Goal: Transaction & Acquisition: Obtain resource

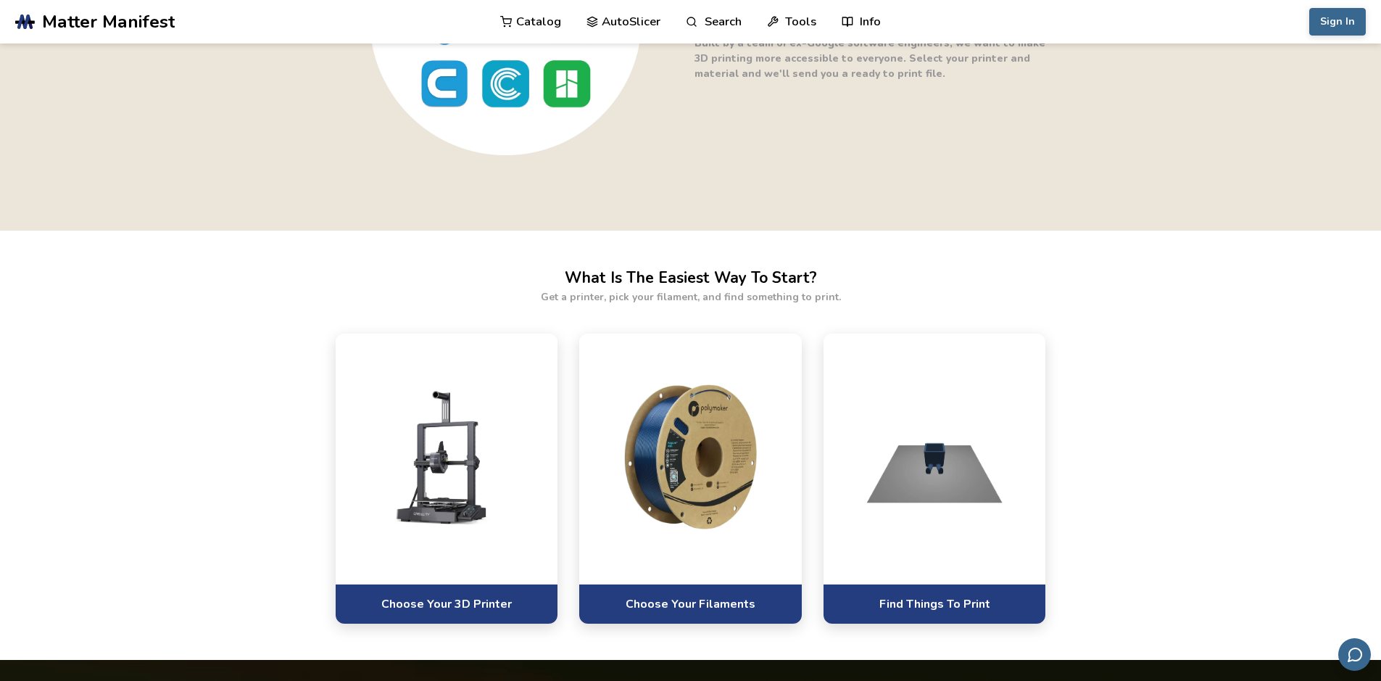
scroll to position [942, 0]
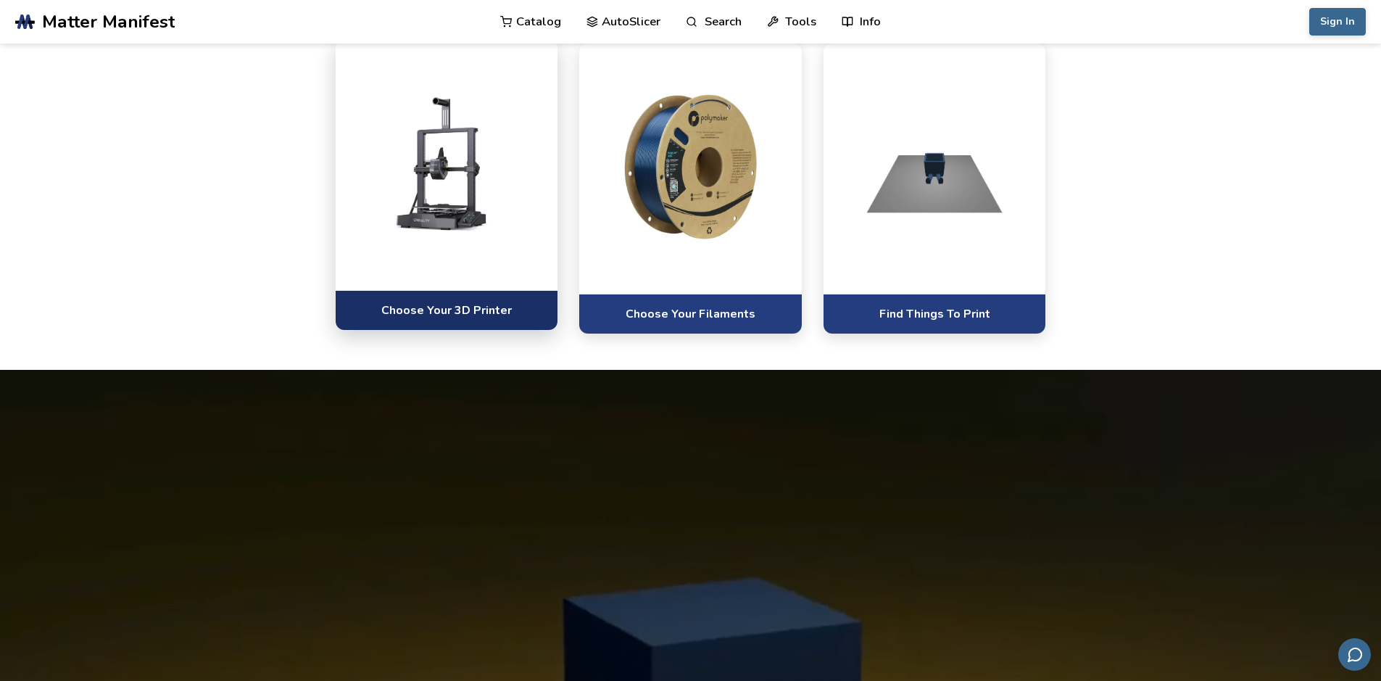
click at [523, 301] on link "Choose Your 3D Printer" at bounding box center [447, 310] width 223 height 40
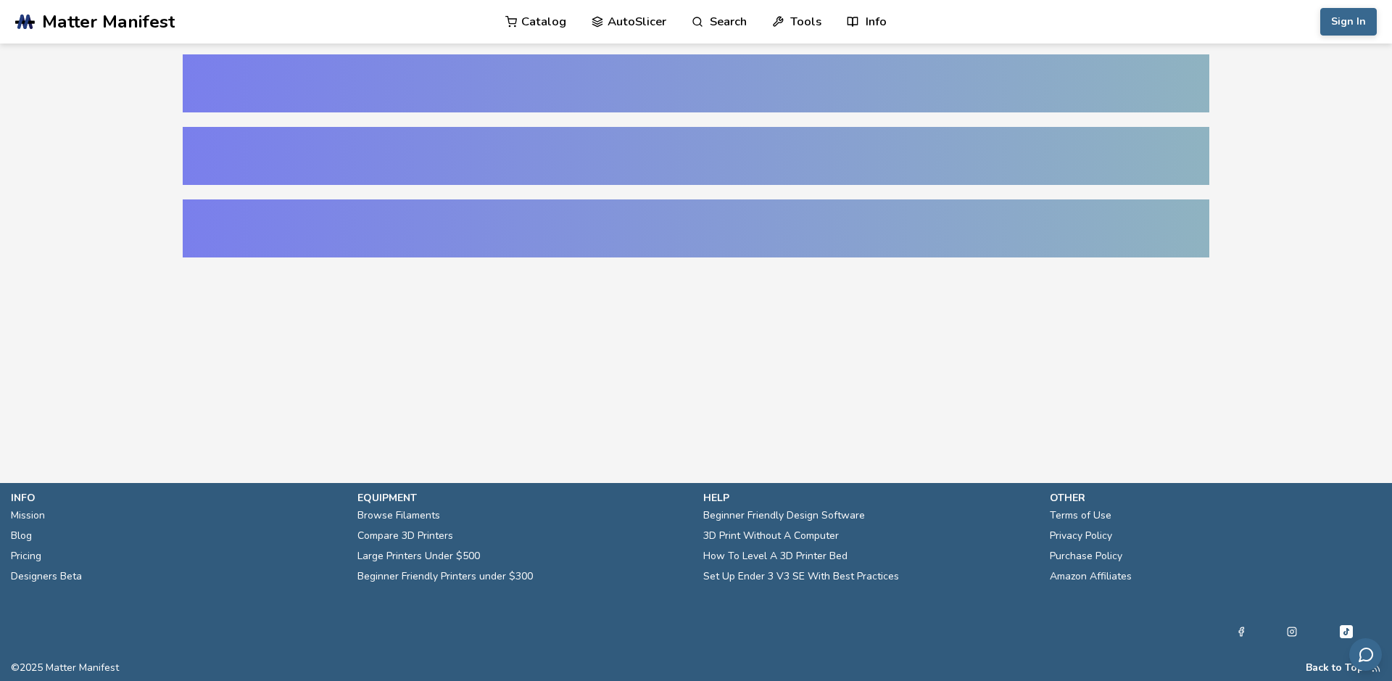
select select "**********"
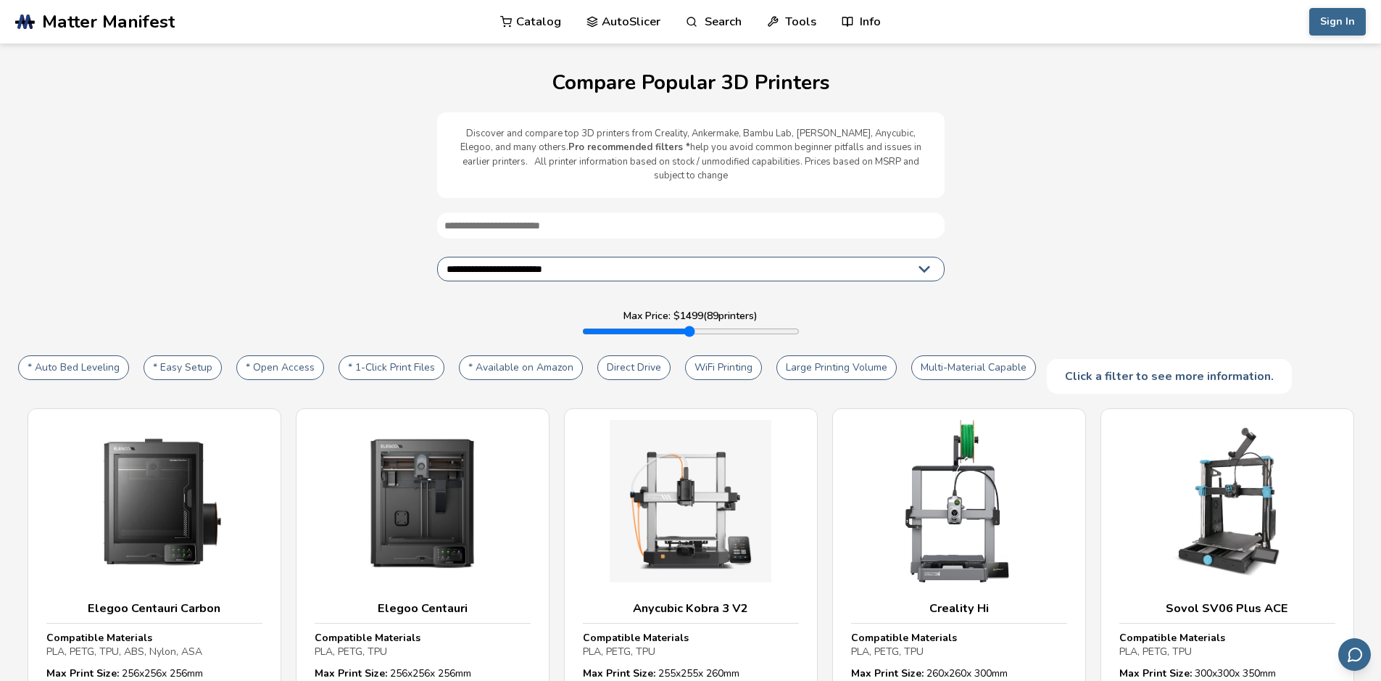
click at [554, 223] on input "text" at bounding box center [690, 225] width 507 height 26
type input "*"
type input "****"
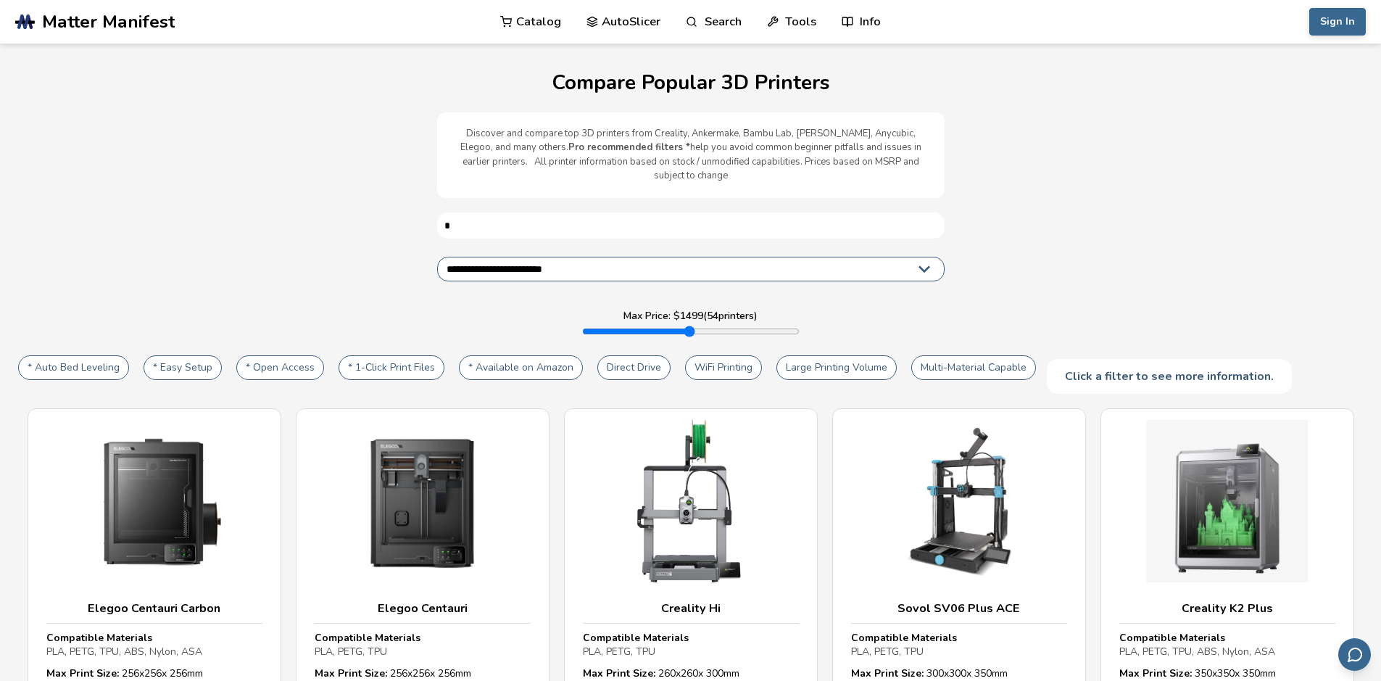
type input "**"
type input "****"
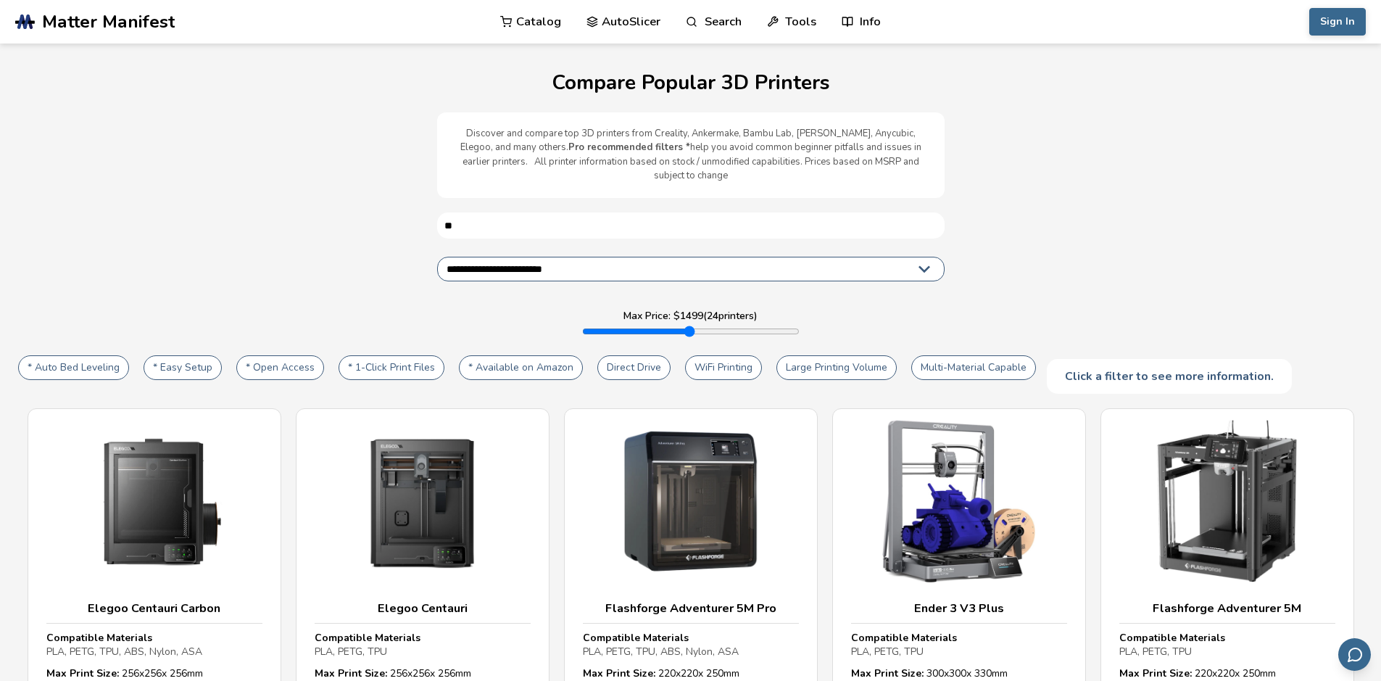
type input "***"
type input "****"
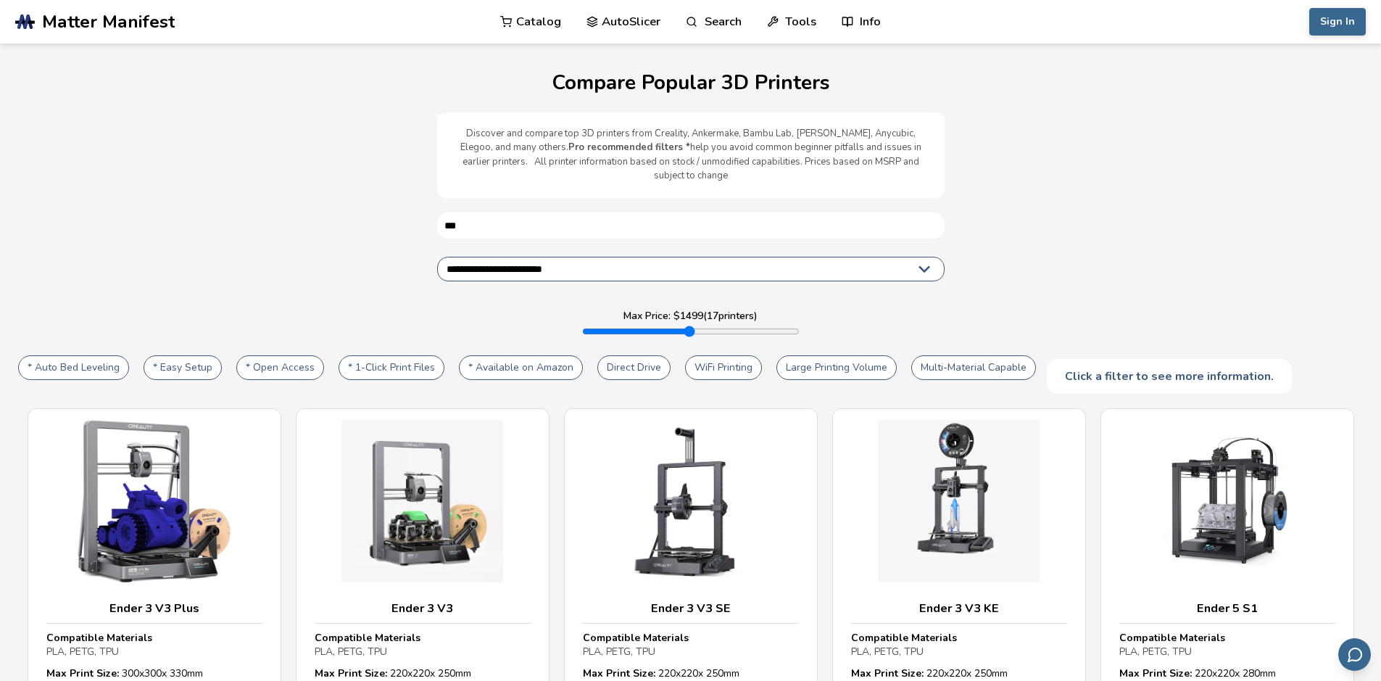
type input "****"
type input "*****"
type input "****"
type input "*****"
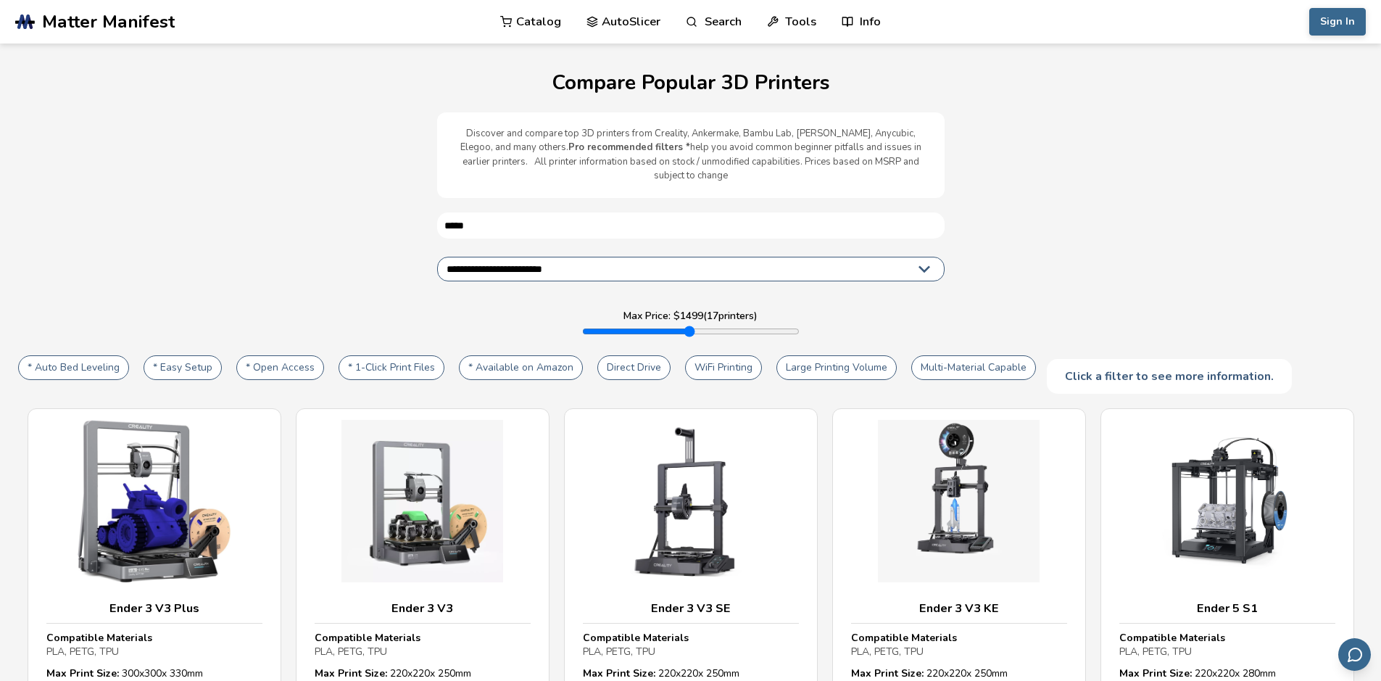
type input "****"
type input "*******"
type input "****"
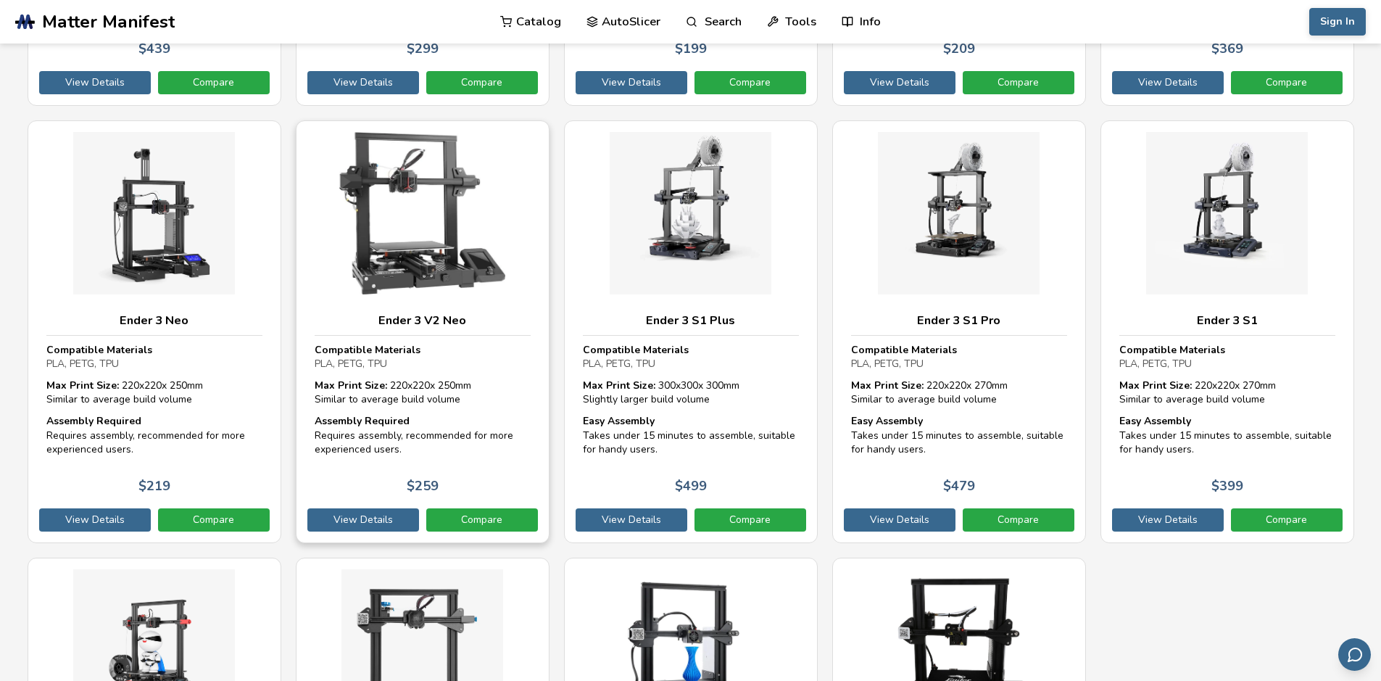
scroll to position [1087, 0]
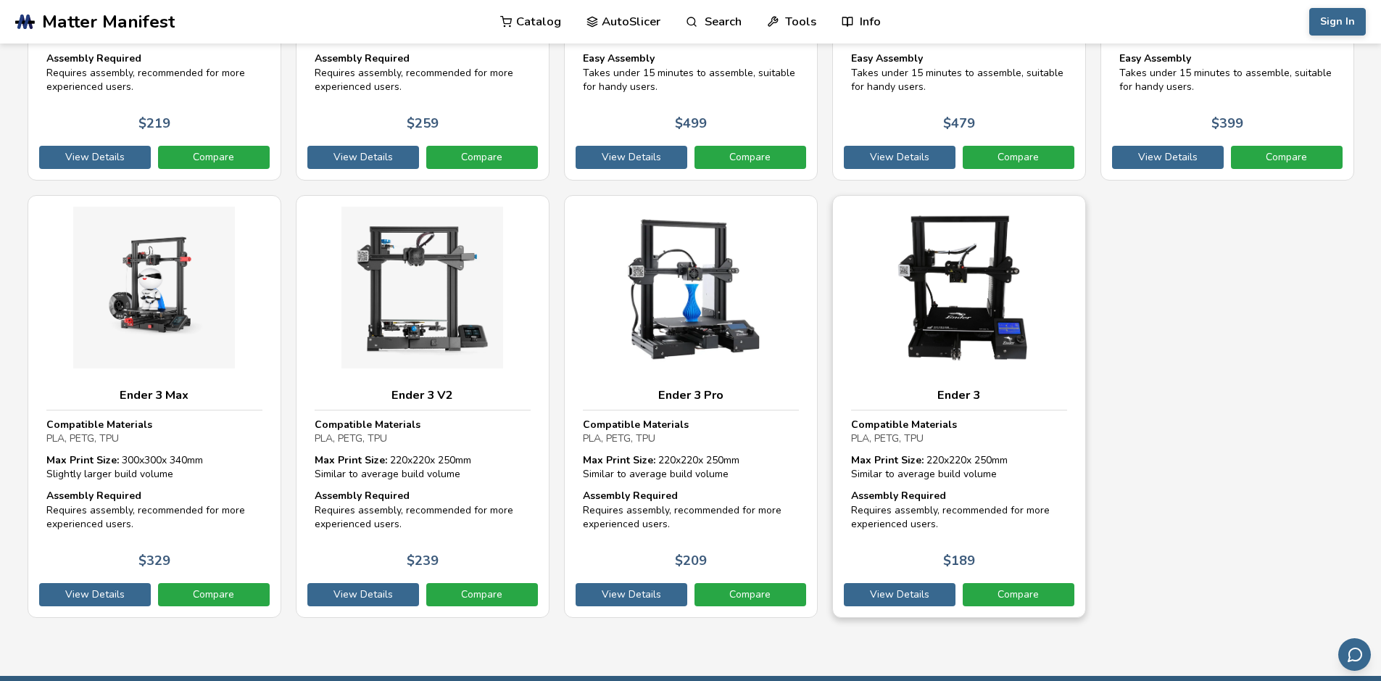
type input "*******"
click at [965, 392] on div "Ender 3" at bounding box center [959, 396] width 216 height 30
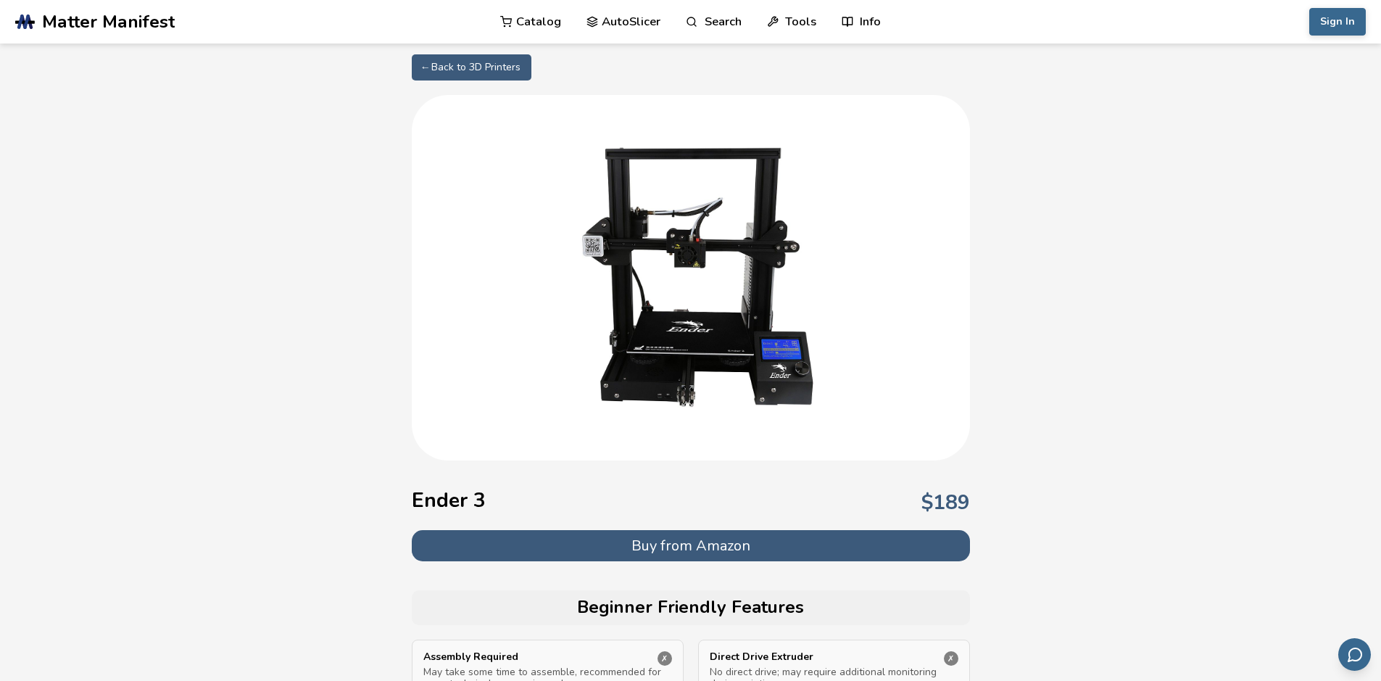
click at [509, 76] on link "← Back to 3D Printers" at bounding box center [472, 67] width 120 height 26
select select "**********"
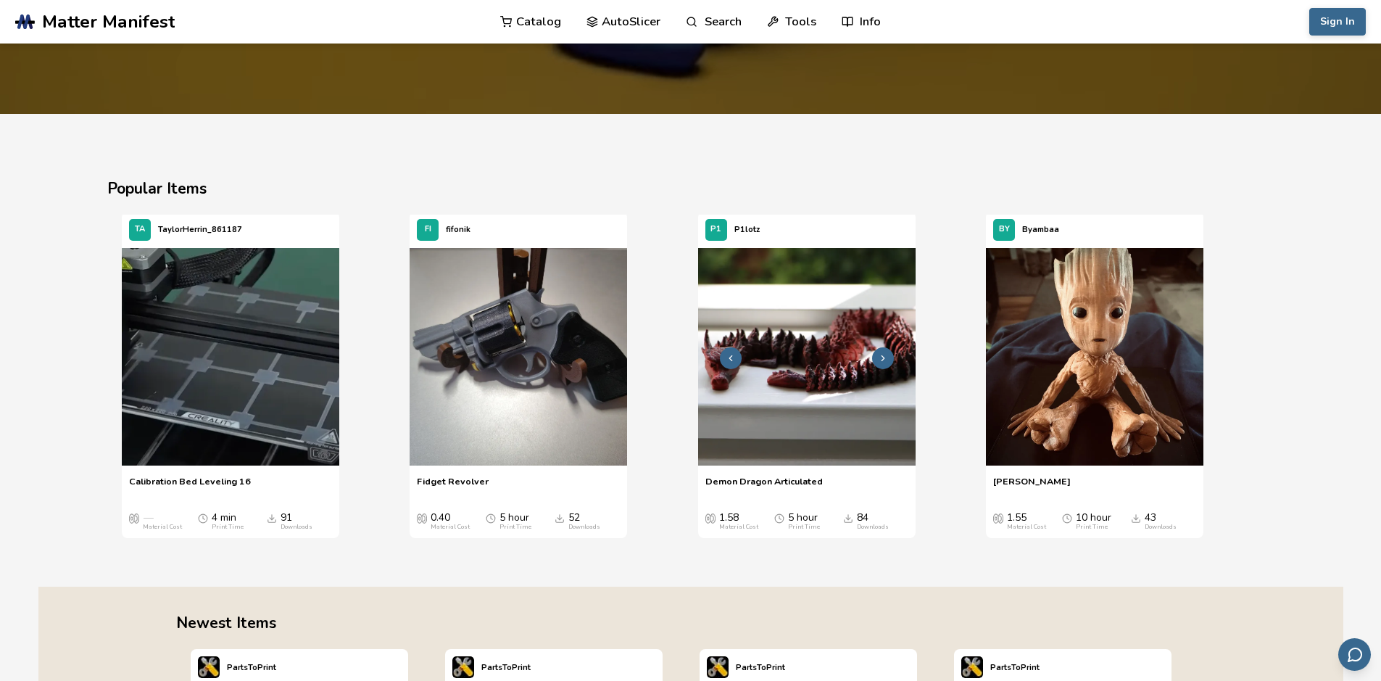
scroll to position [1667, 0]
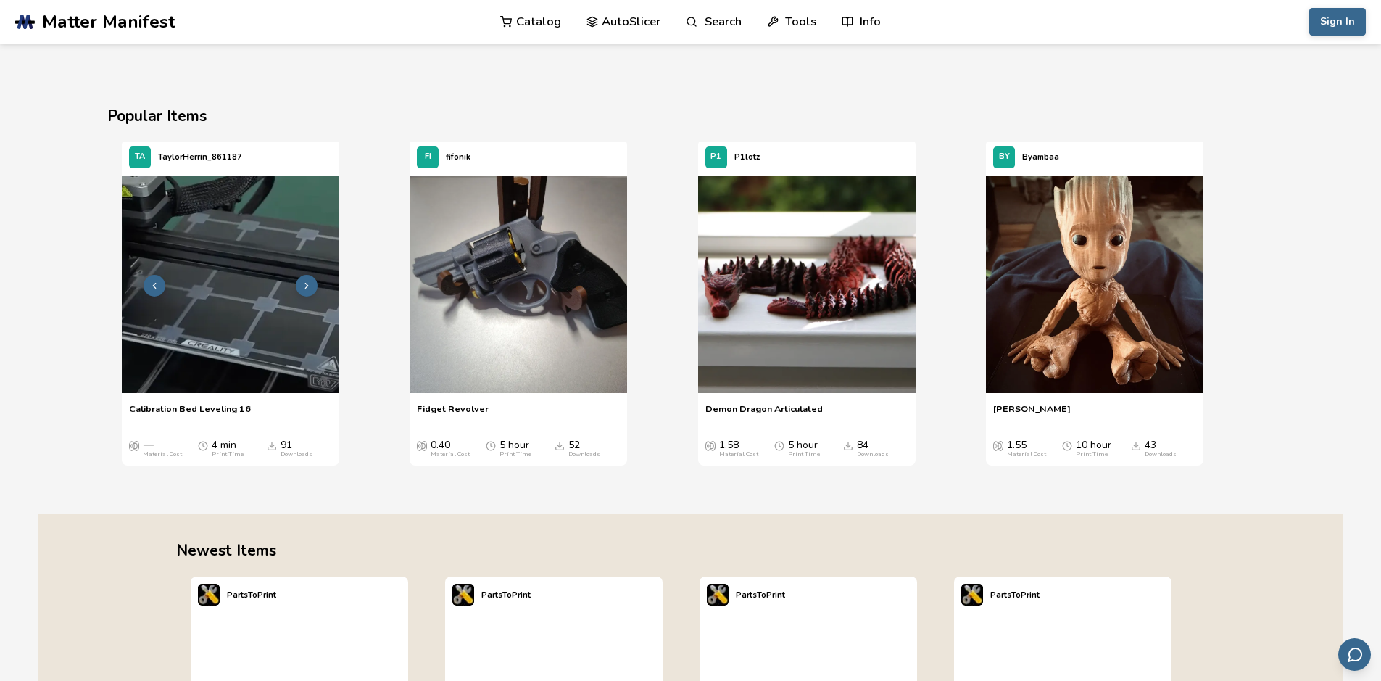
click at [307, 288] on icon "1 / 4" at bounding box center [307, 286] width 10 height 10
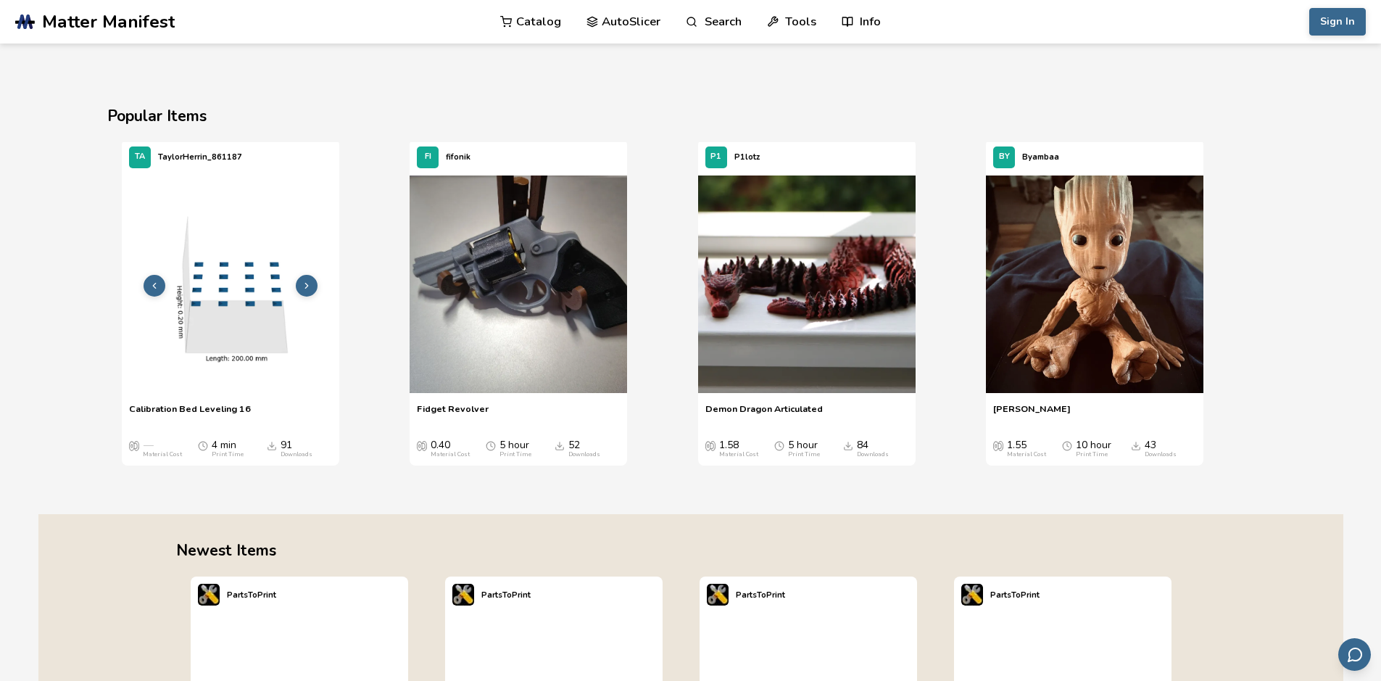
click at [307, 288] on icon "1 / 4" at bounding box center [307, 286] width 10 height 10
click at [306, 288] on icon "1 / 4" at bounding box center [307, 286] width 10 height 10
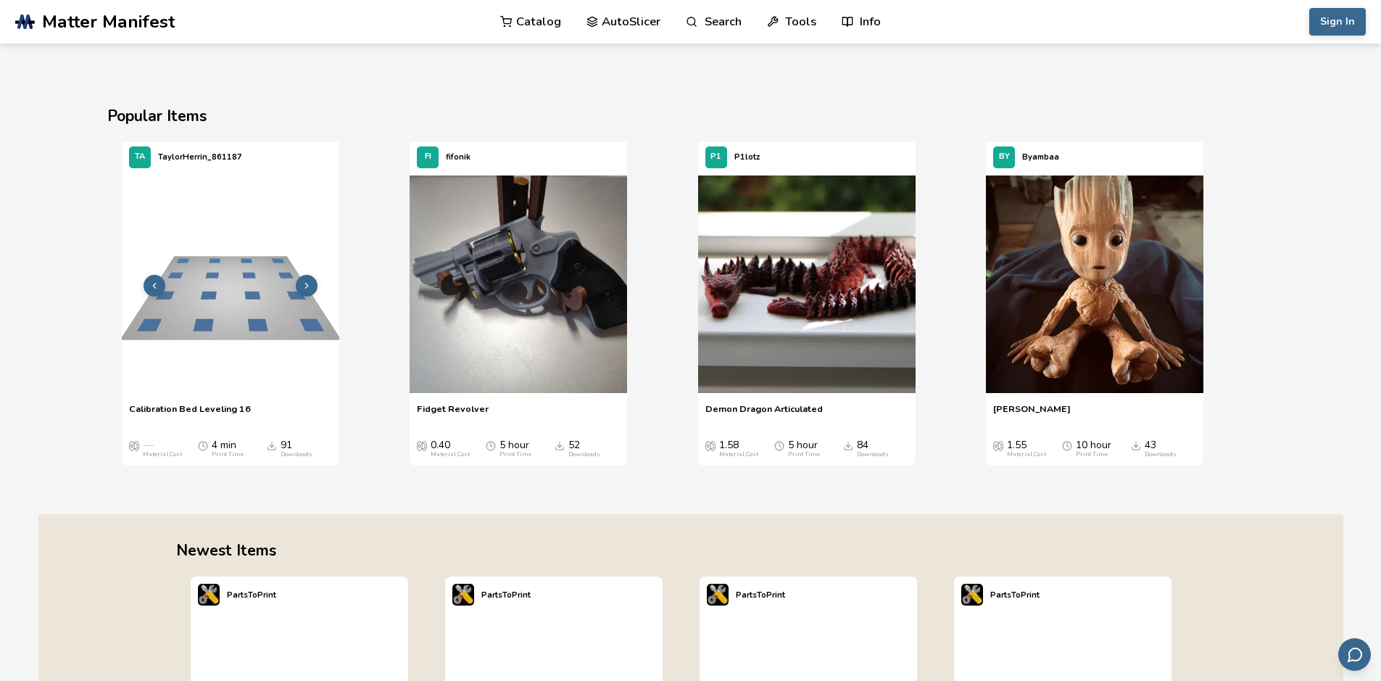
click at [306, 288] on icon "1 / 4" at bounding box center [307, 286] width 10 height 10
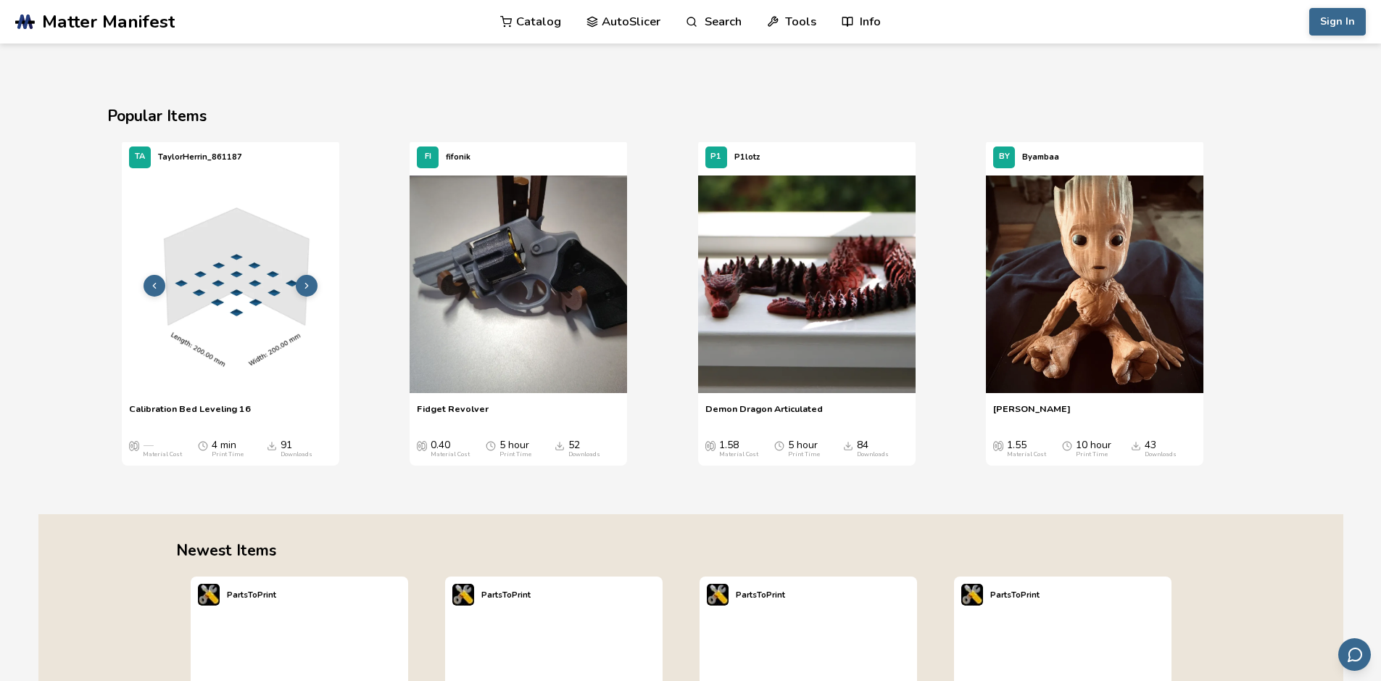
click at [306, 288] on icon "1 / 4" at bounding box center [307, 286] width 10 height 10
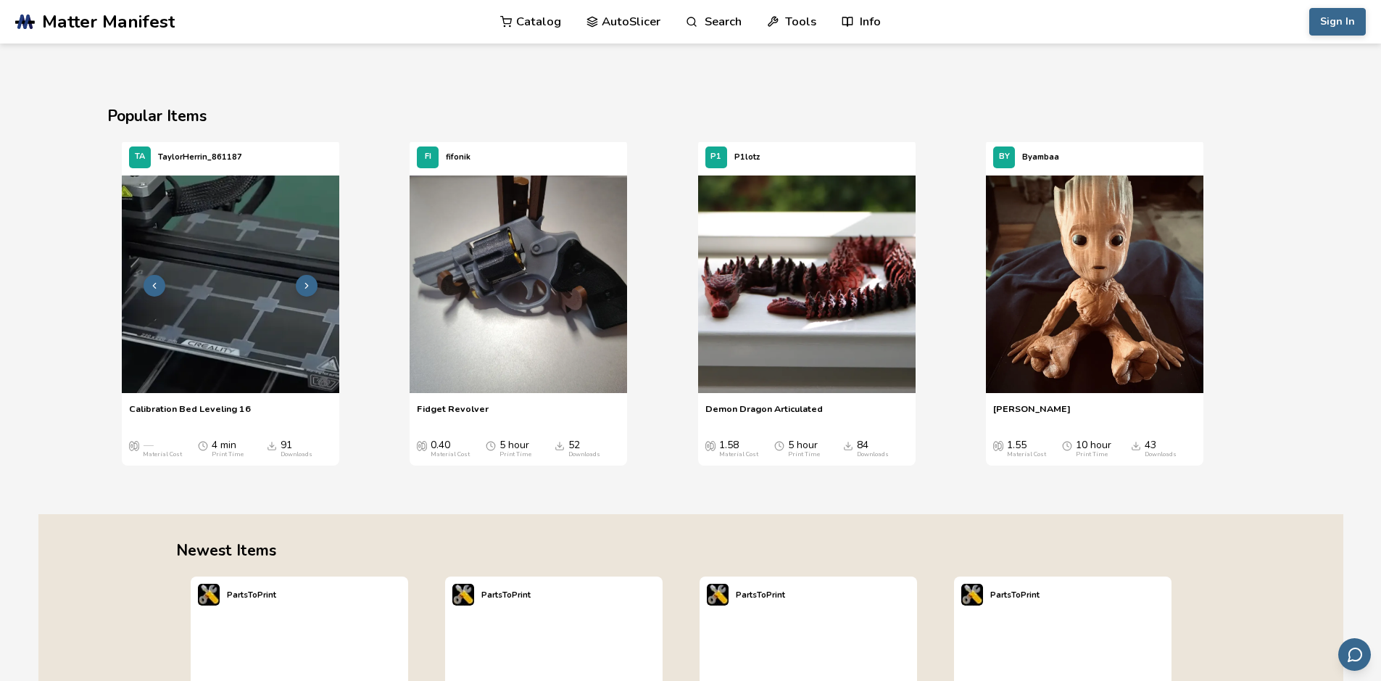
click at [306, 288] on icon "1 / 4" at bounding box center [307, 286] width 10 height 10
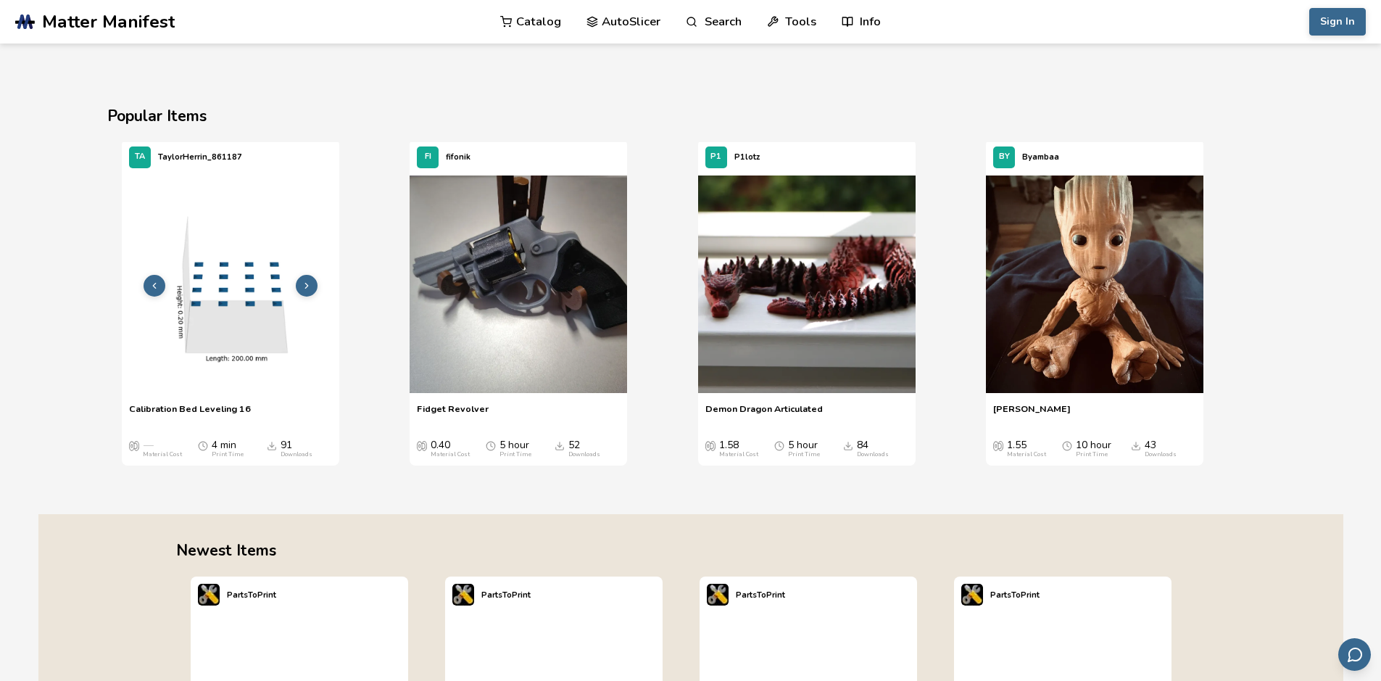
click at [306, 288] on icon "1 / 4" at bounding box center [307, 286] width 10 height 10
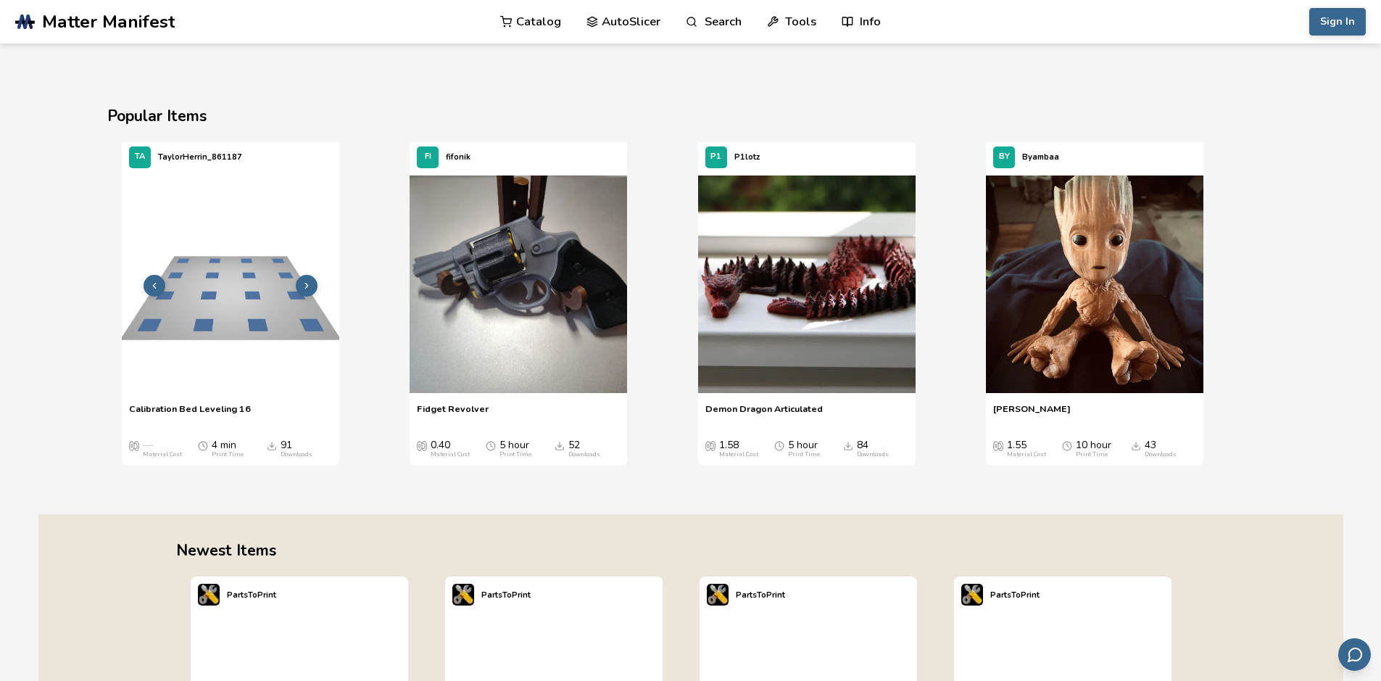
click at [306, 289] on icon "1 / 4" at bounding box center [307, 286] width 10 height 10
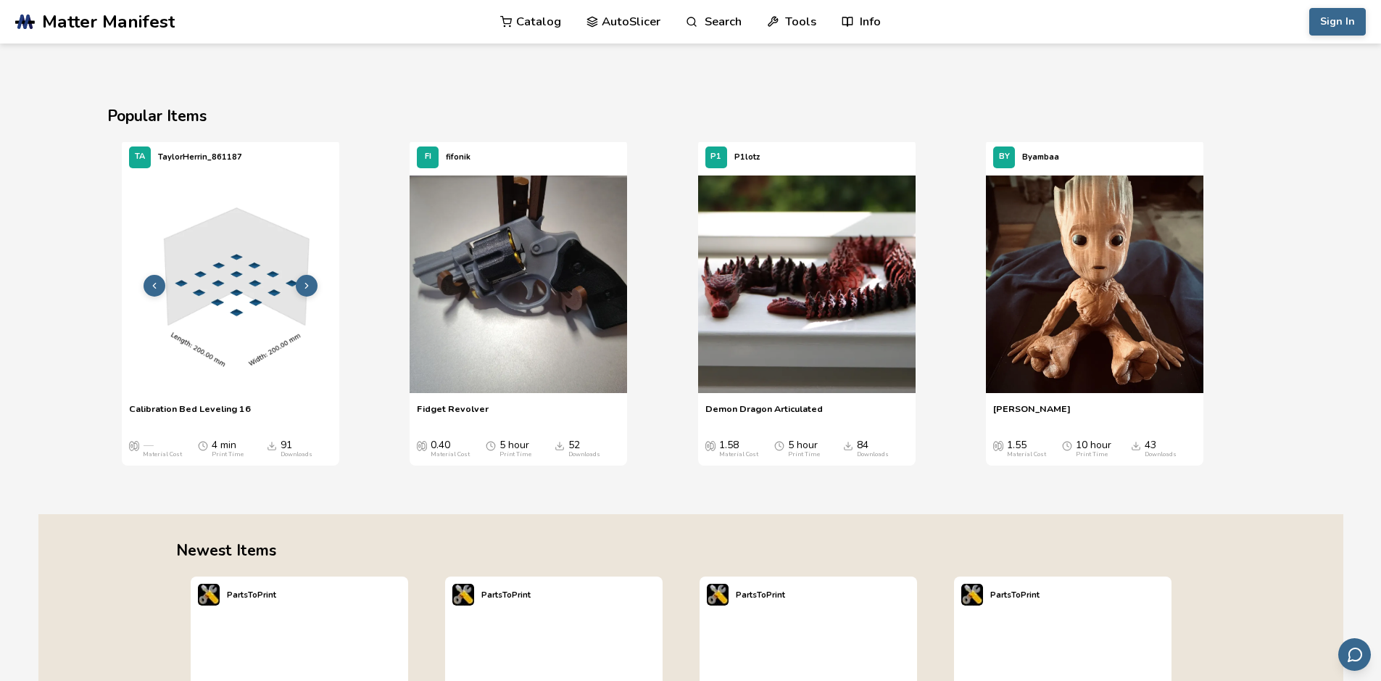
click at [303, 291] on button "1 / 4" at bounding box center [307, 286] width 22 height 22
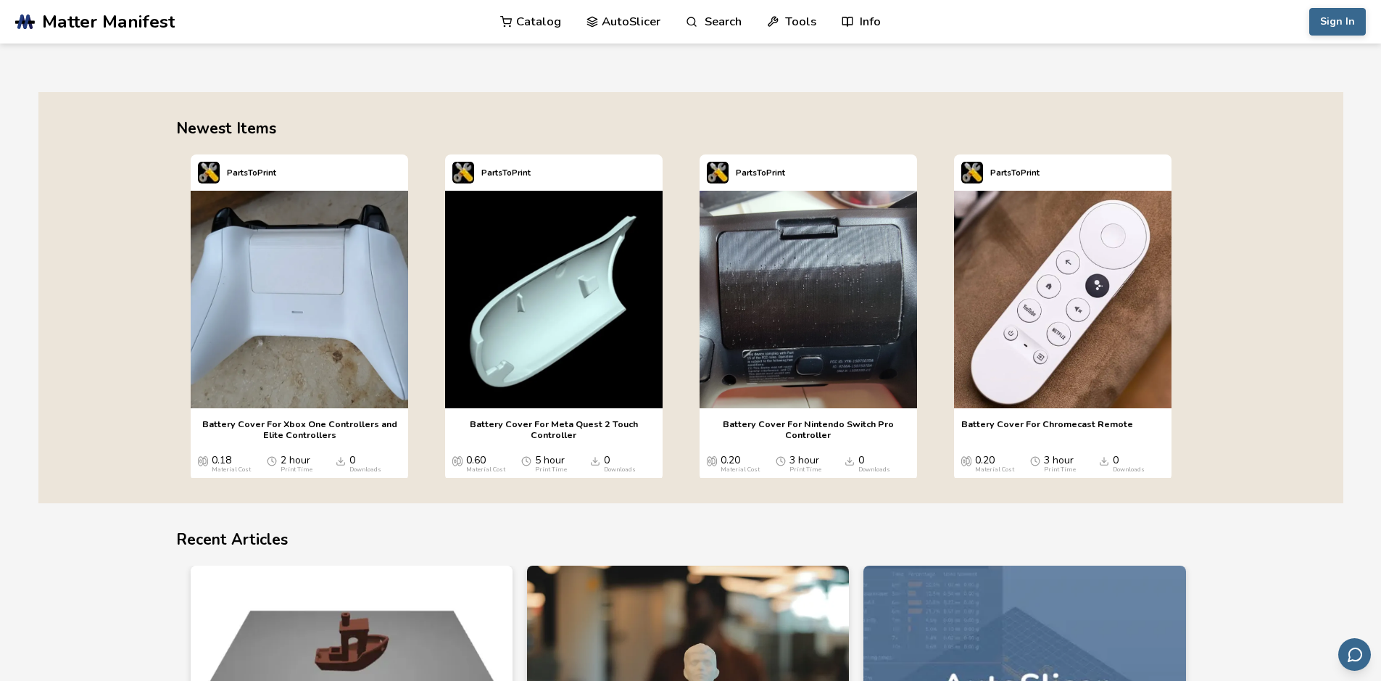
scroll to position [2017, 0]
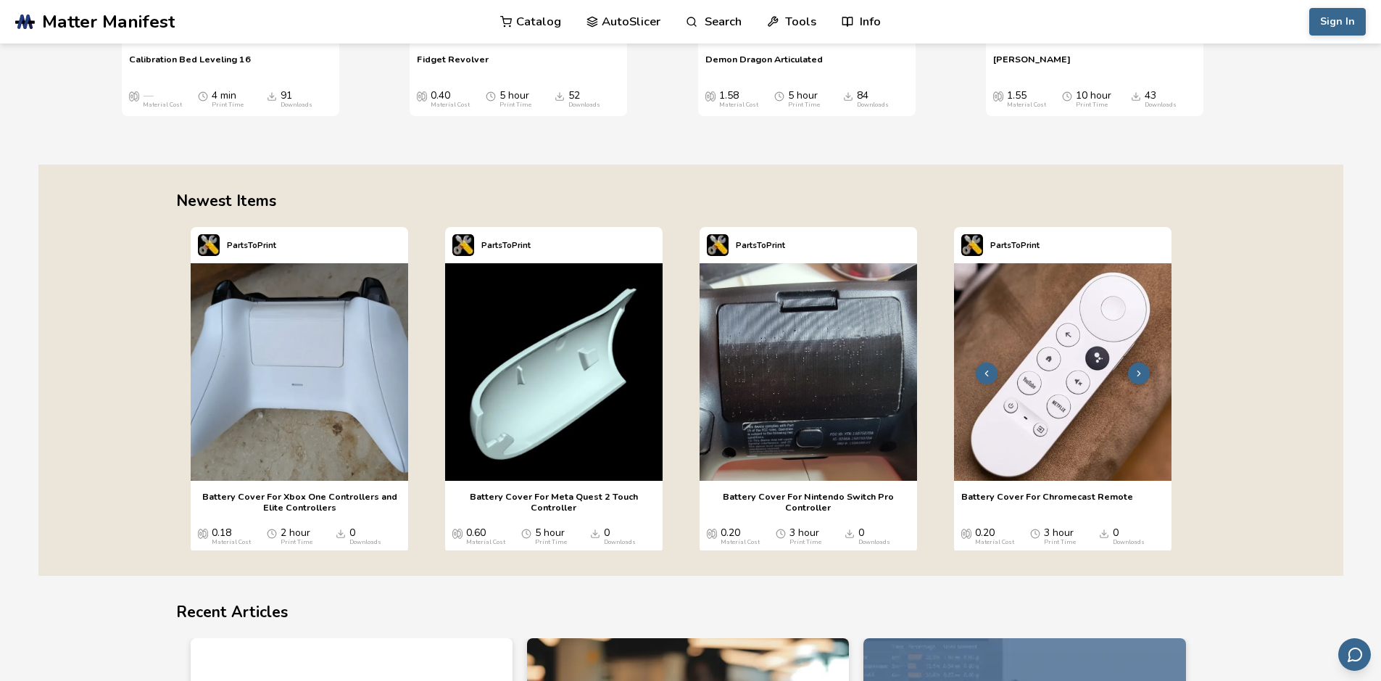
click at [1132, 381] on button "4 / 4" at bounding box center [1139, 373] width 22 height 22
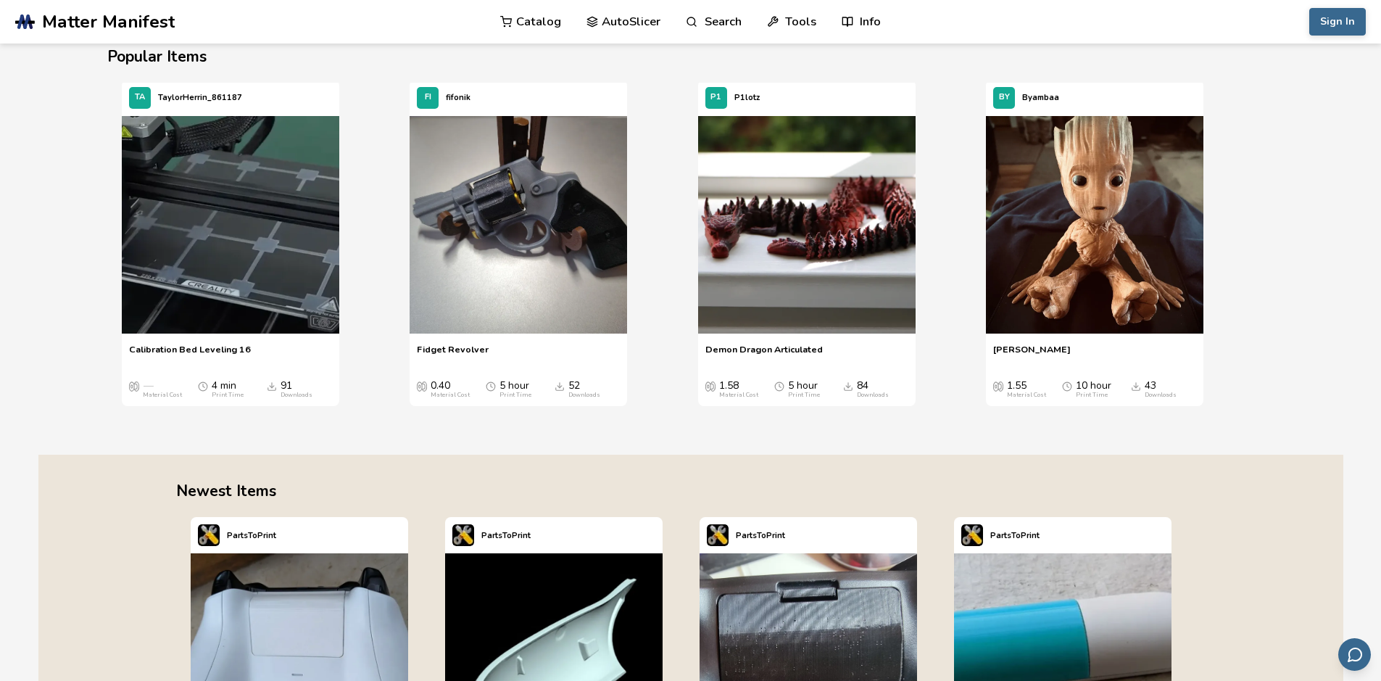
scroll to position [0, 0]
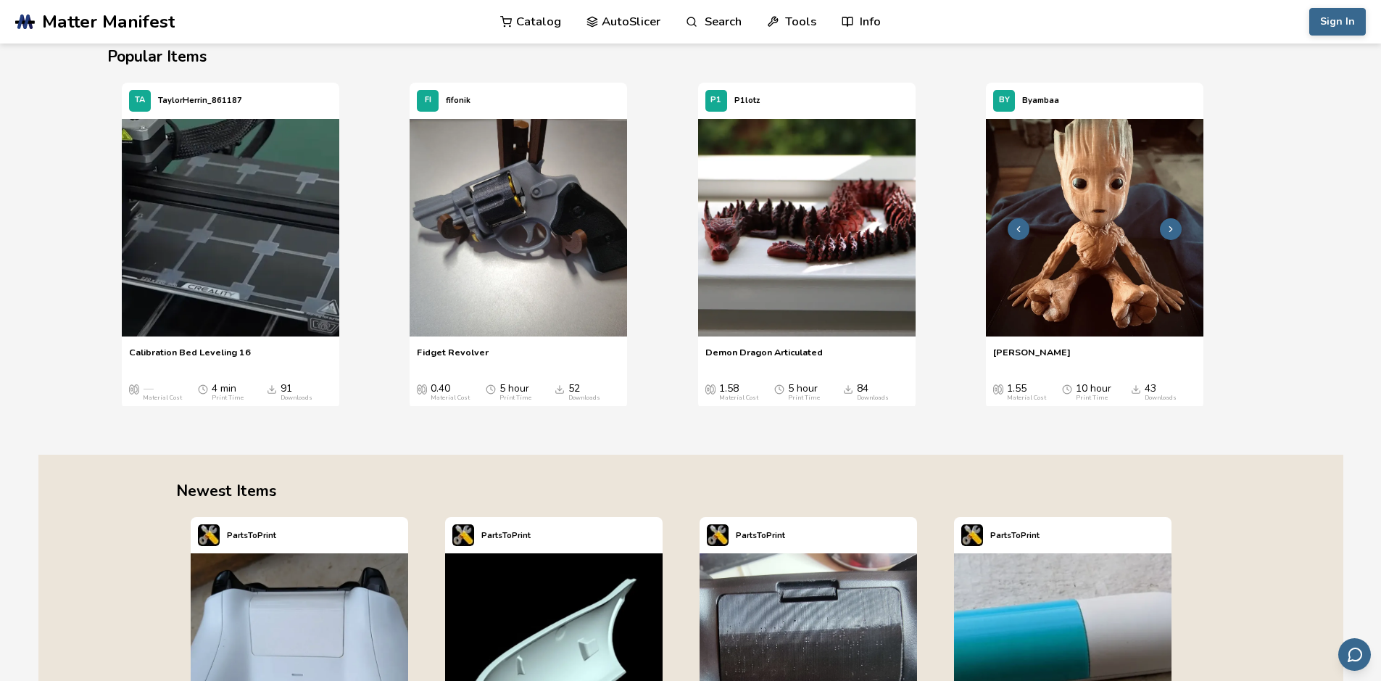
click at [1182, 228] on button "4 / 4" at bounding box center [1171, 229] width 22 height 22
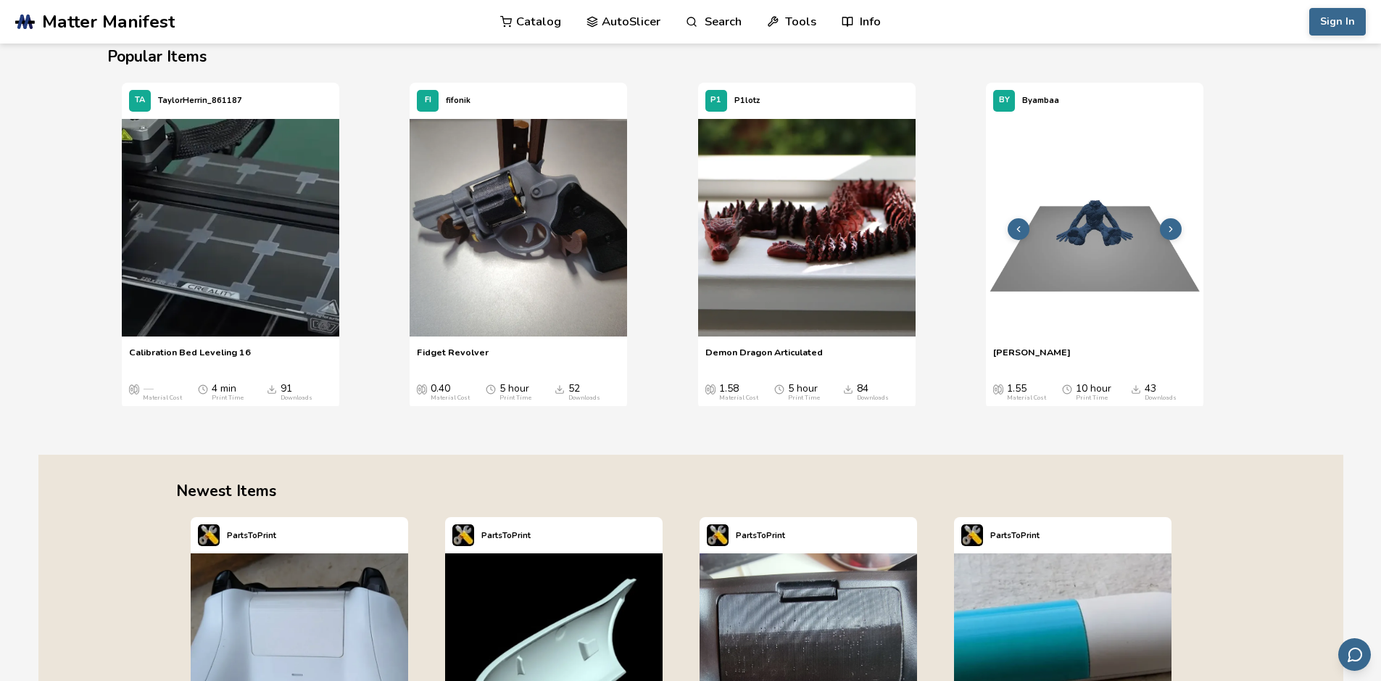
click at [1177, 229] on button "4 / 4" at bounding box center [1171, 229] width 22 height 22
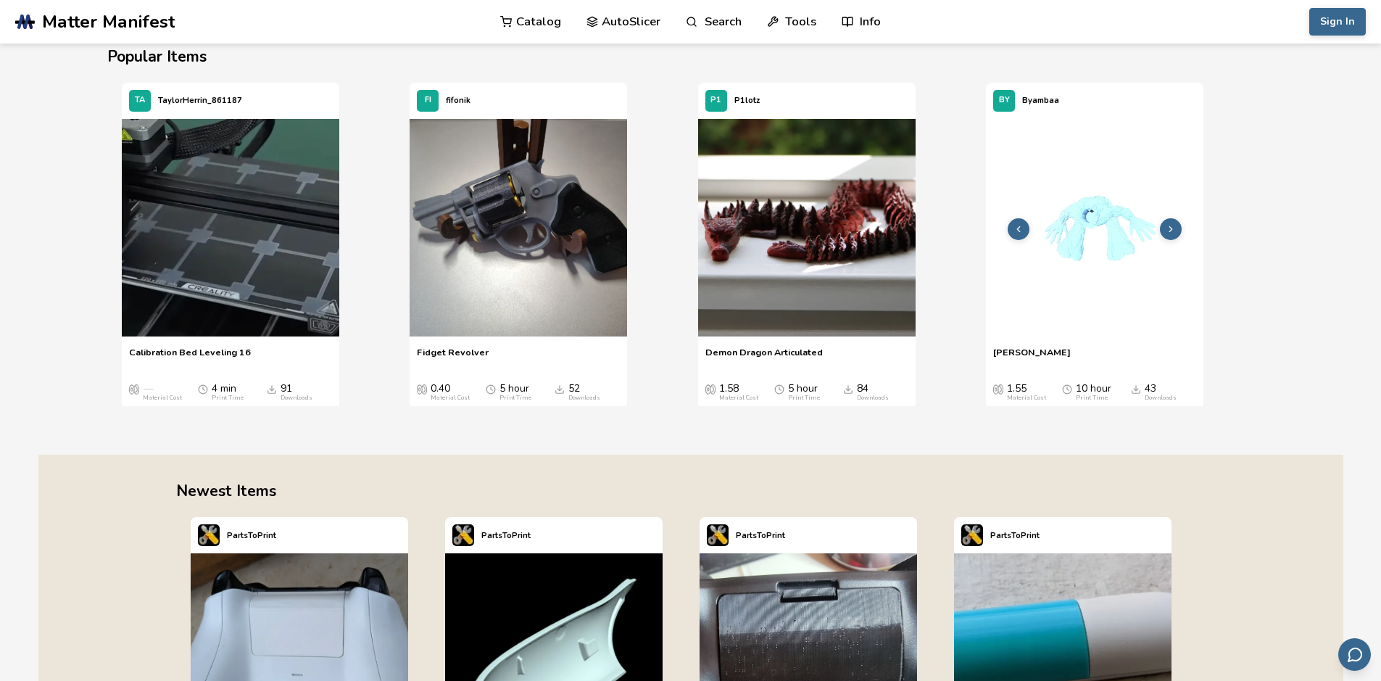
click at [1177, 229] on button "4 / 4" at bounding box center [1171, 229] width 22 height 22
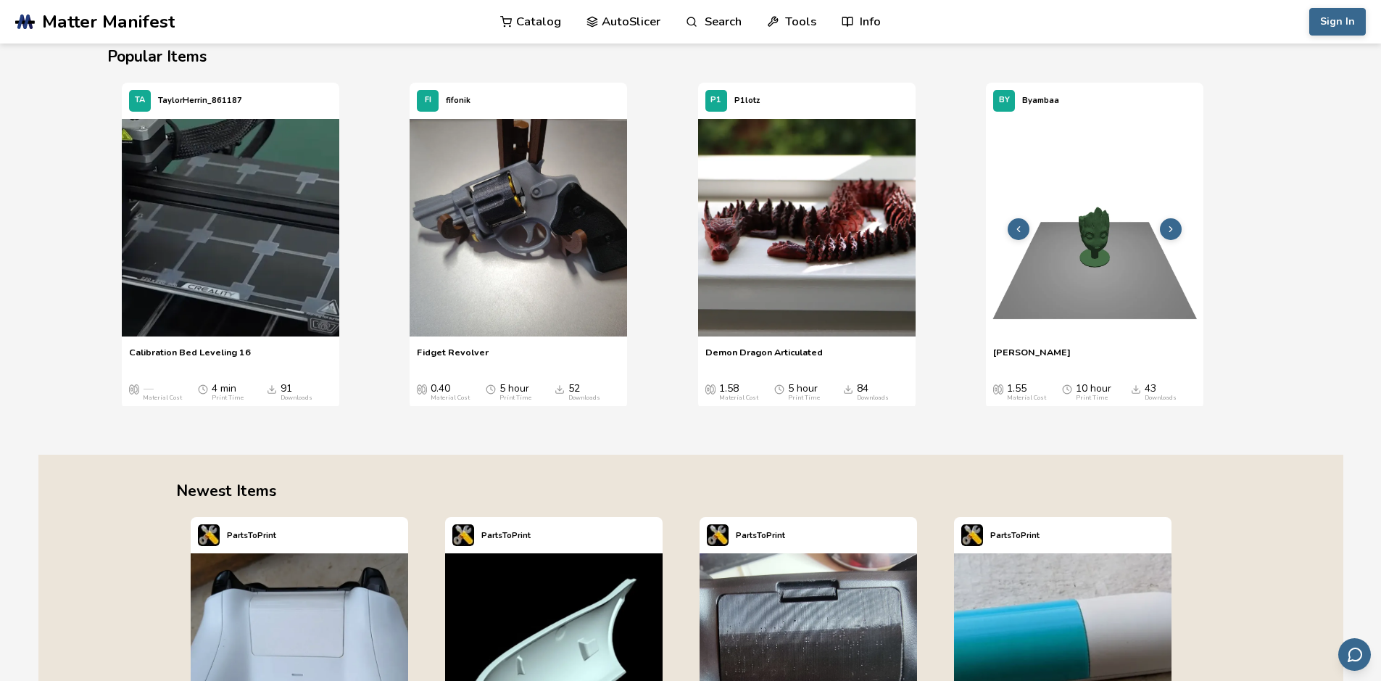
click at [1177, 229] on button "4 / 4" at bounding box center [1171, 229] width 22 height 22
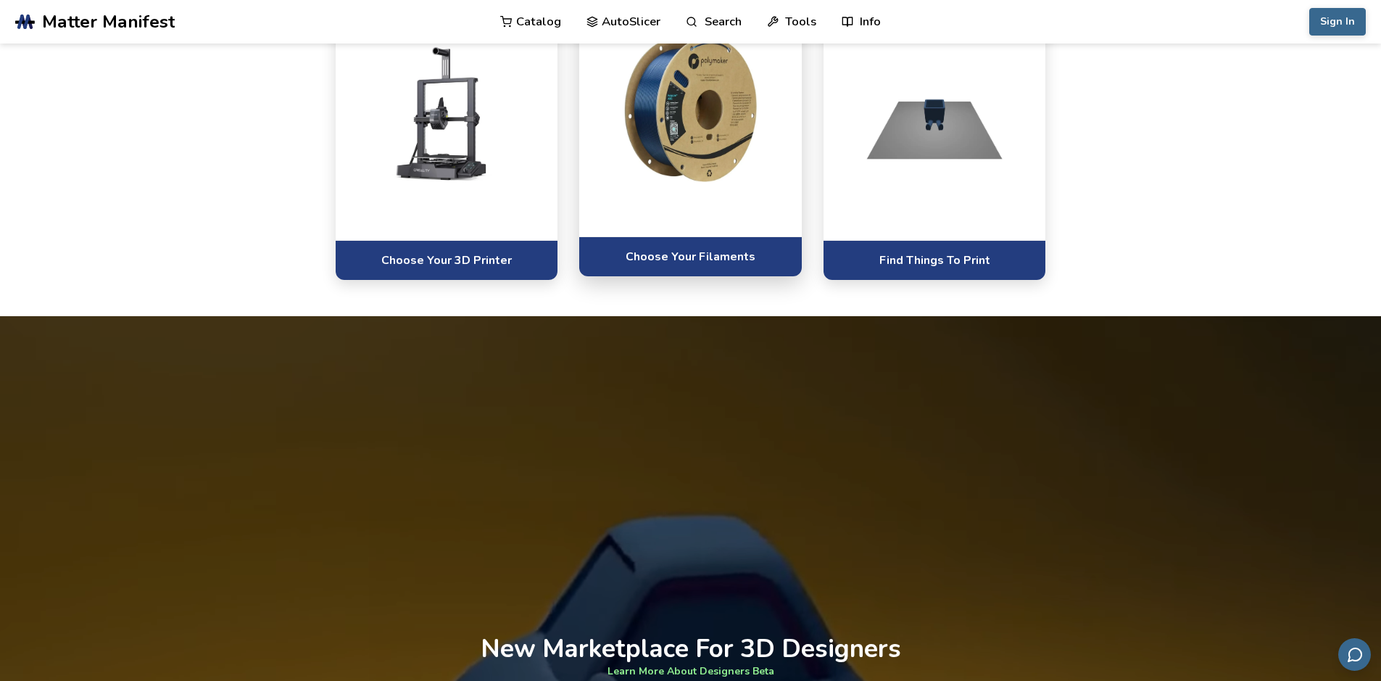
scroll to position [567, 0]
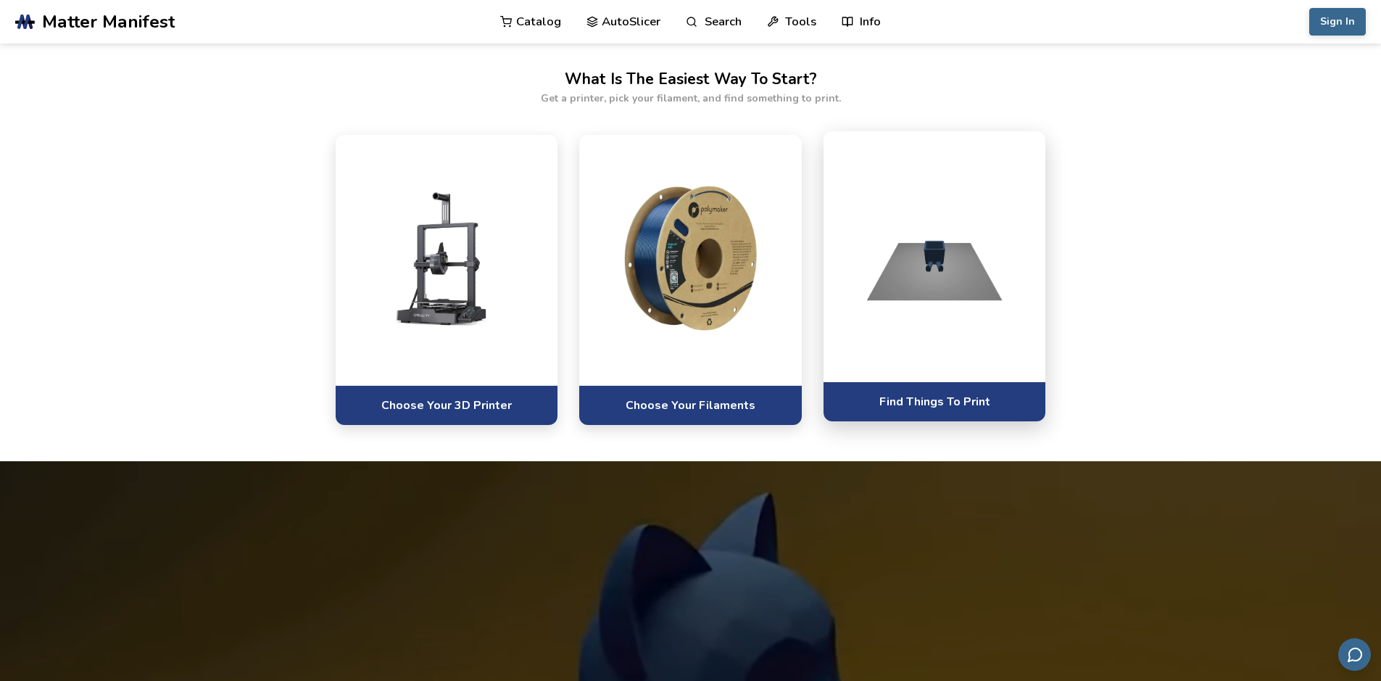
click at [921, 341] on div at bounding box center [935, 256] width 223 height 250
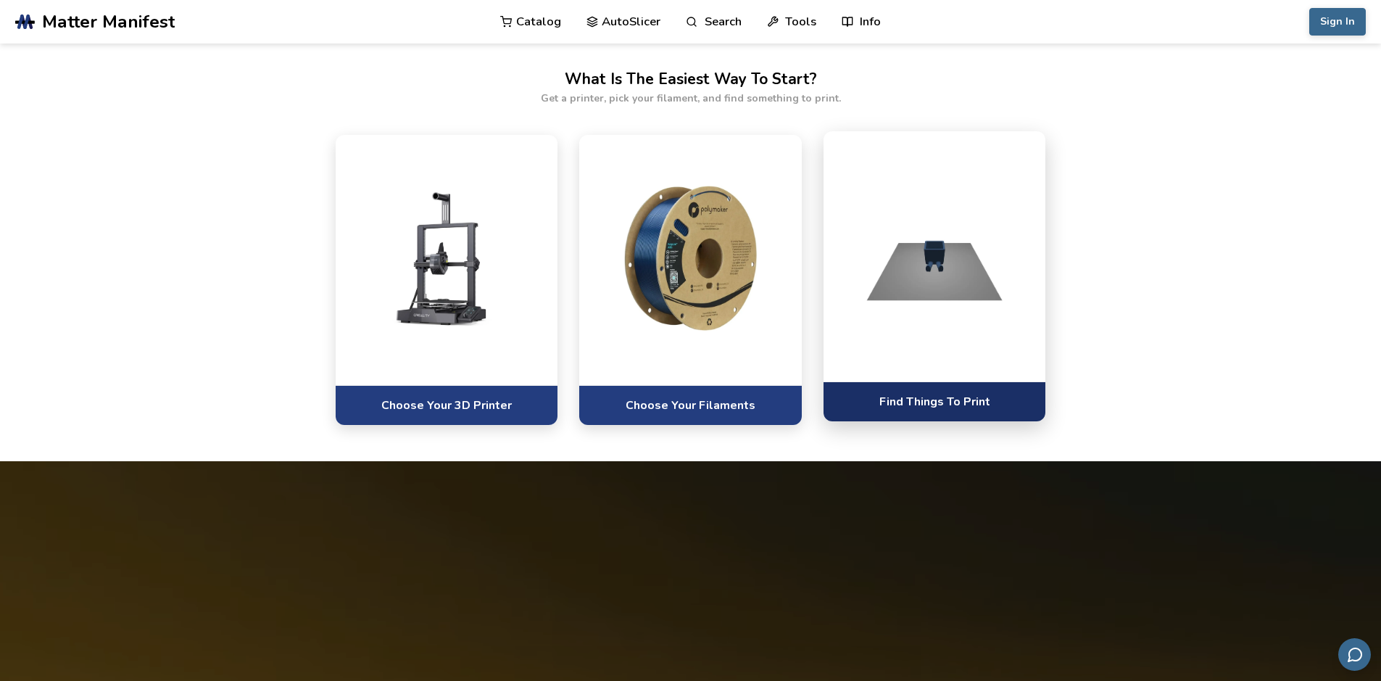
click at [938, 389] on link "Find Things To Print" at bounding box center [935, 401] width 223 height 40
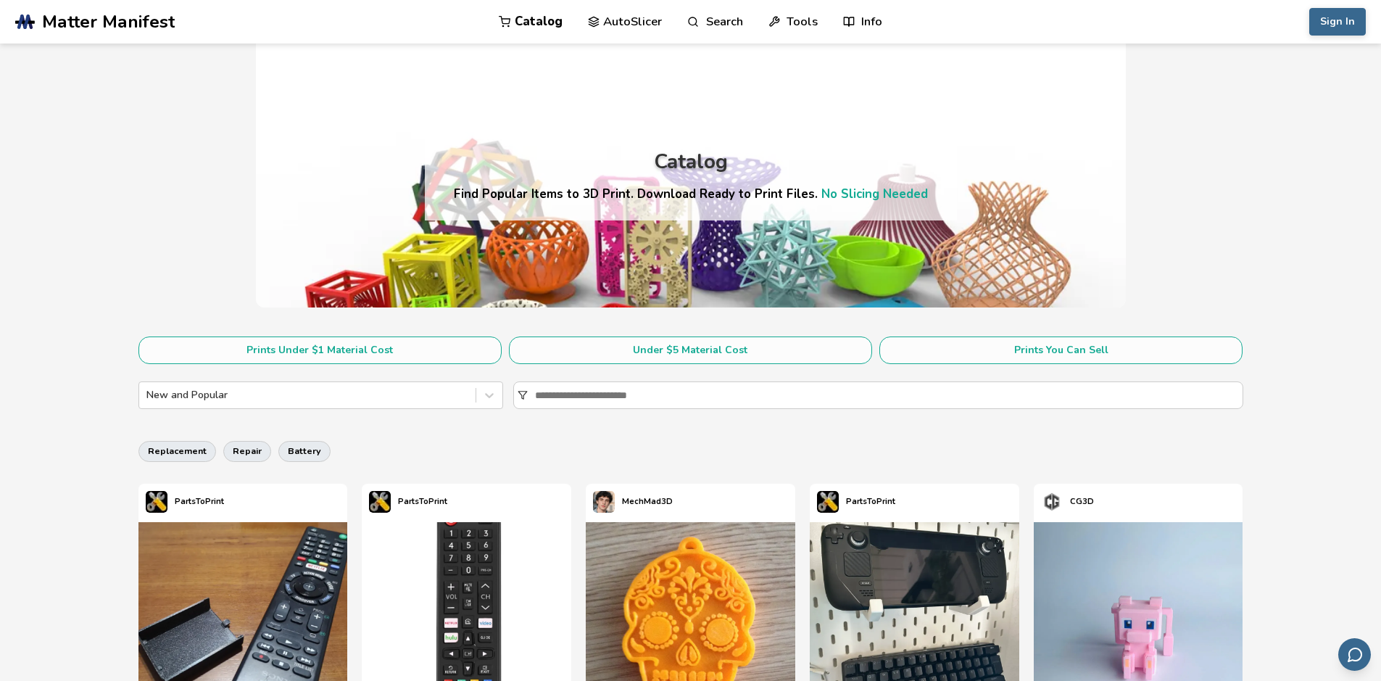
scroll to position [157, 0]
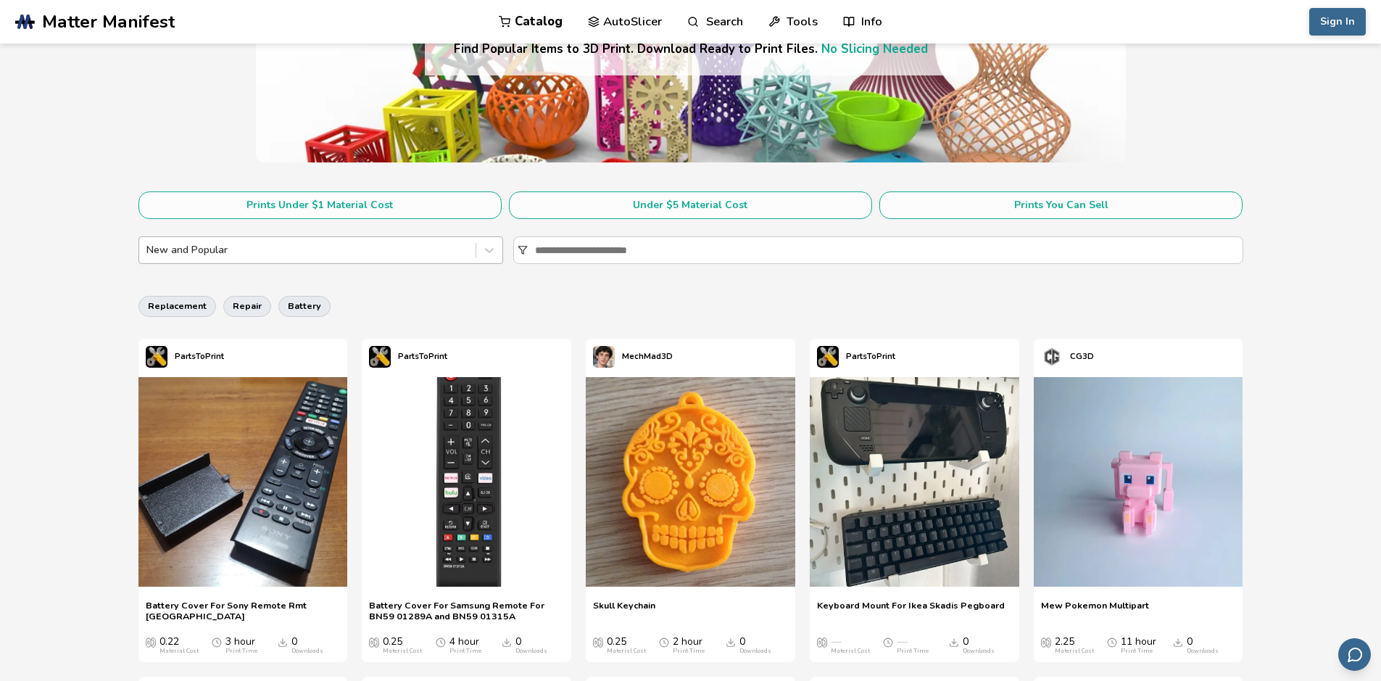
click at [399, 244] on div at bounding box center [307, 250] width 322 height 14
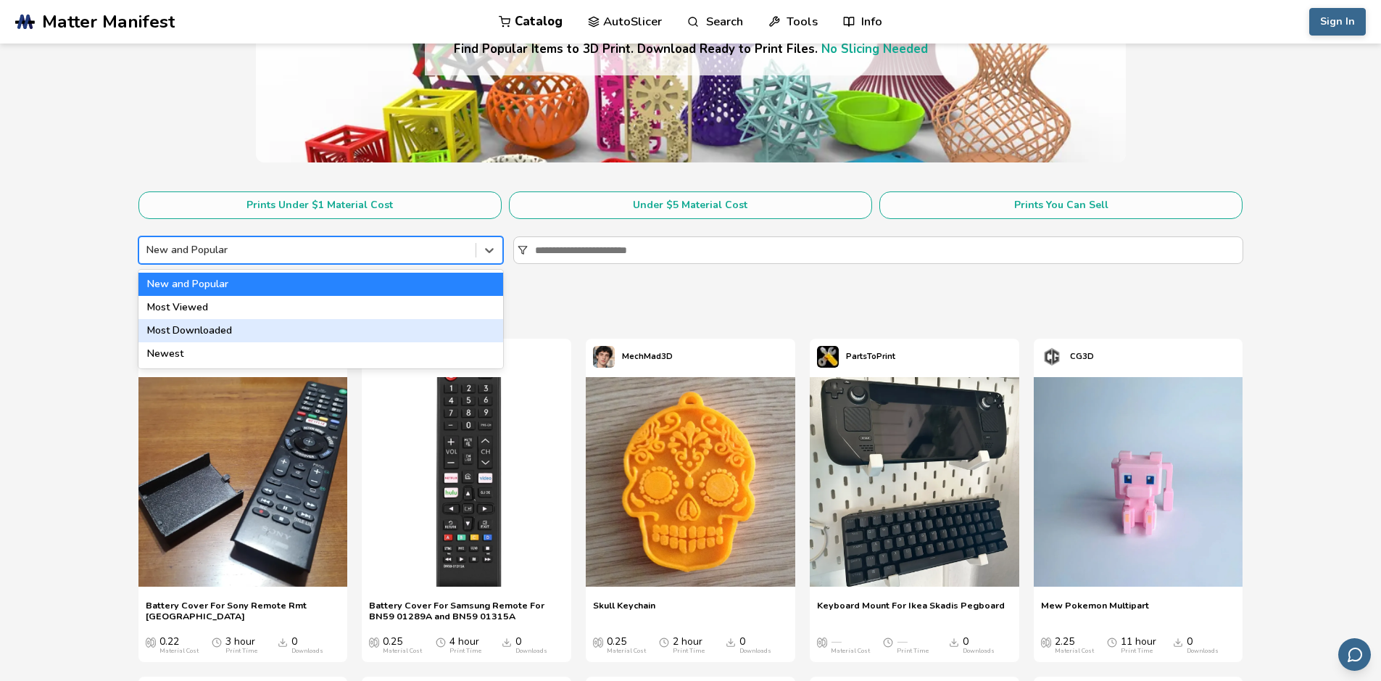
click at [168, 341] on div "Most Downloaded" at bounding box center [320, 330] width 365 height 23
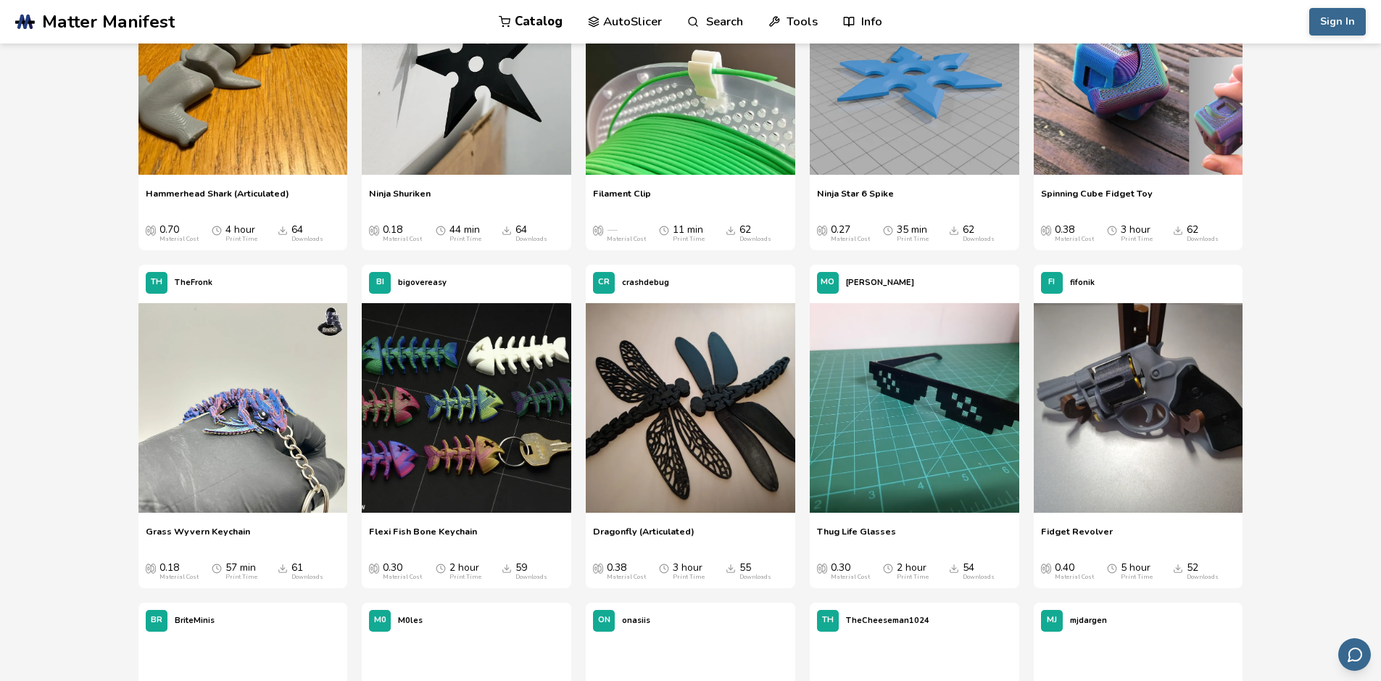
scroll to position [1606, 0]
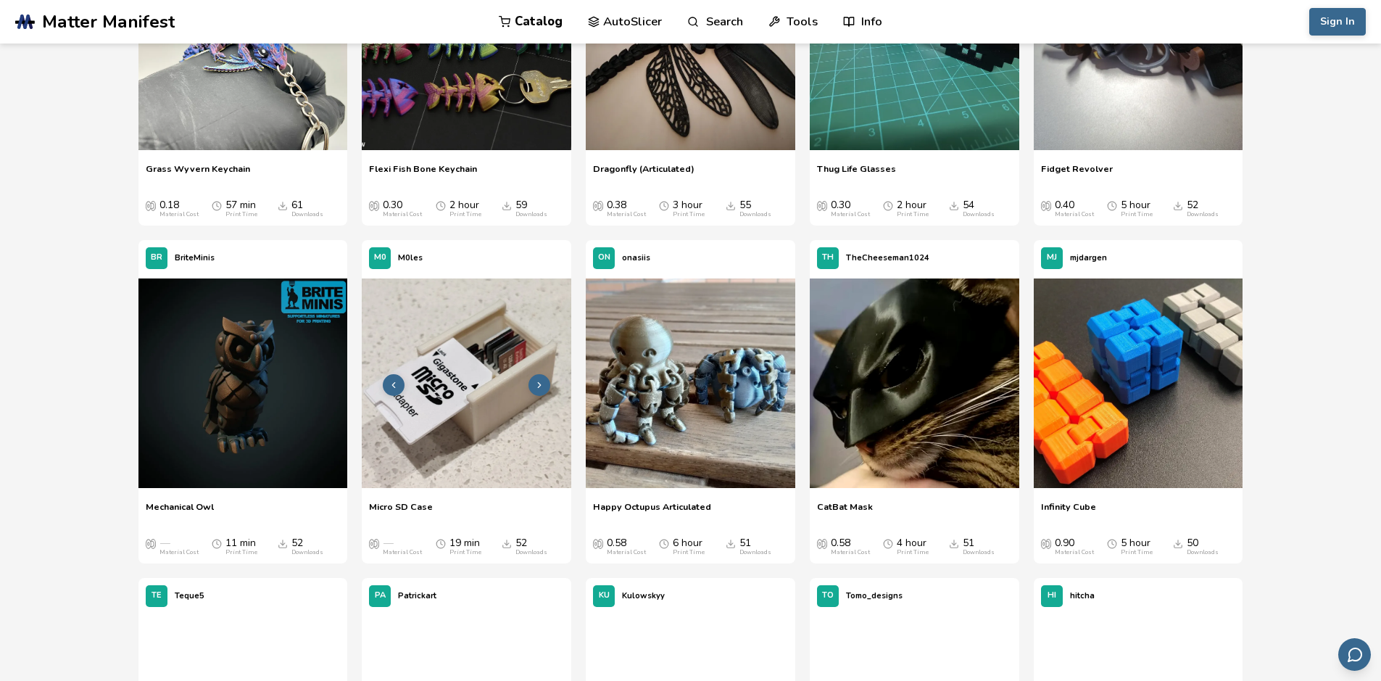
click at [491, 403] on img at bounding box center [467, 383] width 210 height 210
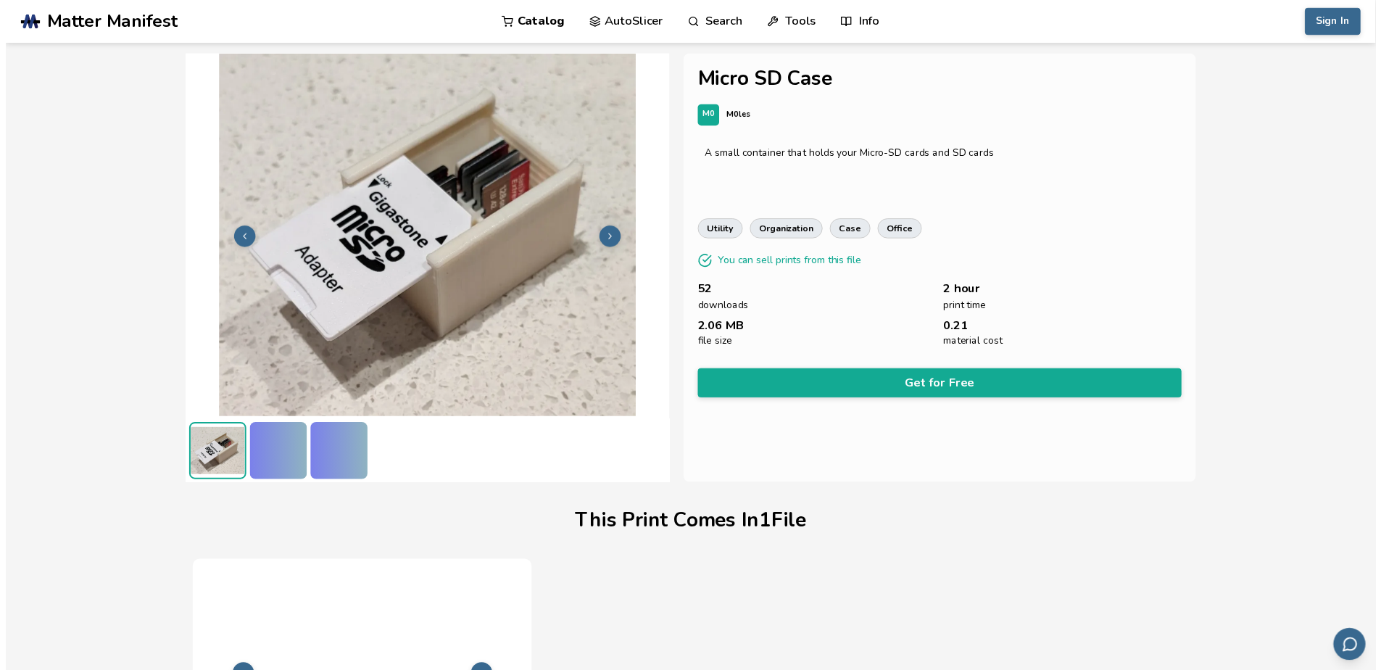
scroll to position [184, 0]
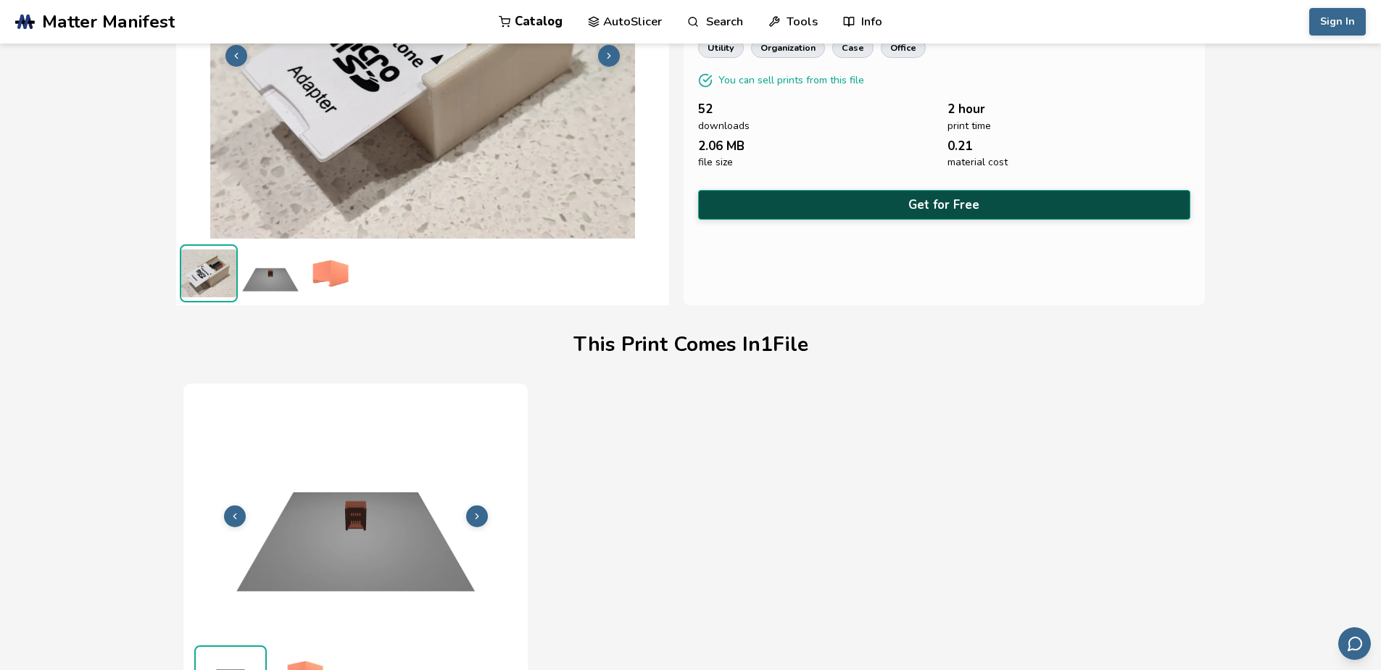
click at [921, 206] on button "Get for Free" at bounding box center [944, 205] width 493 height 30
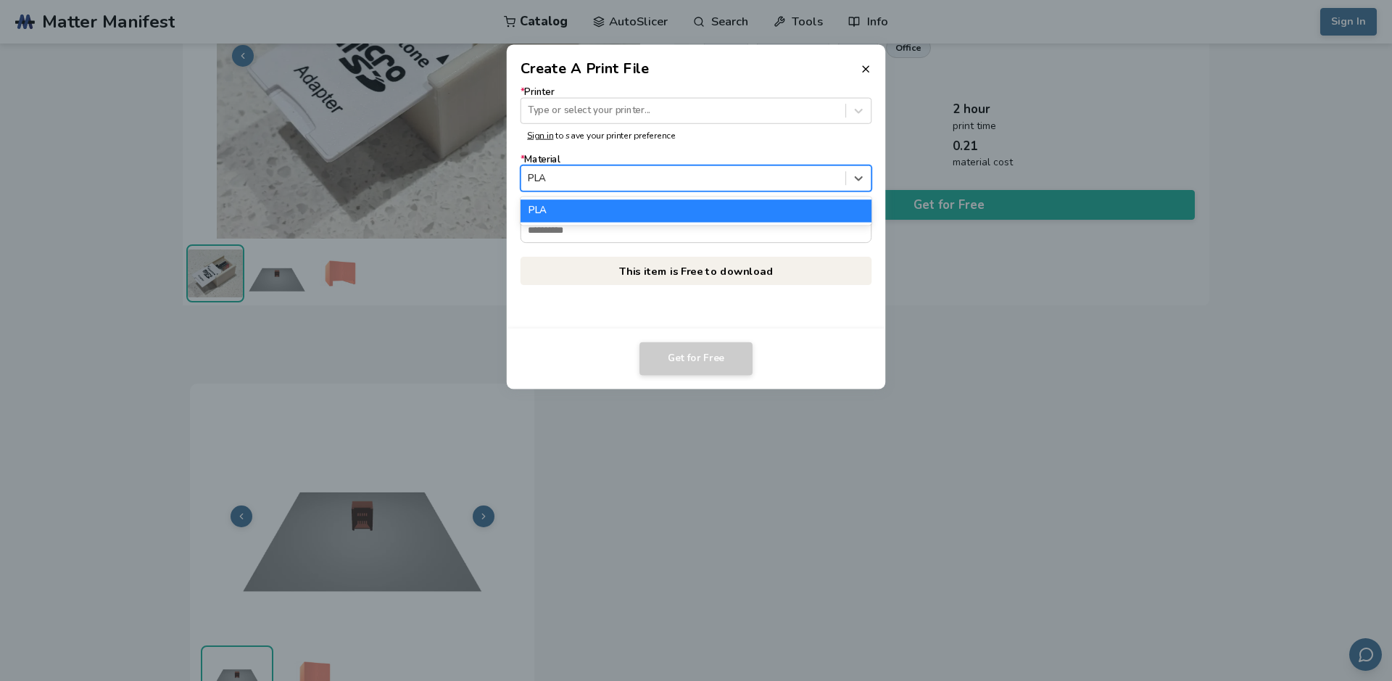
click at [622, 179] on div at bounding box center [683, 179] width 310 height 14
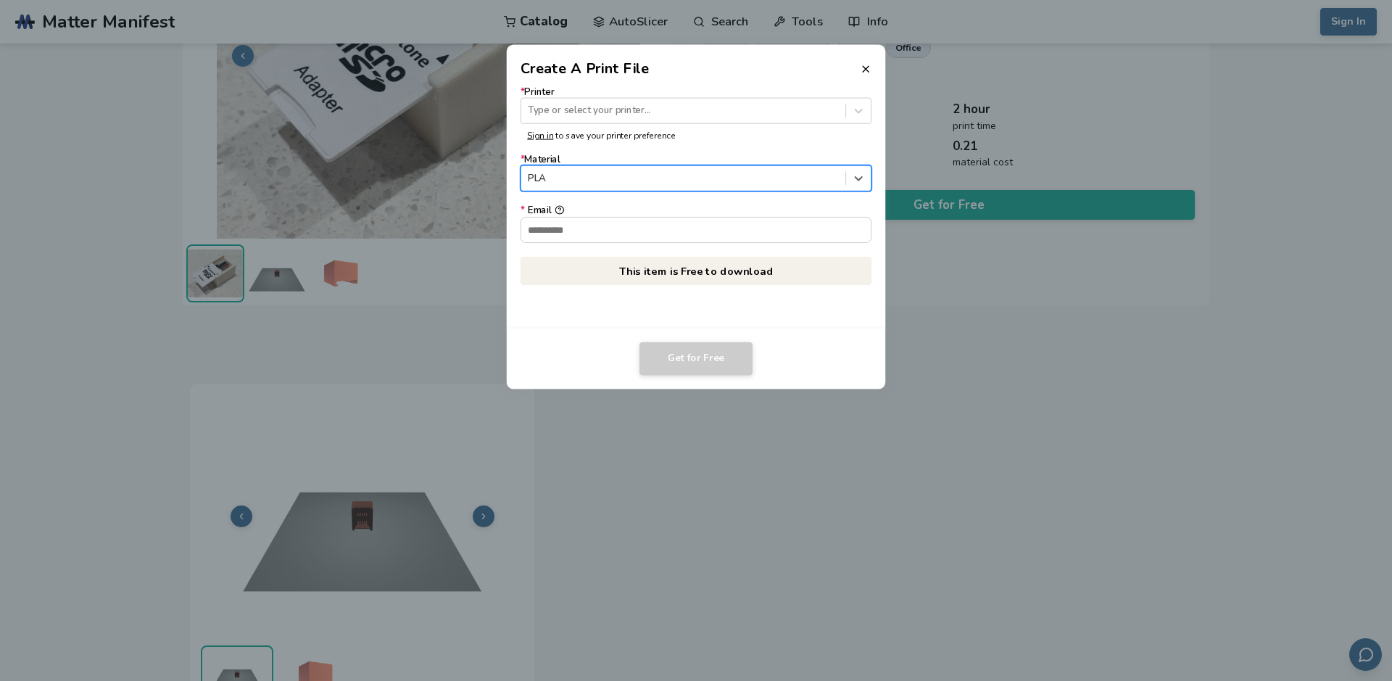
click at [622, 179] on div at bounding box center [683, 179] width 310 height 14
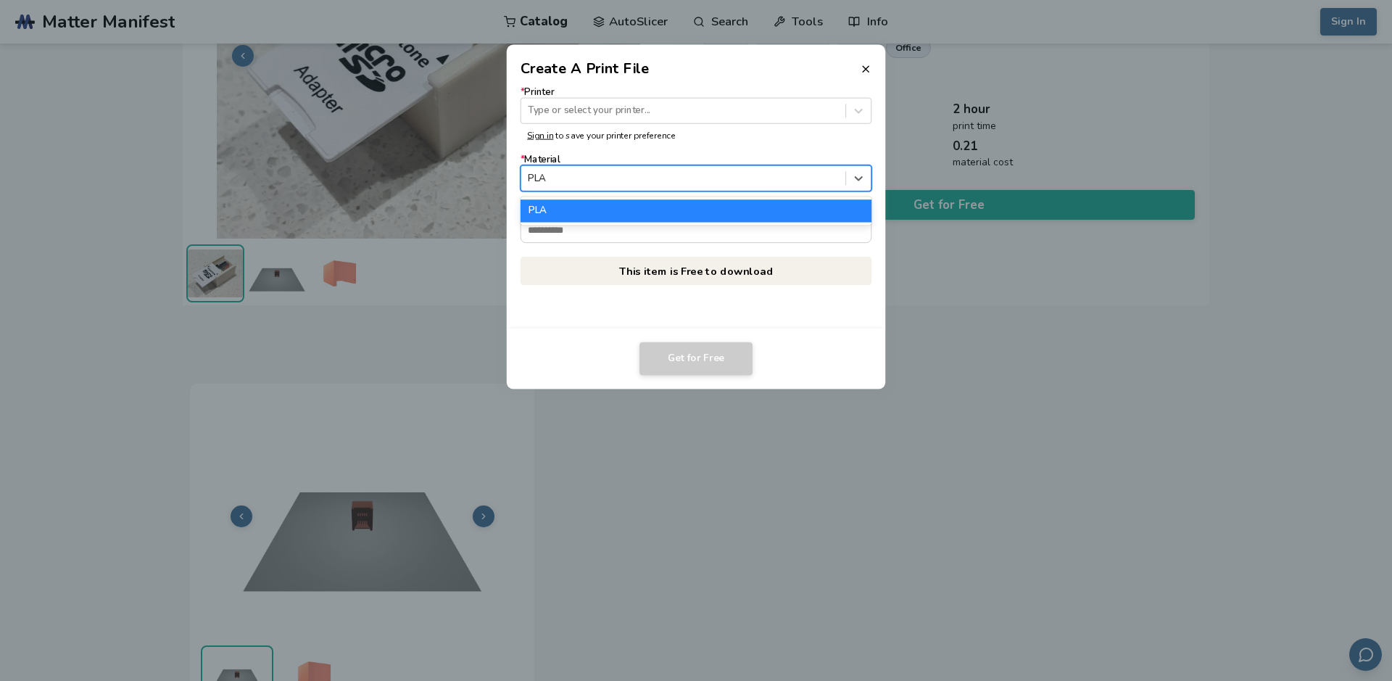
click at [620, 180] on div at bounding box center [683, 179] width 310 height 14
click at [557, 215] on div "PLA" at bounding box center [696, 211] width 352 height 22
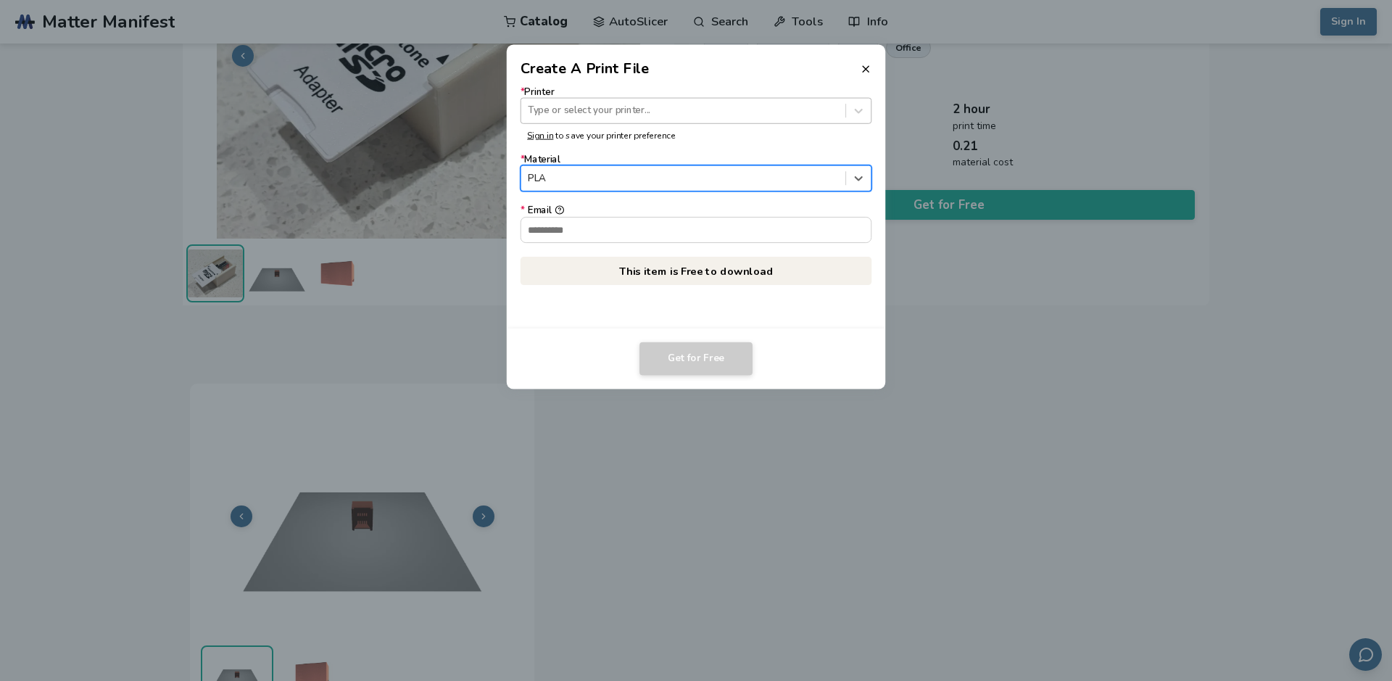
click at [580, 112] on div at bounding box center [683, 111] width 310 height 14
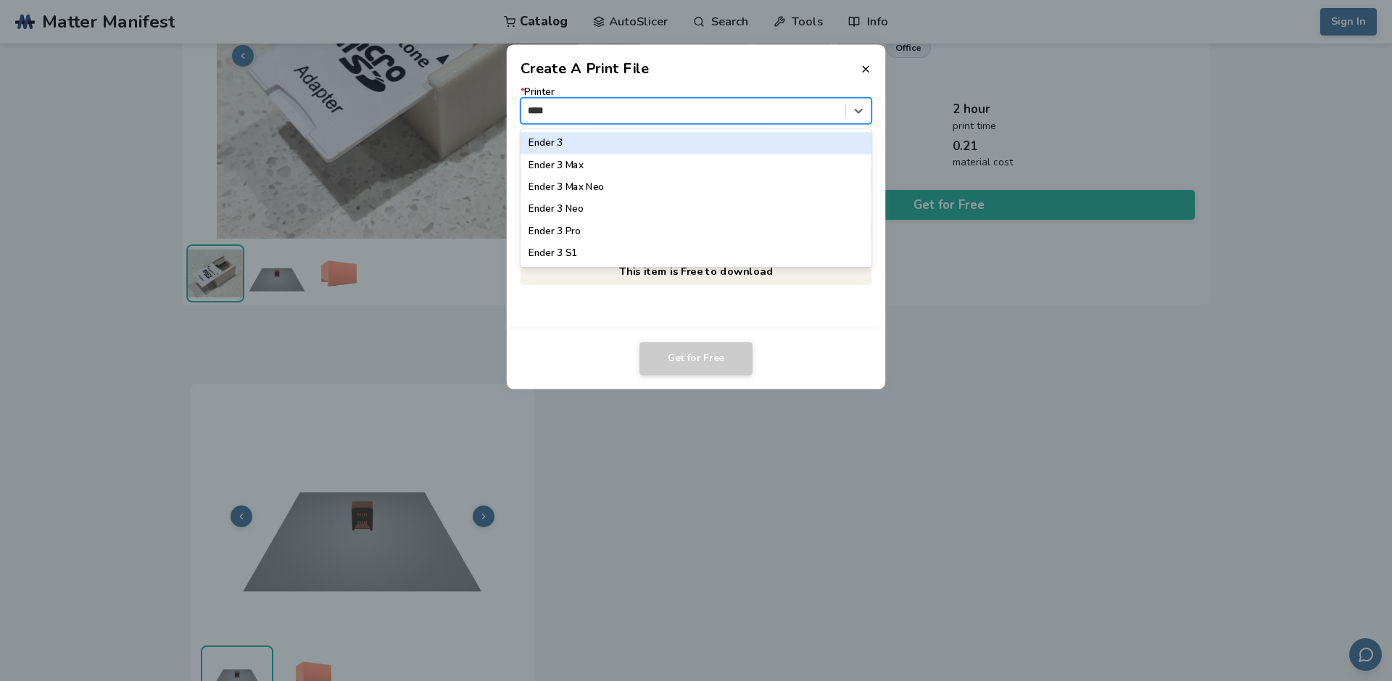
type input "*****"
click at [589, 142] on div "Ender 3" at bounding box center [696, 143] width 352 height 22
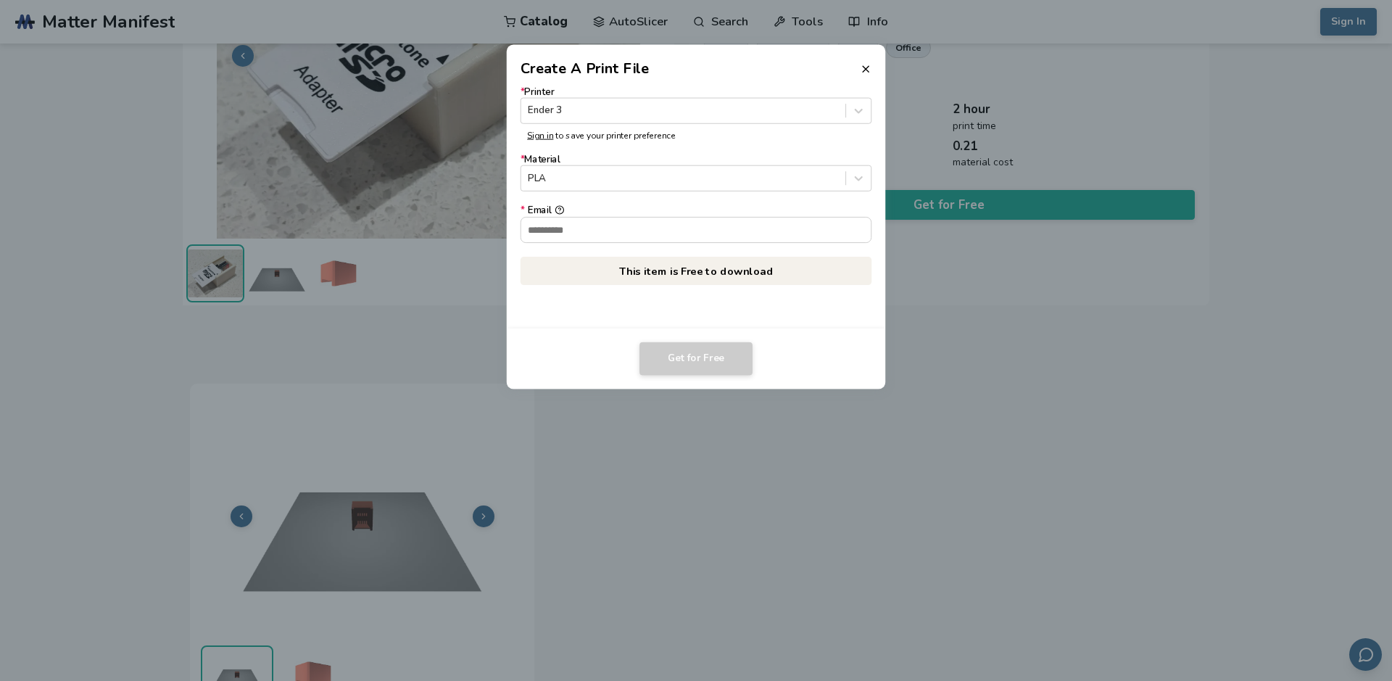
click at [589, 245] on div "* Printer Ender 3 Sign in to save your printer preference * Material PLA * Emai…" at bounding box center [696, 185] width 352 height 198
click at [578, 223] on input "* Email" at bounding box center [696, 229] width 350 height 25
type input "**********"
drag, startPoint x: 698, startPoint y: 355, endPoint x: 701, endPoint y: 362, distance: 7.8
click at [701, 362] on button "Get for Free" at bounding box center [695, 358] width 113 height 33
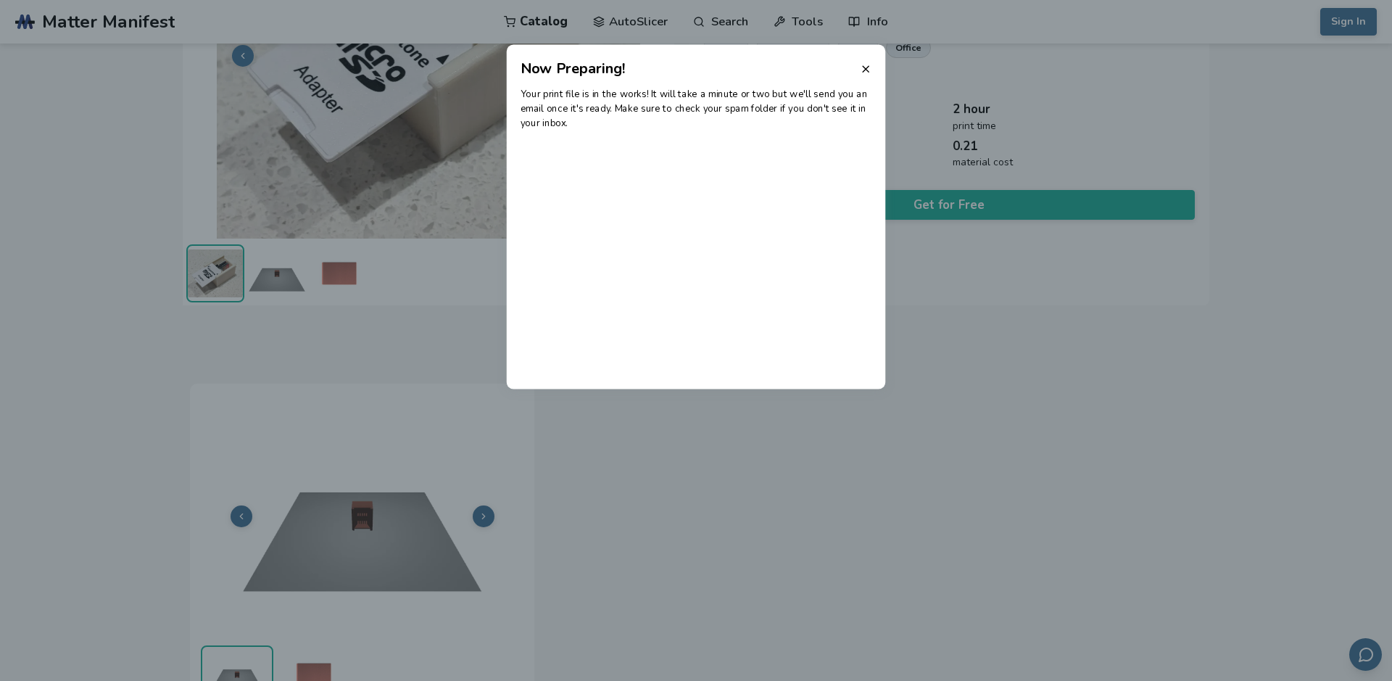
click at [320, 194] on dialog "Now Preparing! Your print file is in the works! It will take a minute or two bu…" at bounding box center [696, 340] width 1322 height 647
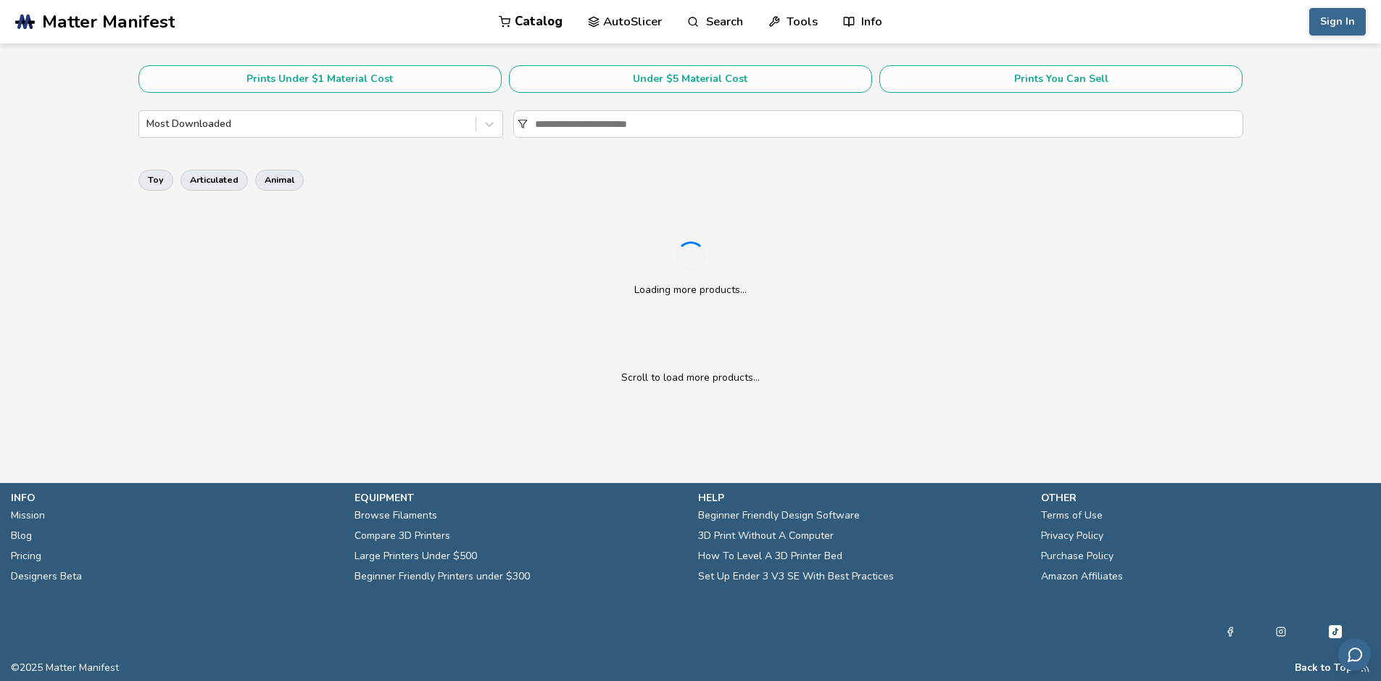
scroll to position [507, 0]
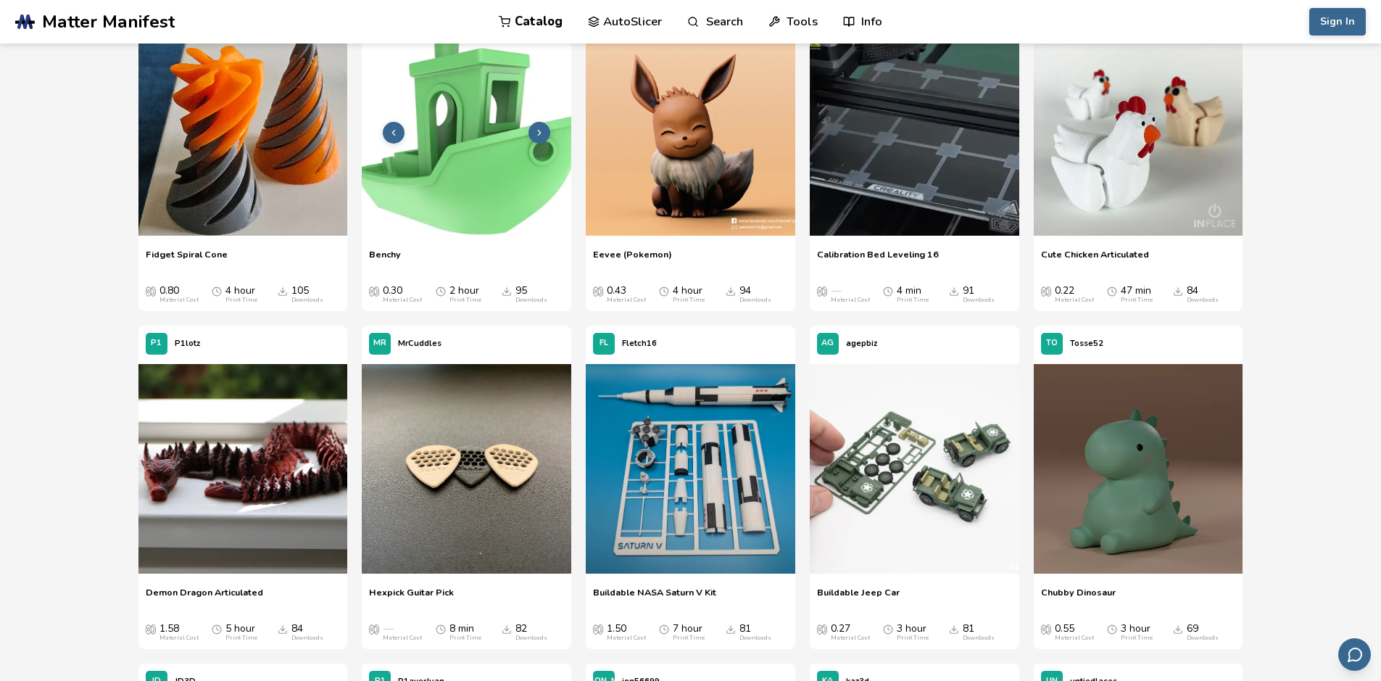
click at [446, 196] on img at bounding box center [467, 131] width 210 height 210
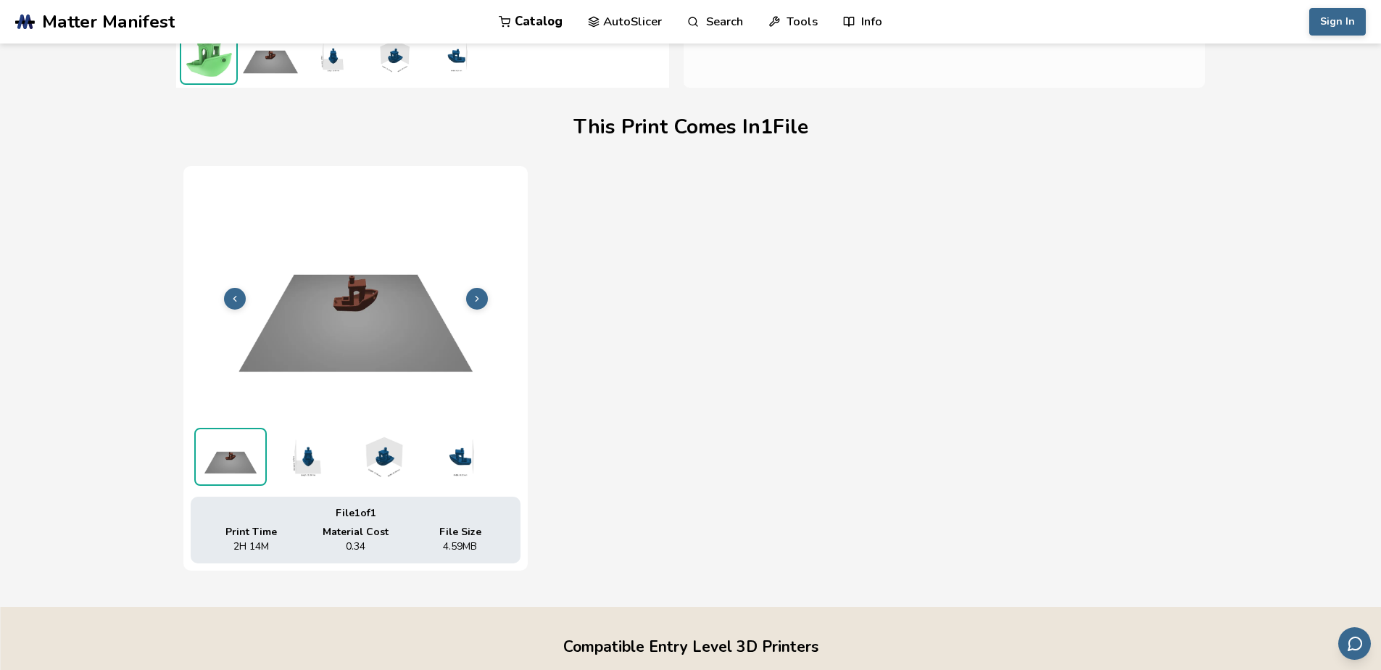
scroll to position [39, 0]
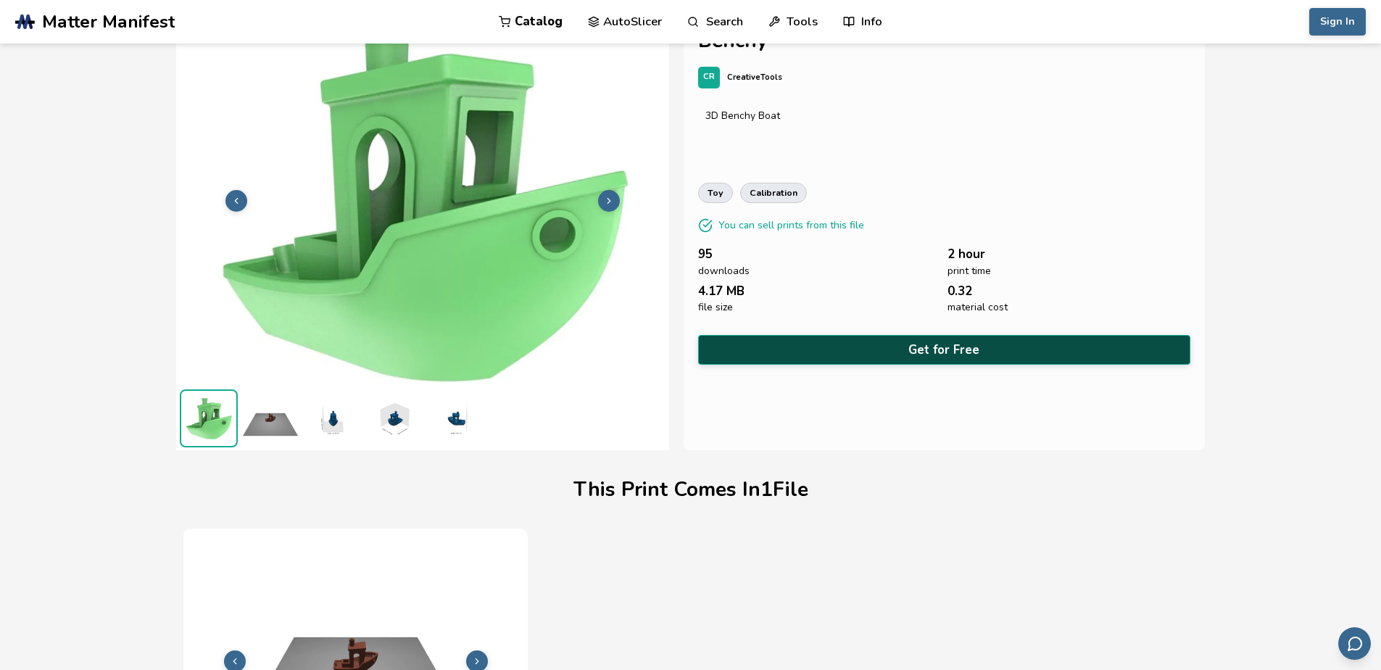
click at [933, 340] on button "Get for Free" at bounding box center [944, 350] width 493 height 30
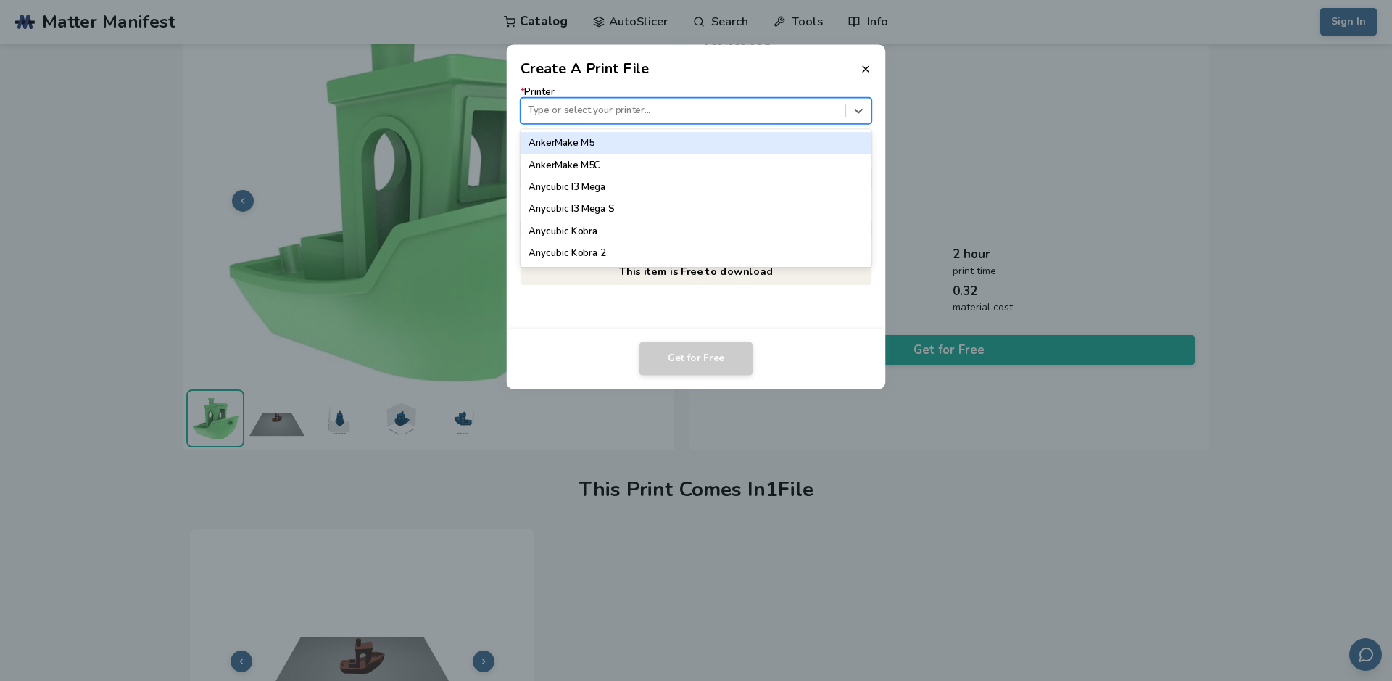
click at [589, 108] on div at bounding box center [683, 111] width 310 height 14
type input "*******"
click at [583, 149] on div "Ender 3" at bounding box center [696, 143] width 352 height 22
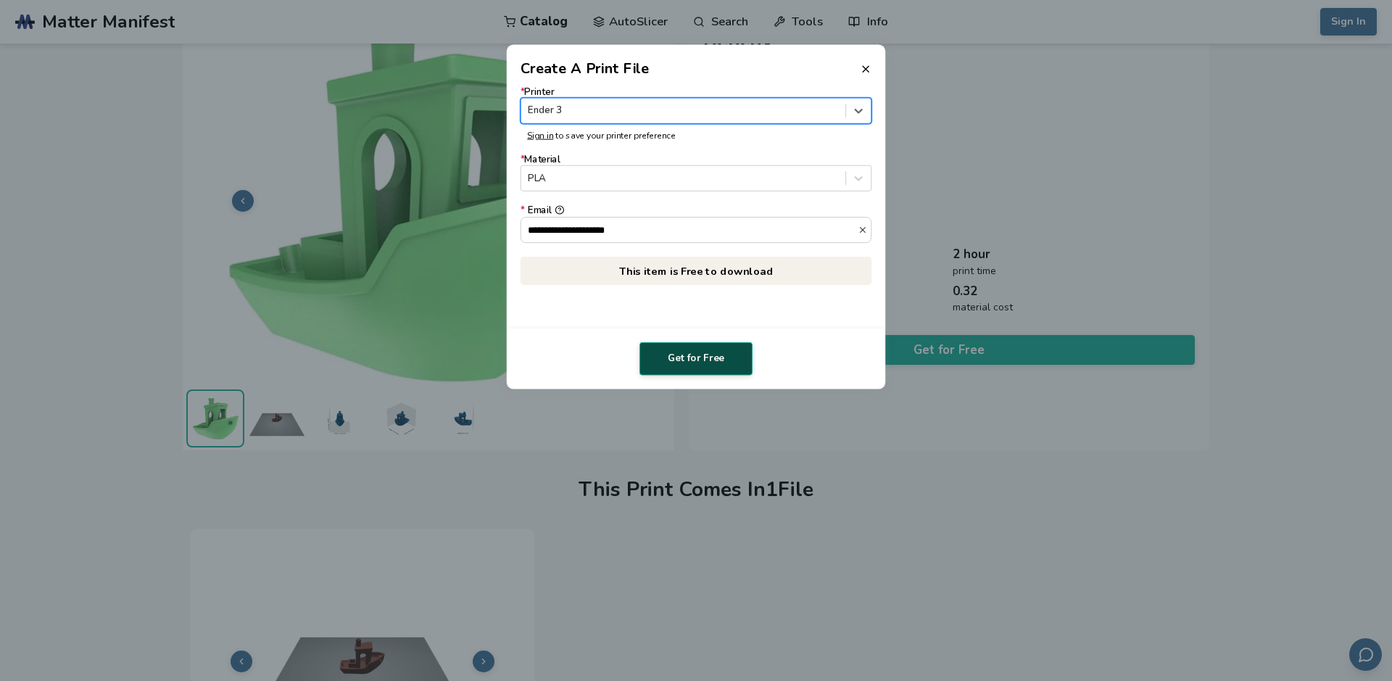
click at [689, 344] on button "Get for Free" at bounding box center [695, 358] width 113 height 33
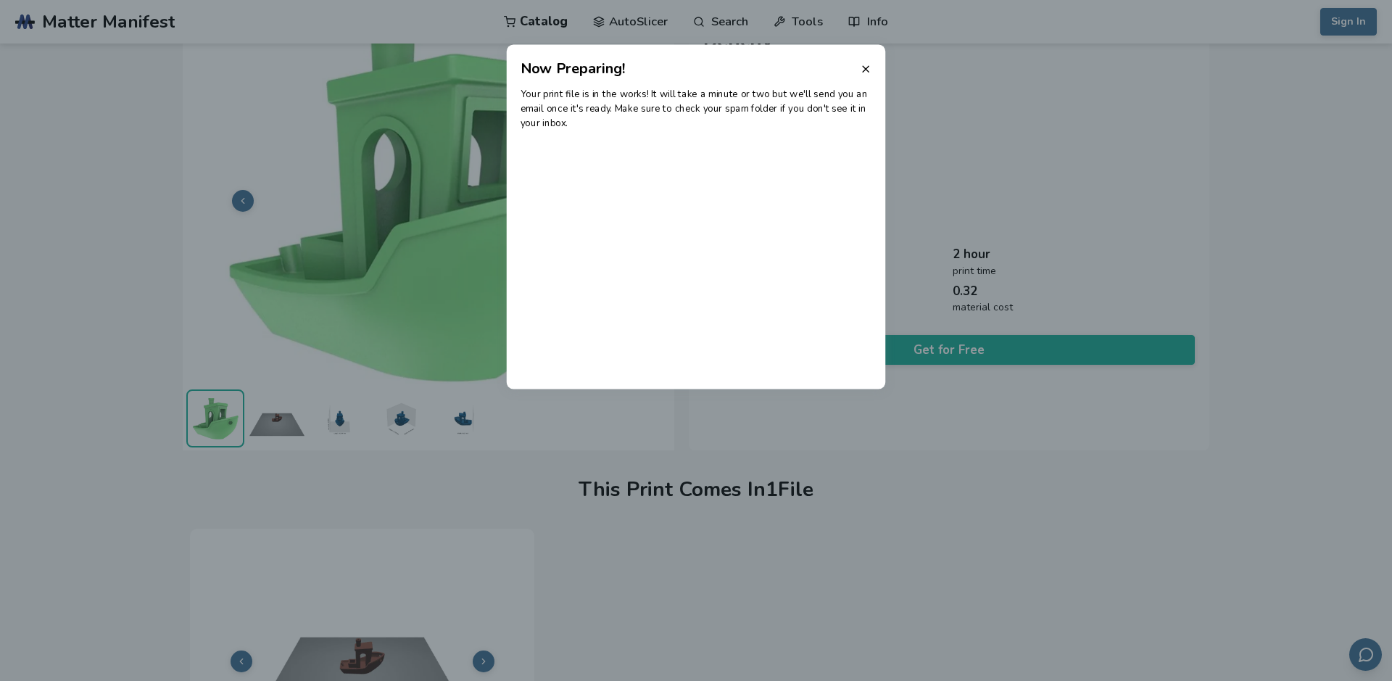
click at [197, 115] on dialog "Now Preparing! Your print file is in the works! It will take a minute or two bu…" at bounding box center [696, 340] width 1322 height 647
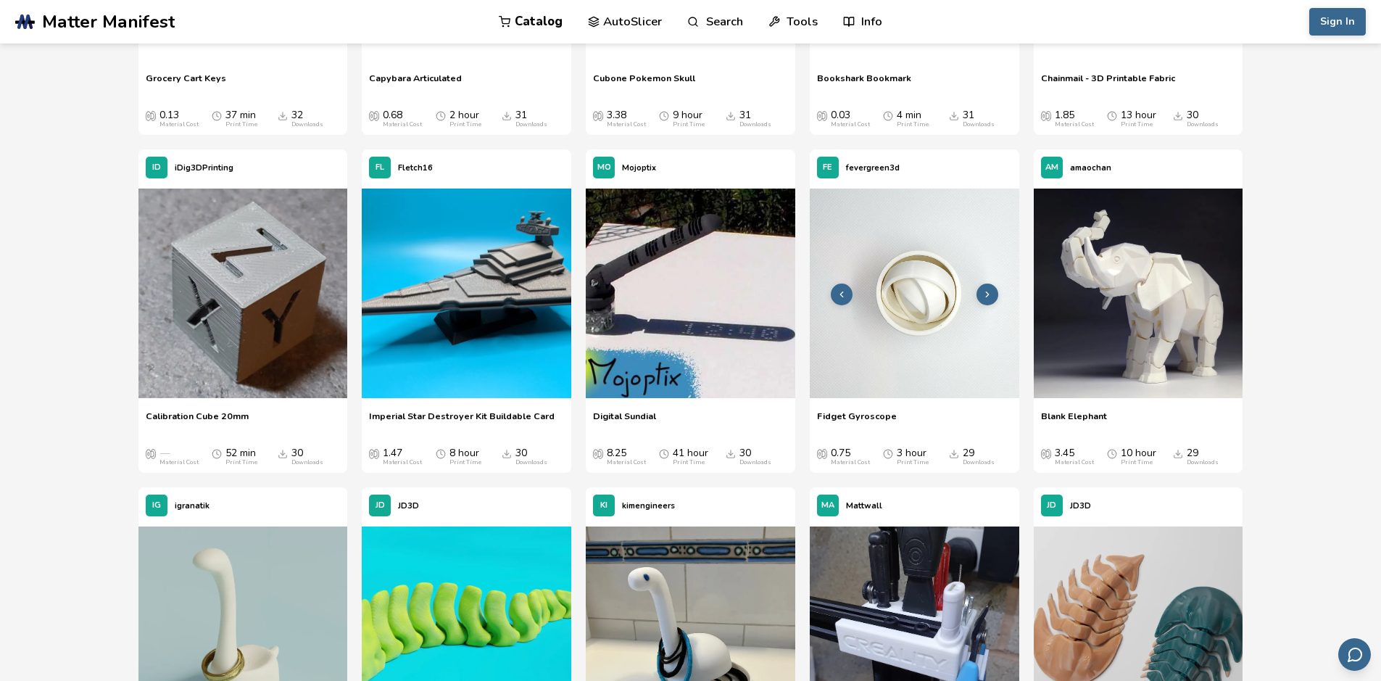
scroll to position [4857, 0]
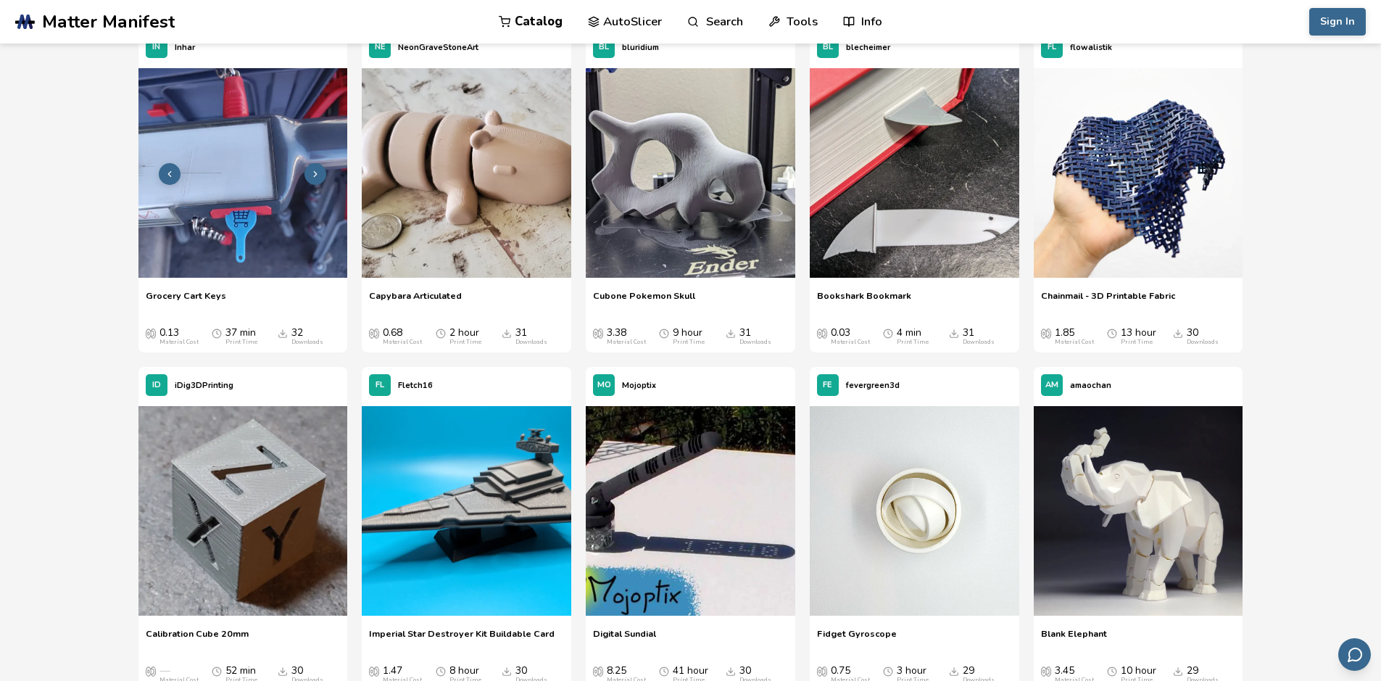
click at [261, 228] on img at bounding box center [243, 173] width 210 height 210
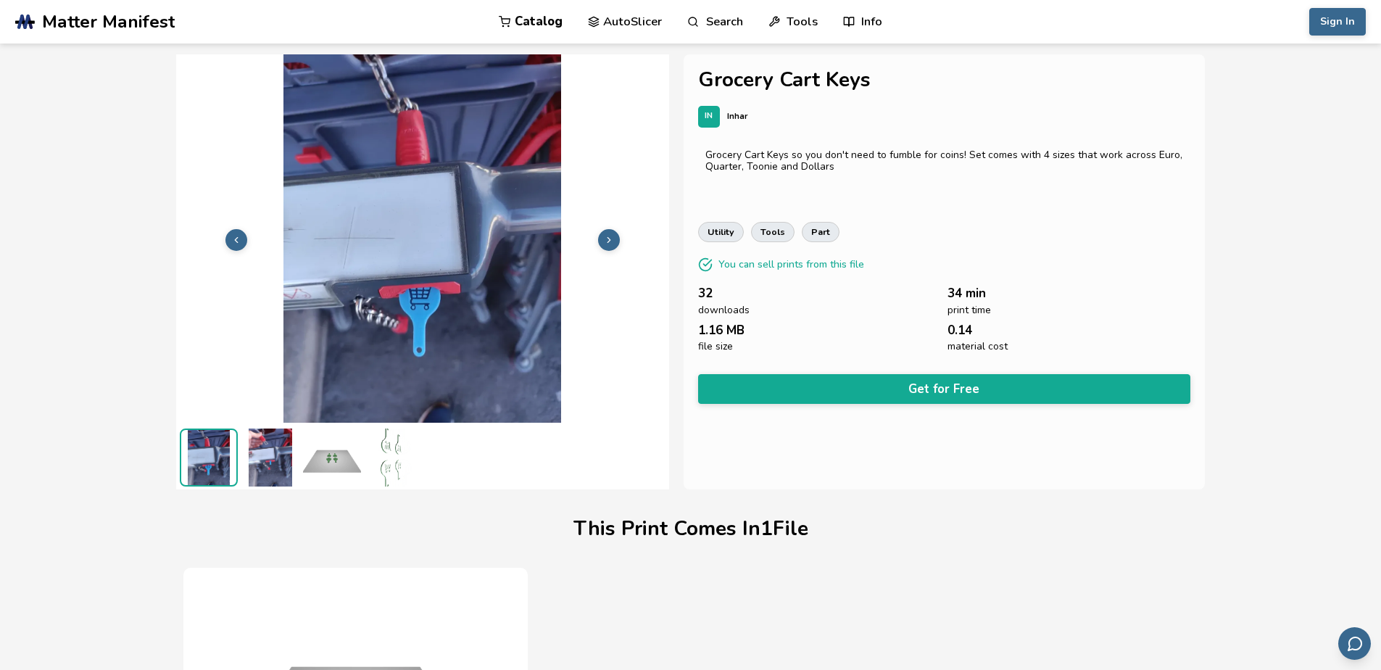
click at [280, 475] on img at bounding box center [270, 457] width 58 height 58
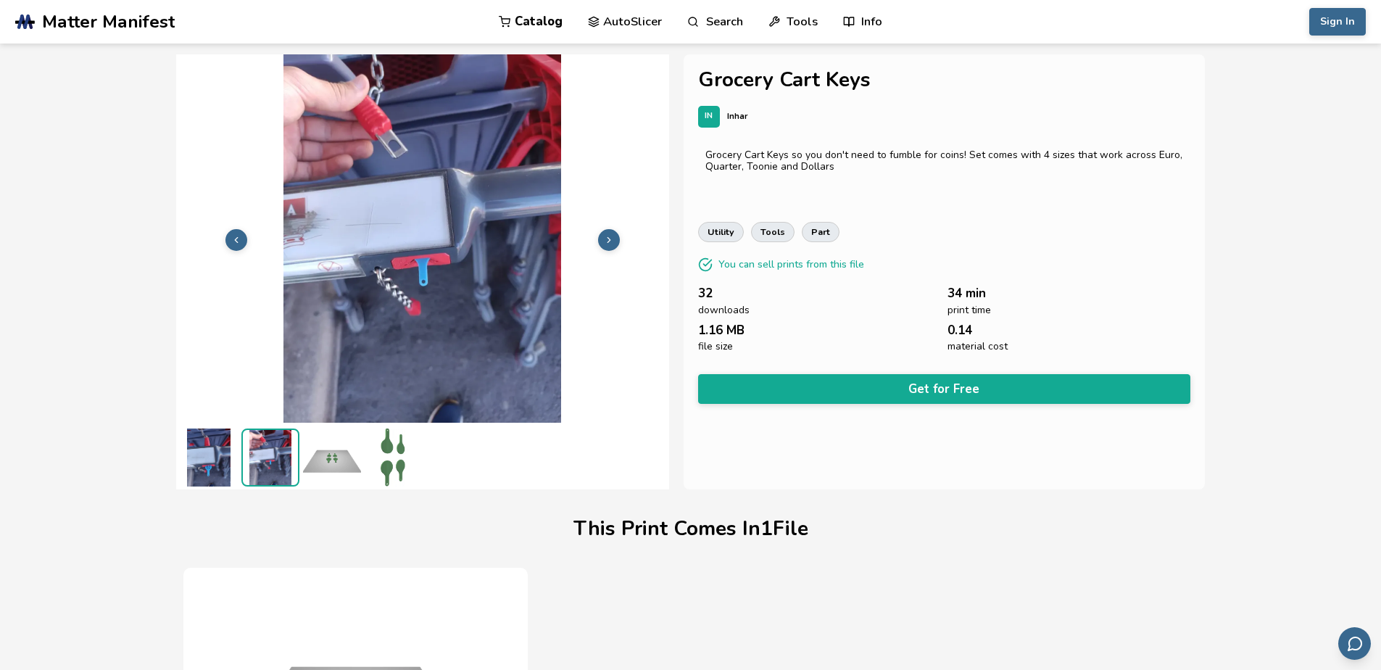
click at [314, 466] on img at bounding box center [332, 457] width 58 height 58
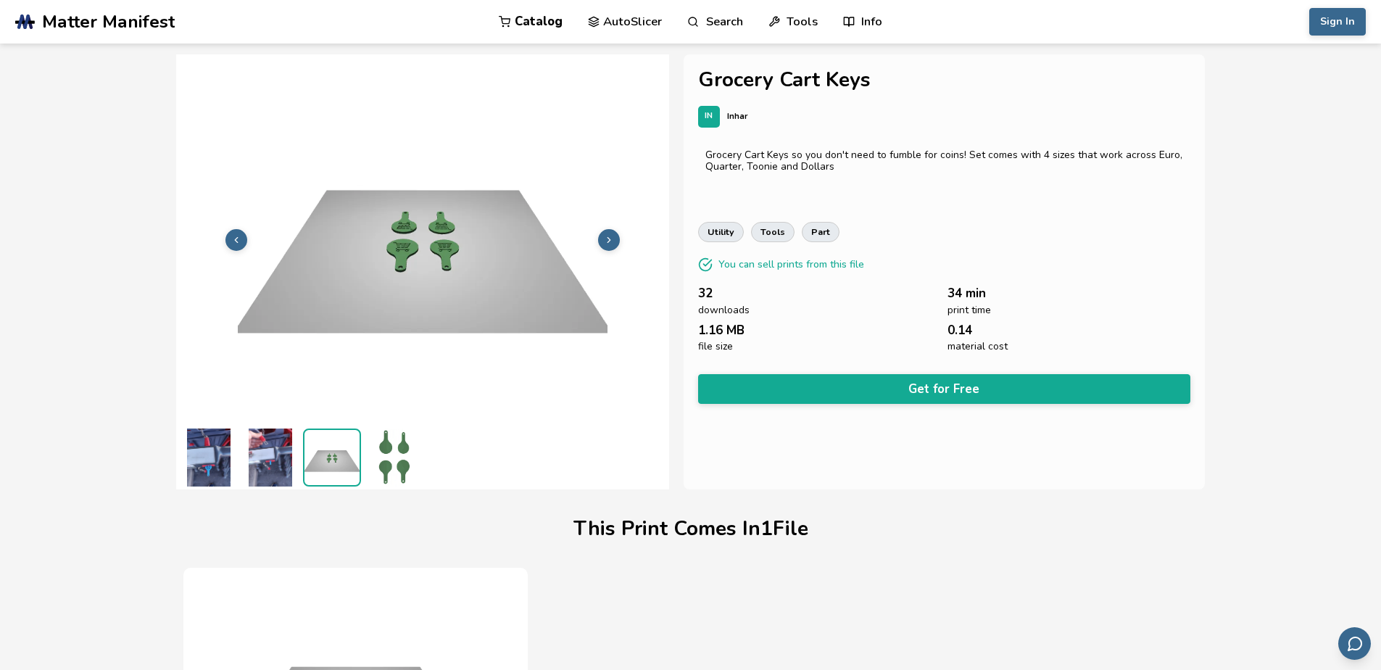
click at [383, 464] on img at bounding box center [394, 457] width 58 height 58
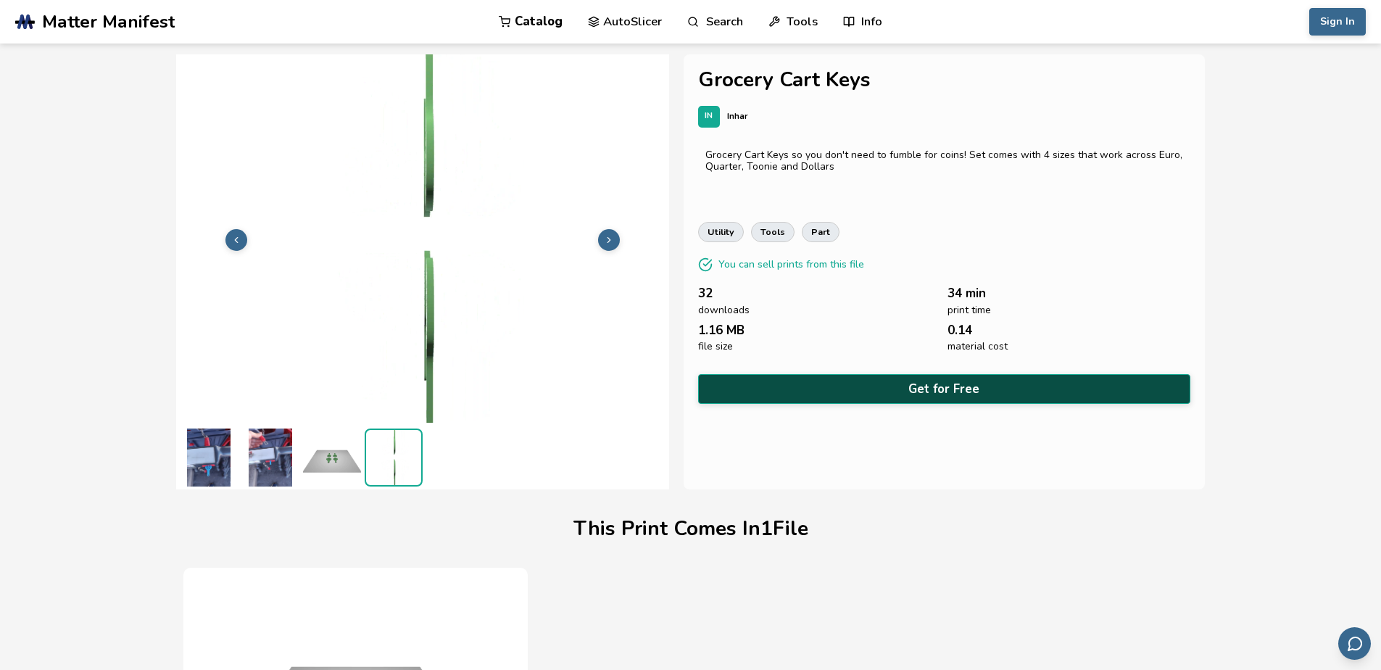
click at [921, 389] on button "Get for Free" at bounding box center [944, 389] width 493 height 30
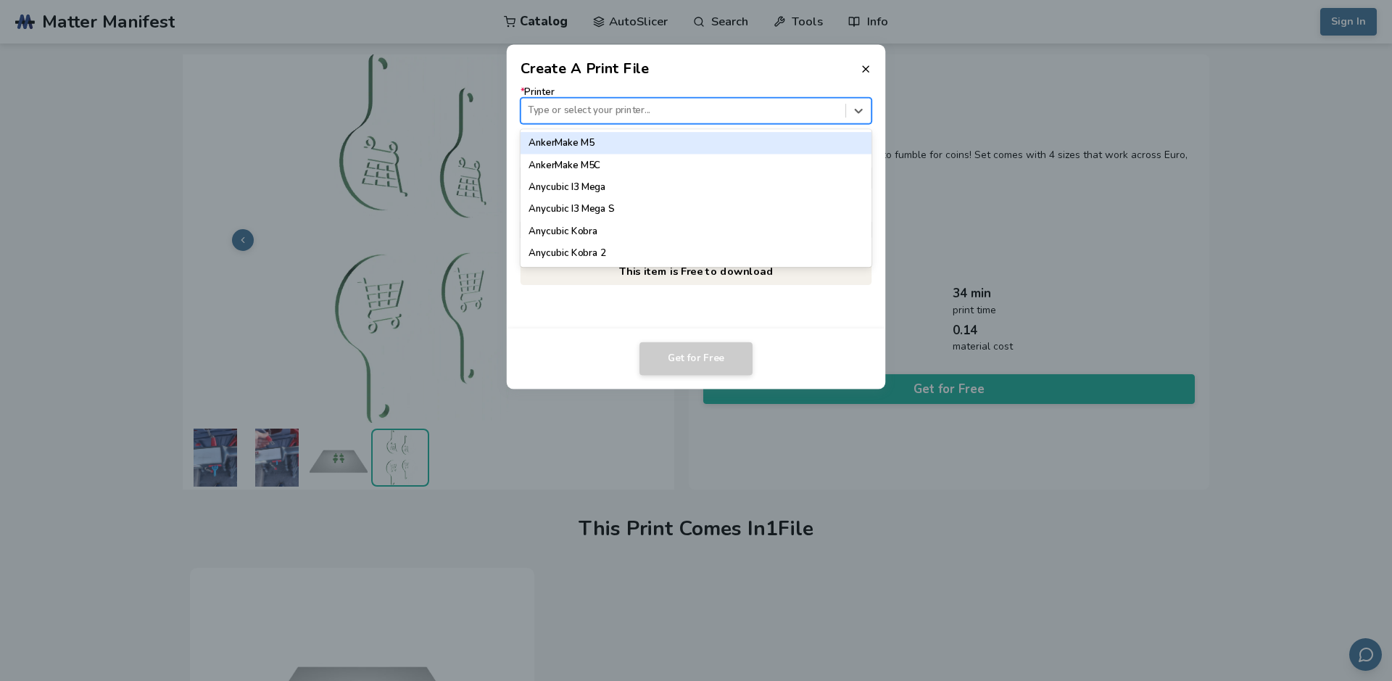
click at [602, 120] on div "Type or select your printer..." at bounding box center [696, 111] width 352 height 26
type input "*******"
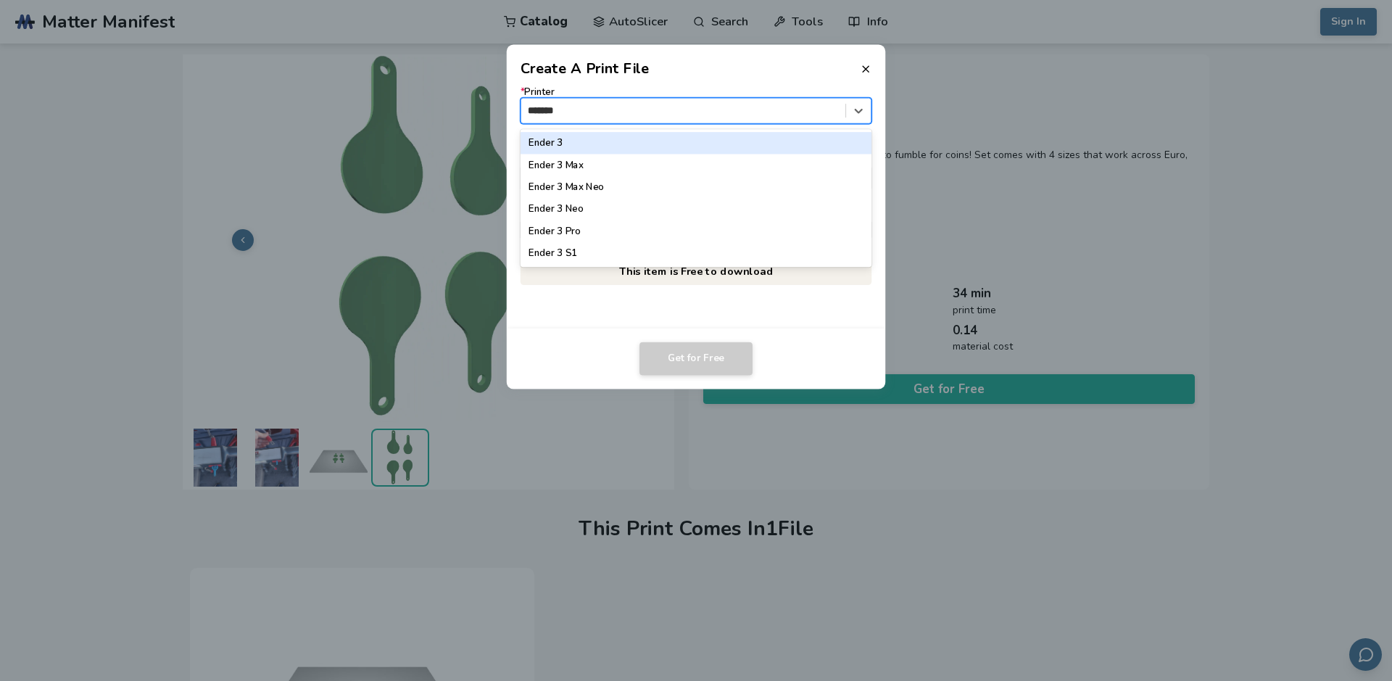
click at [543, 136] on div "Ender 3" at bounding box center [696, 143] width 352 height 22
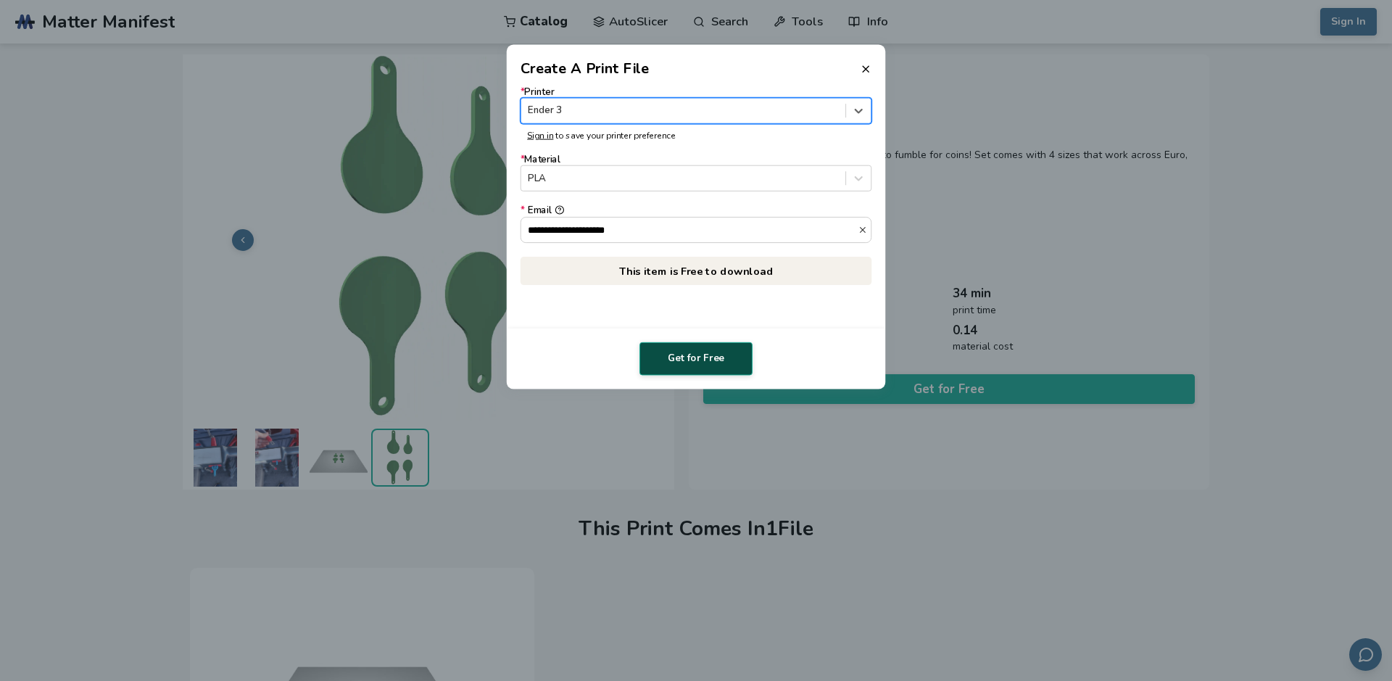
click at [676, 356] on button "Get for Free" at bounding box center [695, 358] width 113 height 33
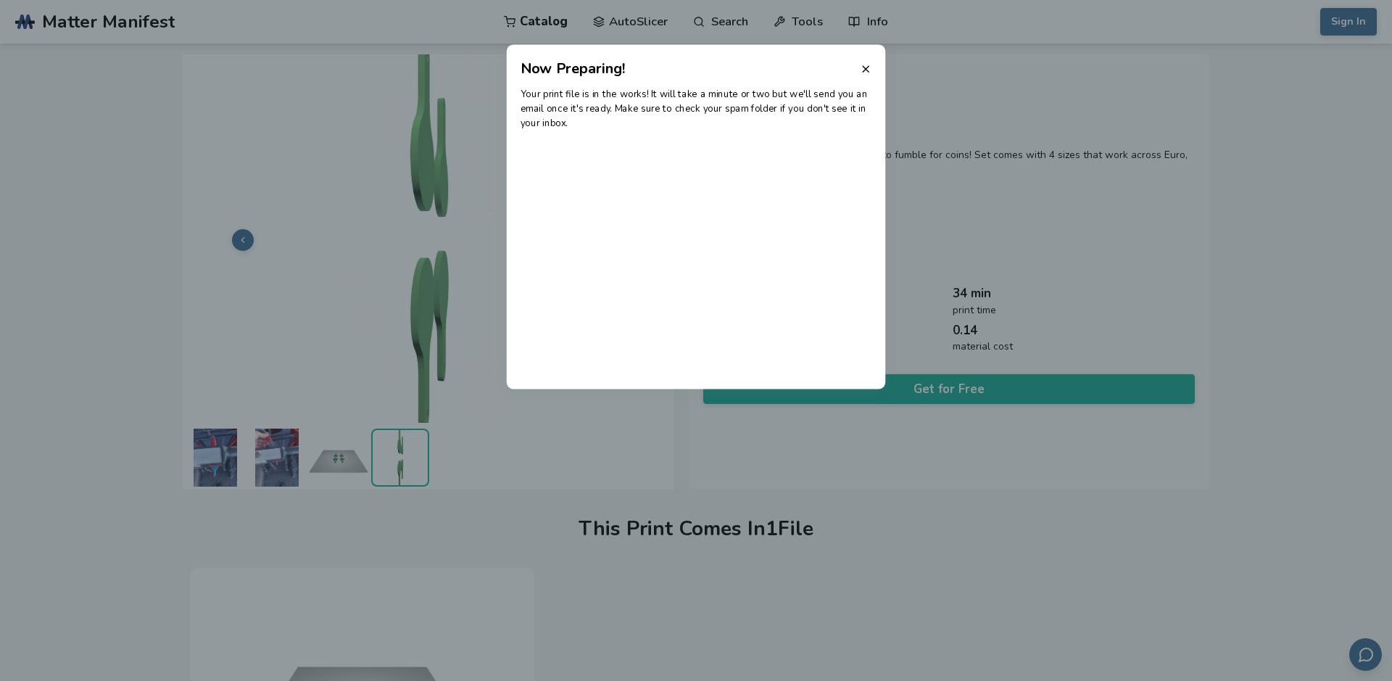
drag, startPoint x: 862, startPoint y: 65, endPoint x: 850, endPoint y: 67, distance: 12.7
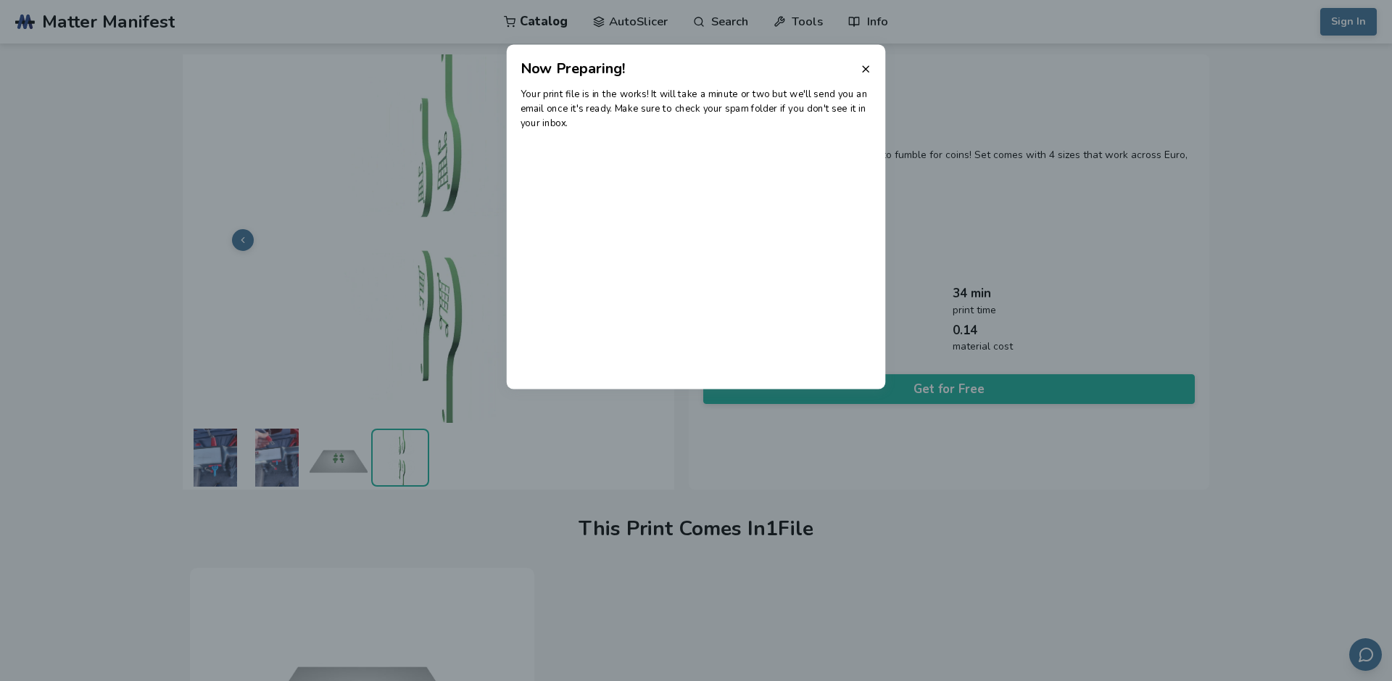
click at [855, 66] on header "Now Preparing!" at bounding box center [696, 61] width 379 height 35
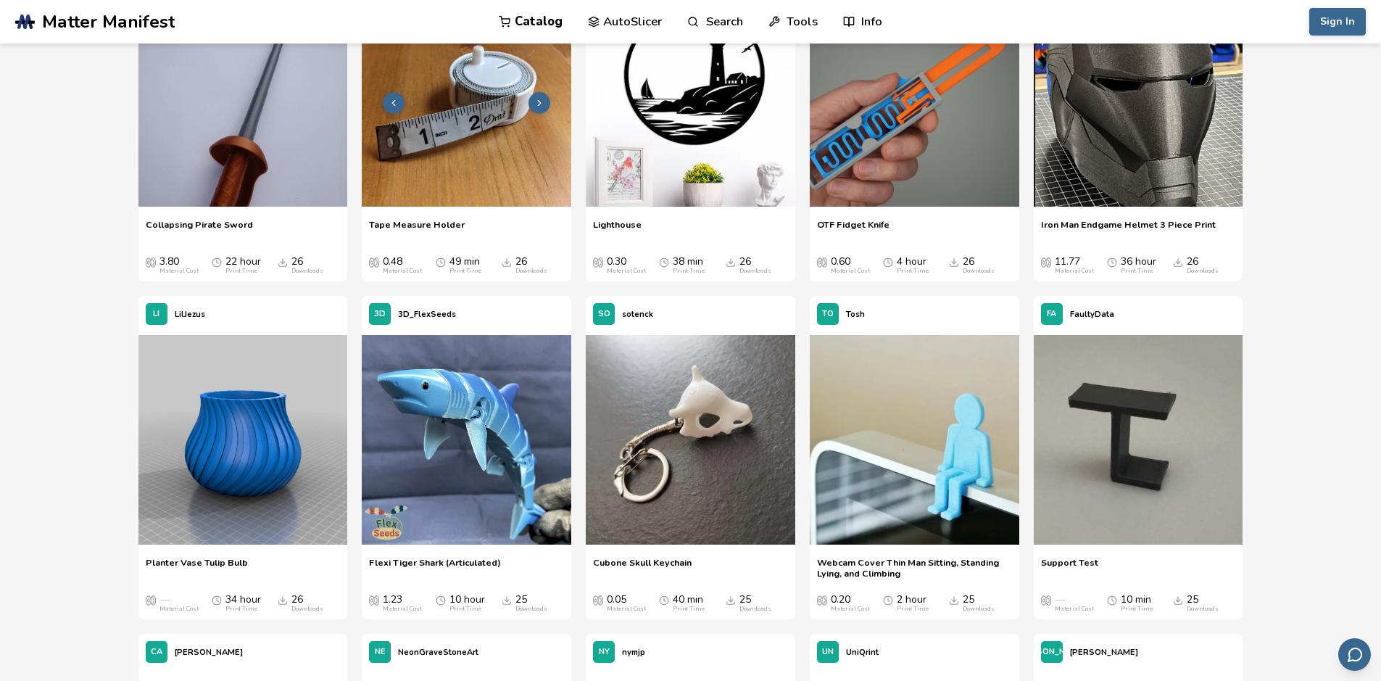
scroll to position [6352, 0]
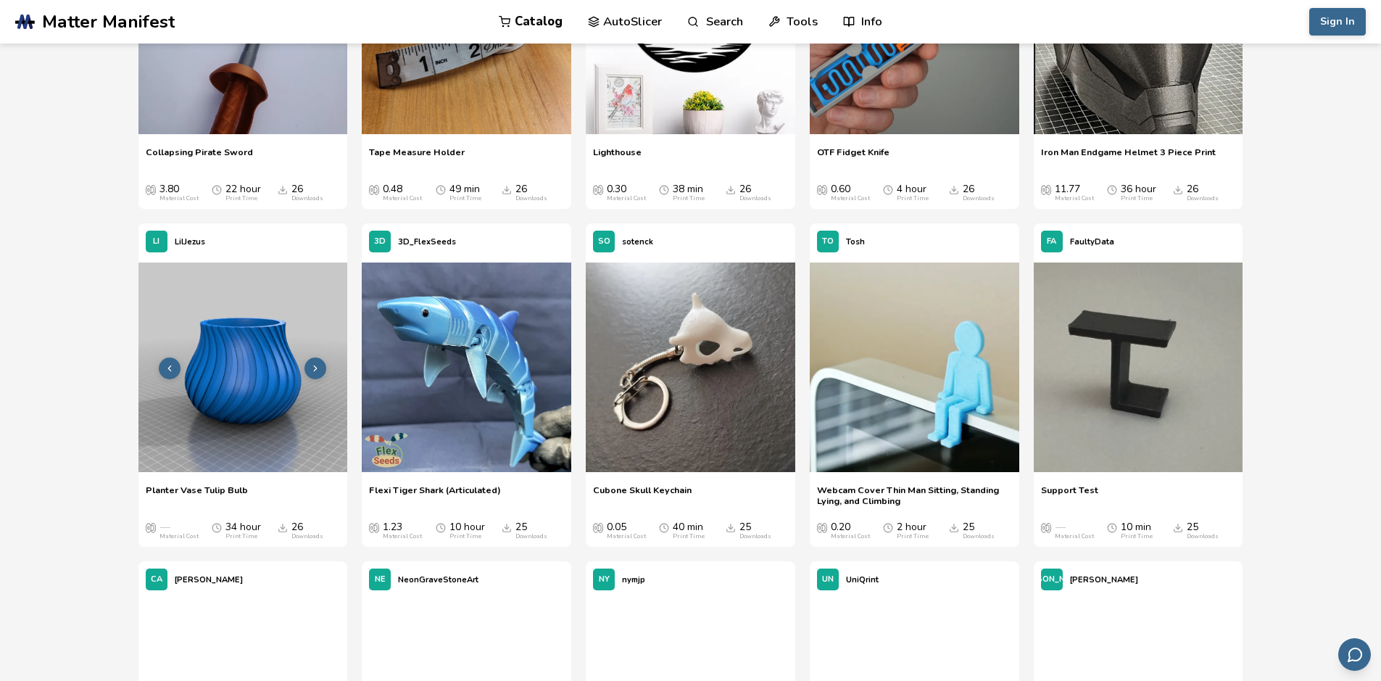
click at [316, 361] on button at bounding box center [315, 368] width 22 height 22
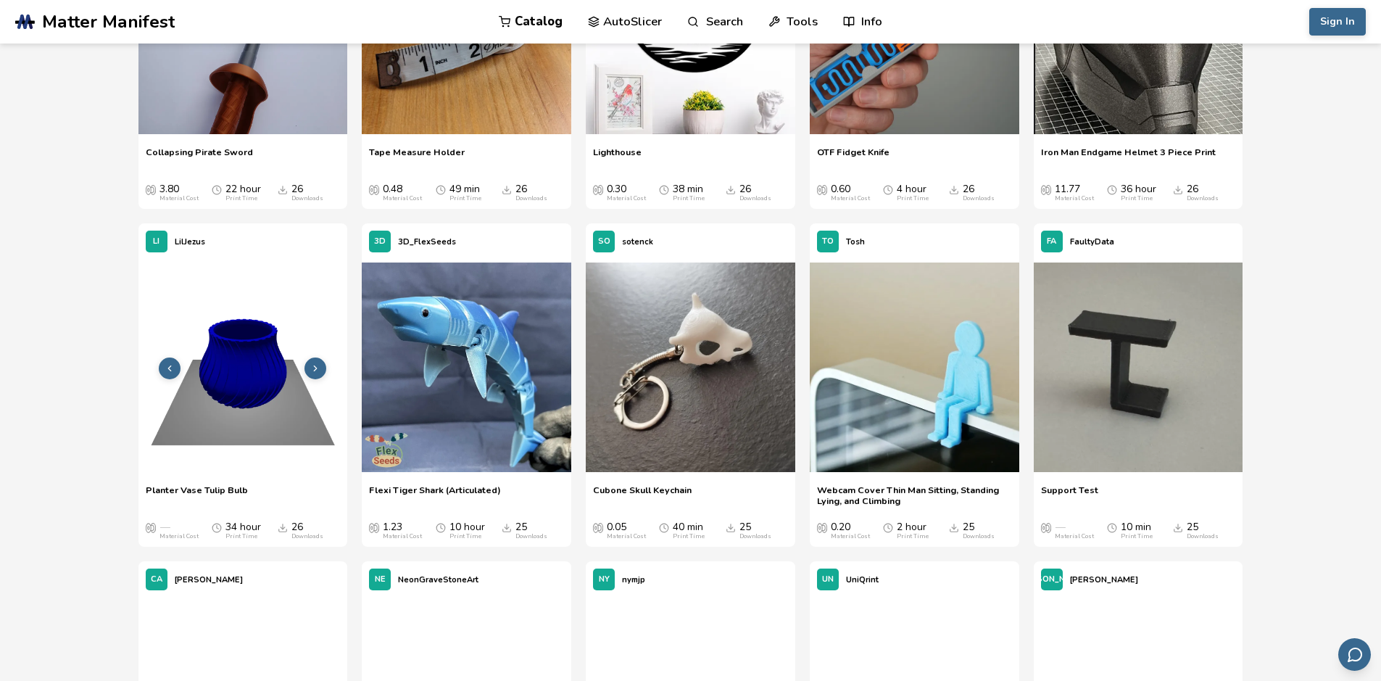
click at [316, 361] on button at bounding box center [315, 368] width 22 height 22
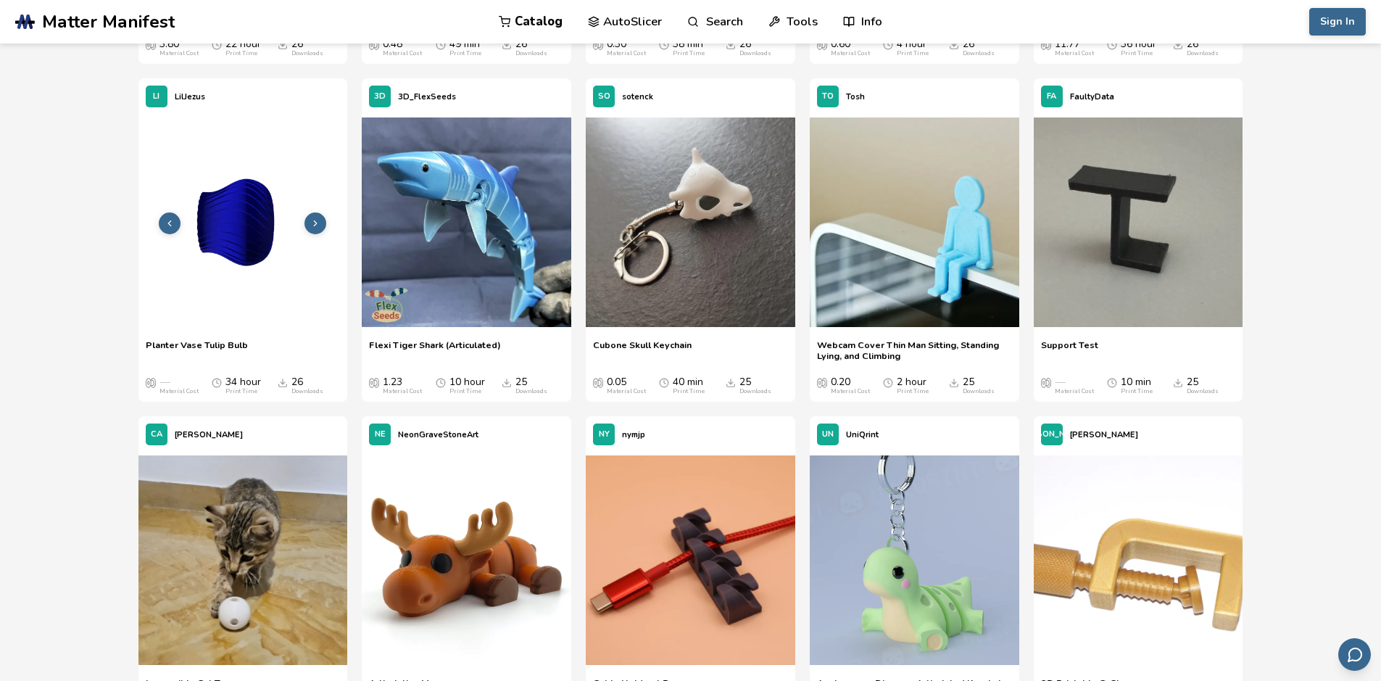
scroll to position [6569, 0]
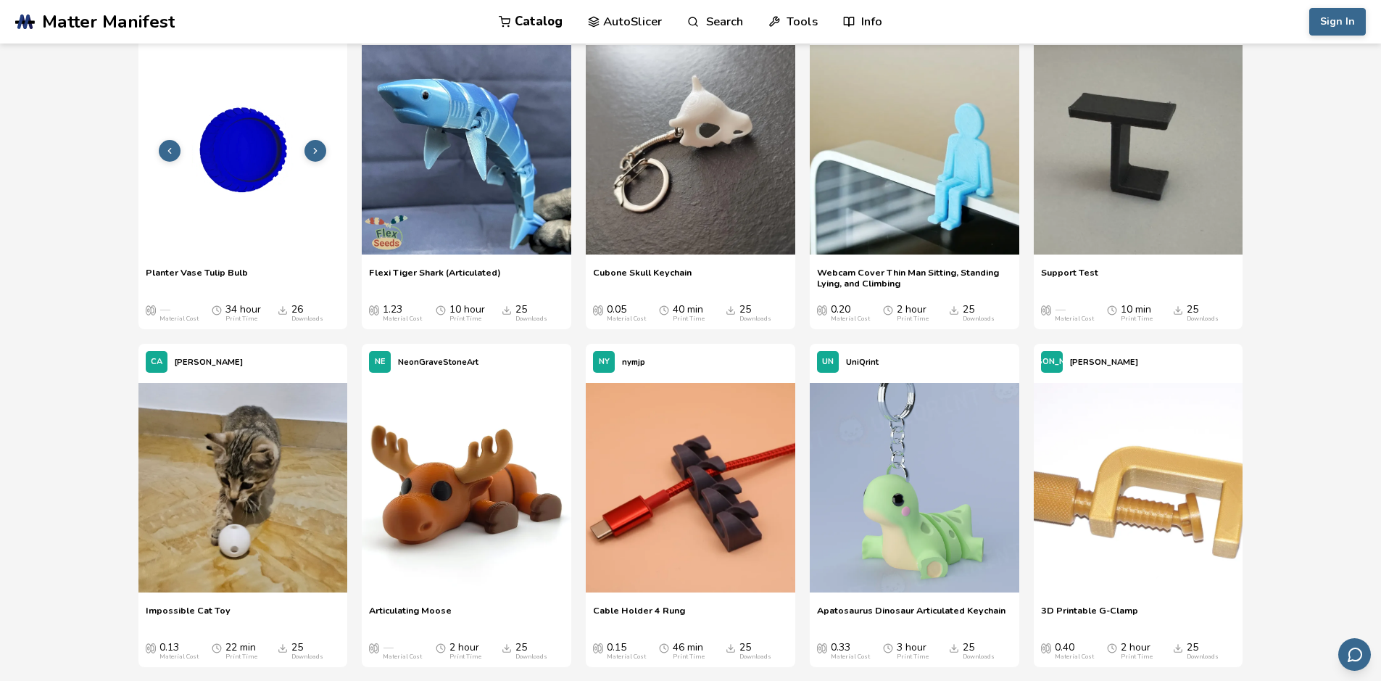
click at [321, 154] on button at bounding box center [315, 151] width 22 height 22
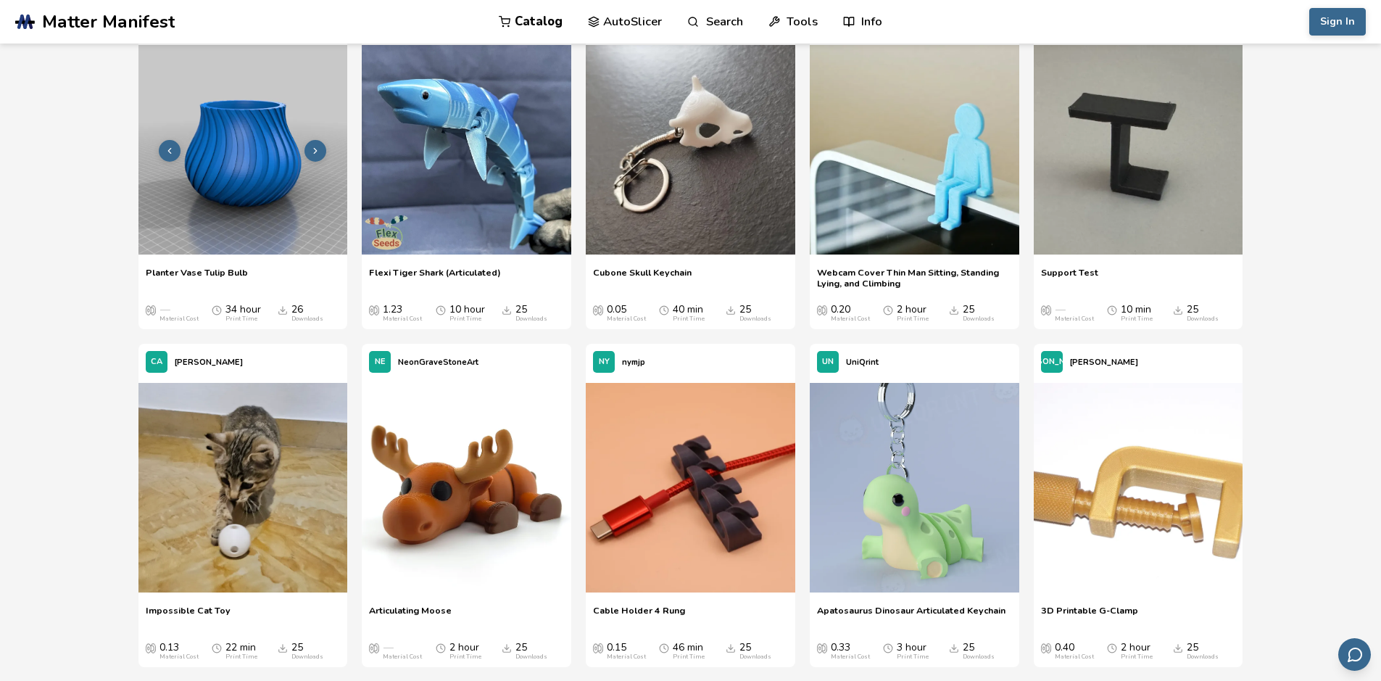
click at [273, 157] on img at bounding box center [243, 150] width 210 height 210
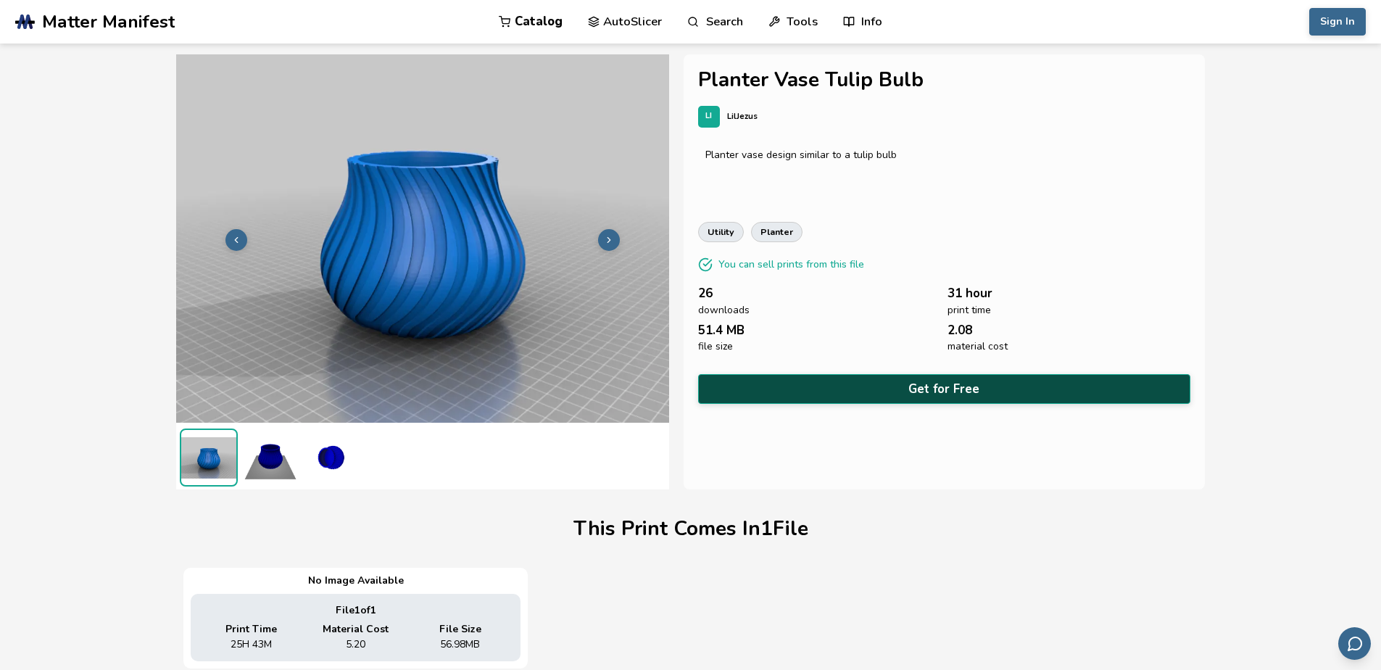
click at [804, 391] on button "Get for Free" at bounding box center [944, 389] width 493 height 30
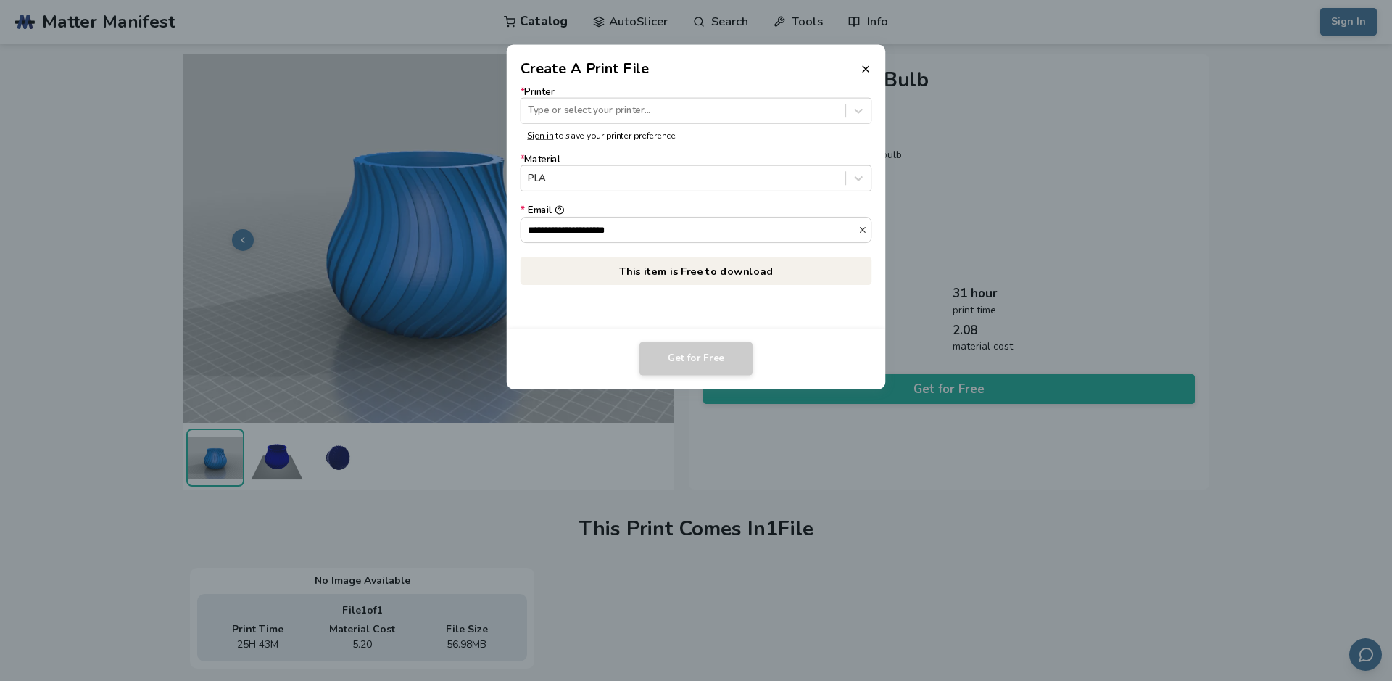
click at [591, 95] on label "* Printer Type or select your printer..." at bounding box center [696, 104] width 352 height 37
click at [586, 133] on p "Sign in to save your printer preference" at bounding box center [696, 135] width 338 height 10
click at [573, 121] on div "Type or select your printer..." at bounding box center [696, 111] width 352 height 26
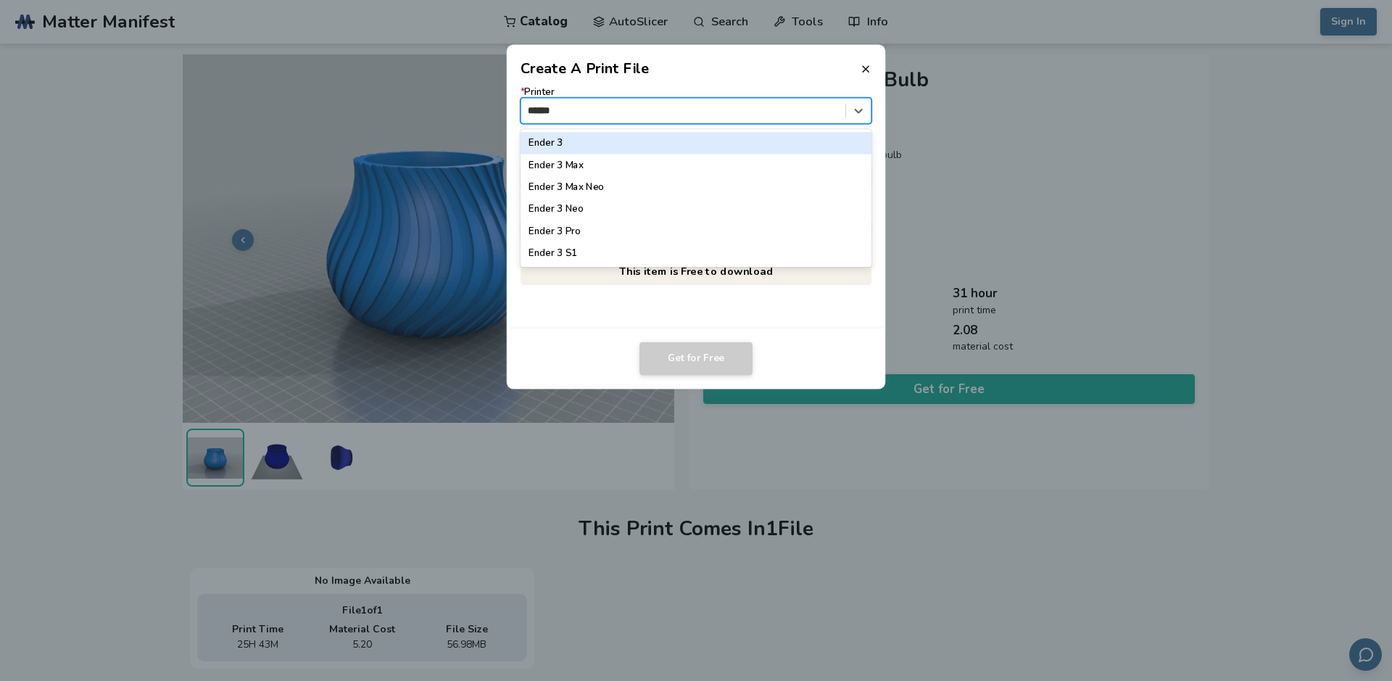
type input "*******"
click at [559, 135] on div "Ender 3" at bounding box center [696, 143] width 352 height 22
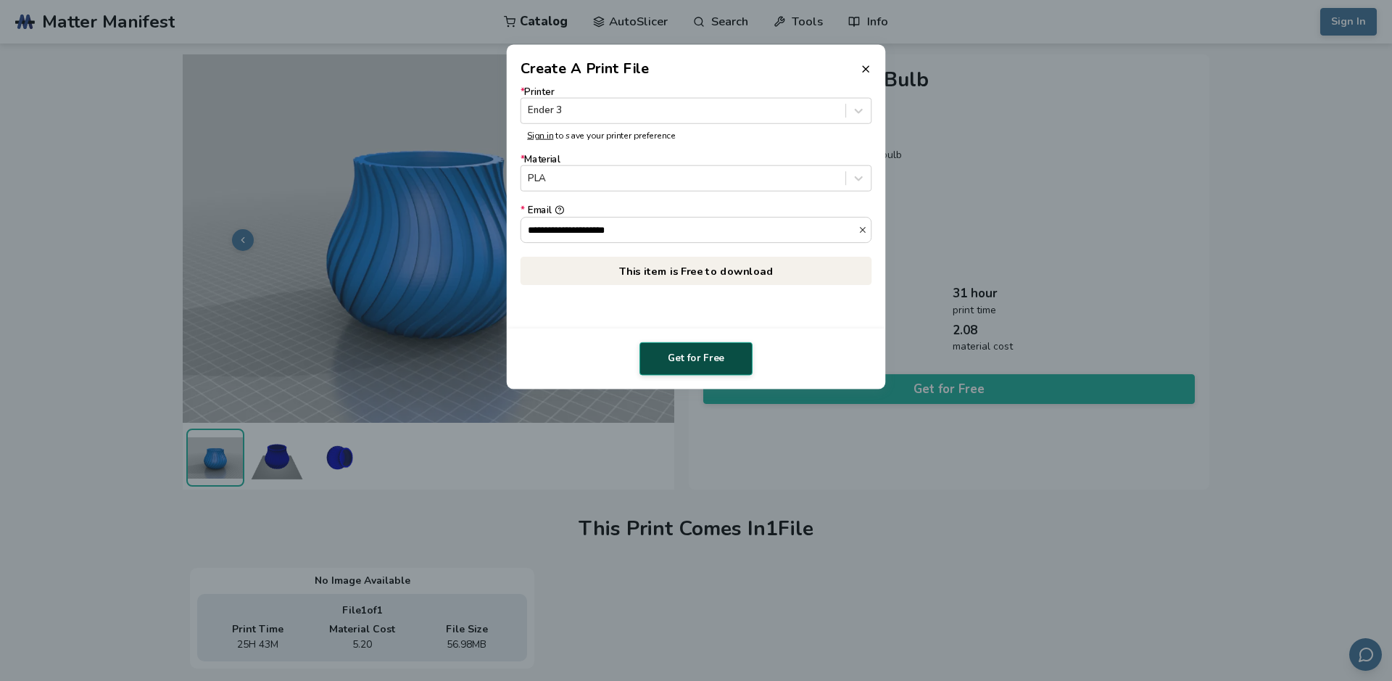
click at [685, 357] on button "Get for Free" at bounding box center [695, 358] width 113 height 33
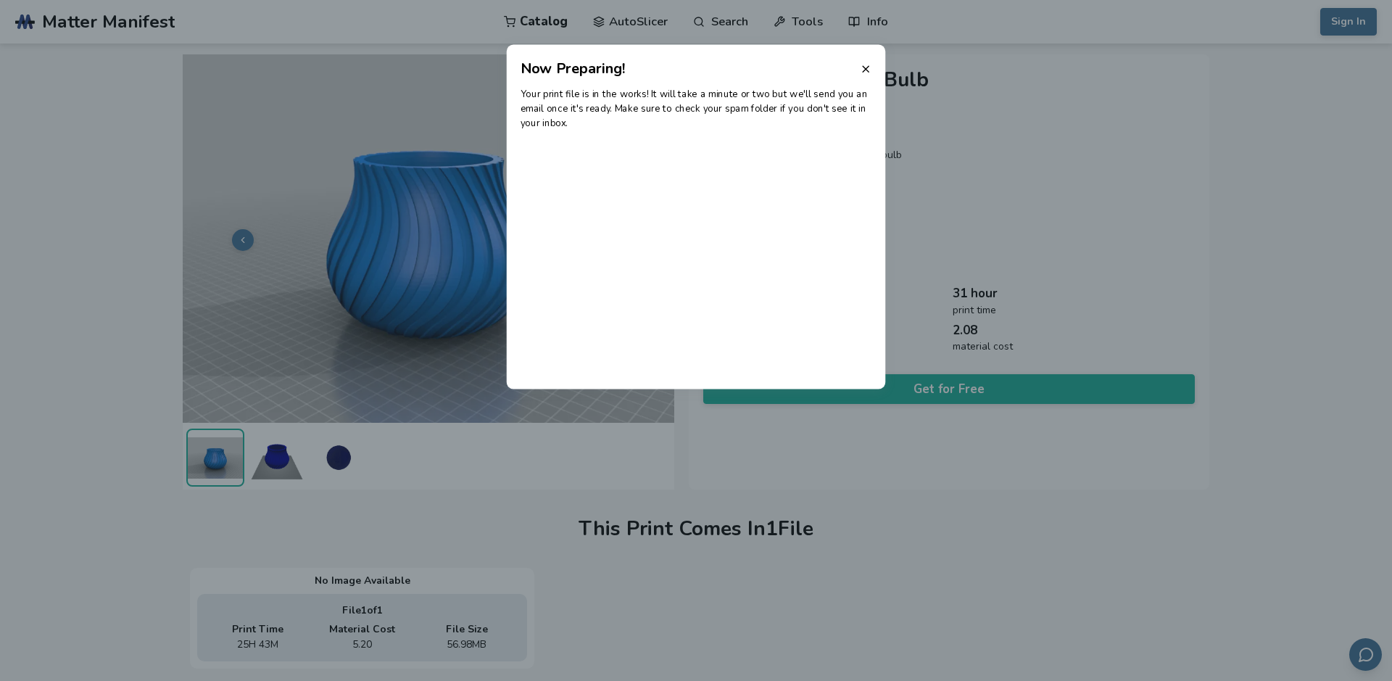
click at [391, 122] on dialog "Now Preparing! Your print file is in the works! It will take a minute or two bu…" at bounding box center [696, 340] width 1322 height 647
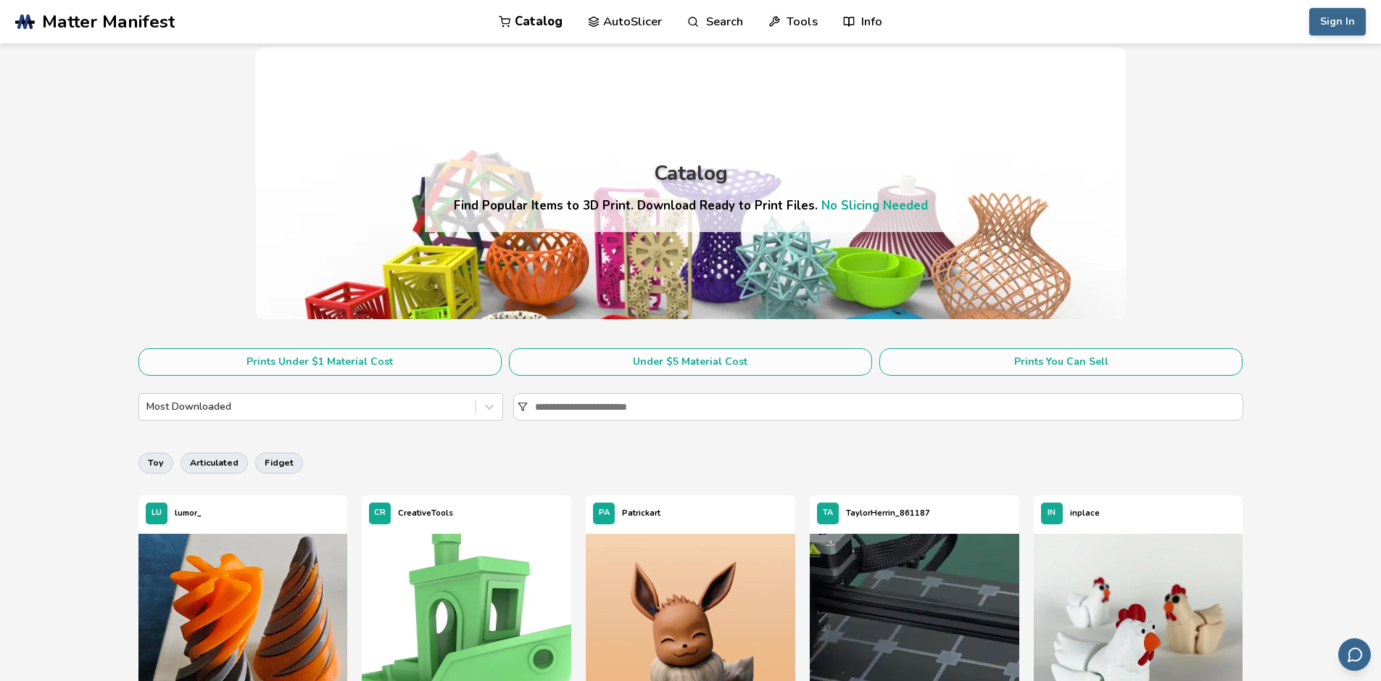
scroll to position [72, 0]
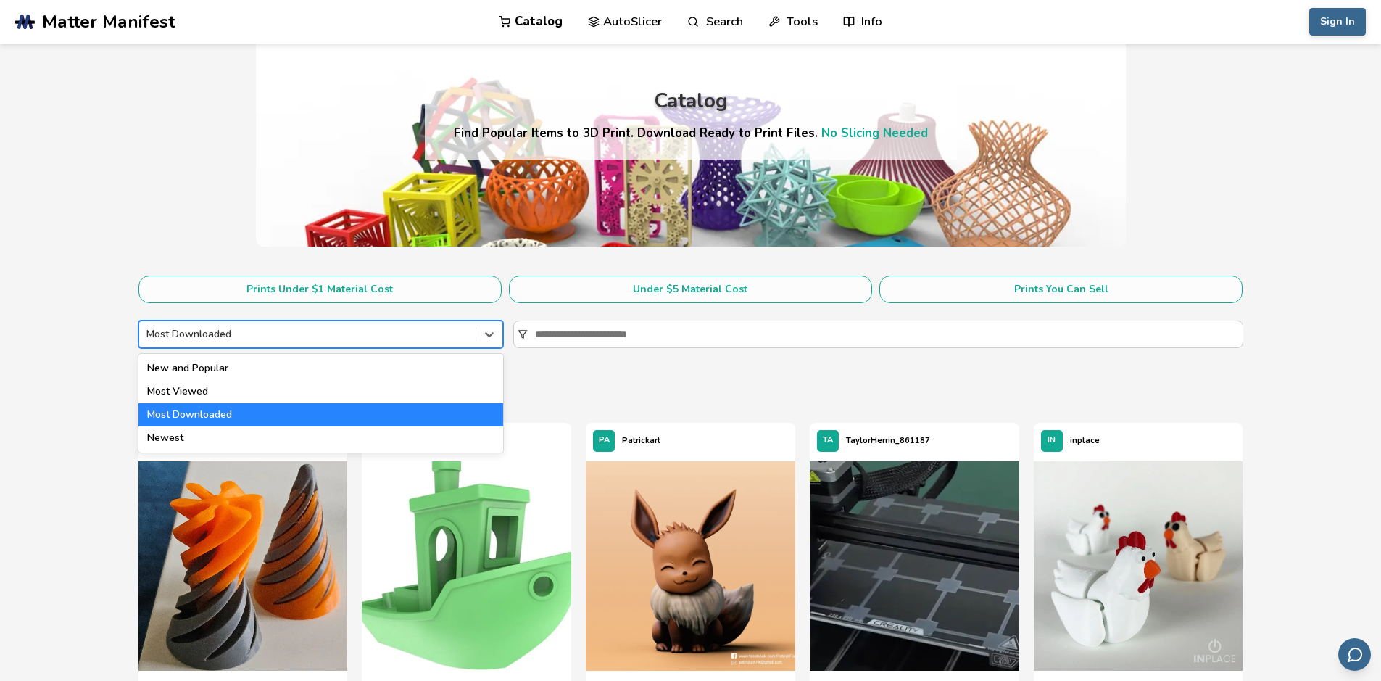
click at [245, 345] on div "Most Downloaded" at bounding box center [320, 334] width 365 height 28
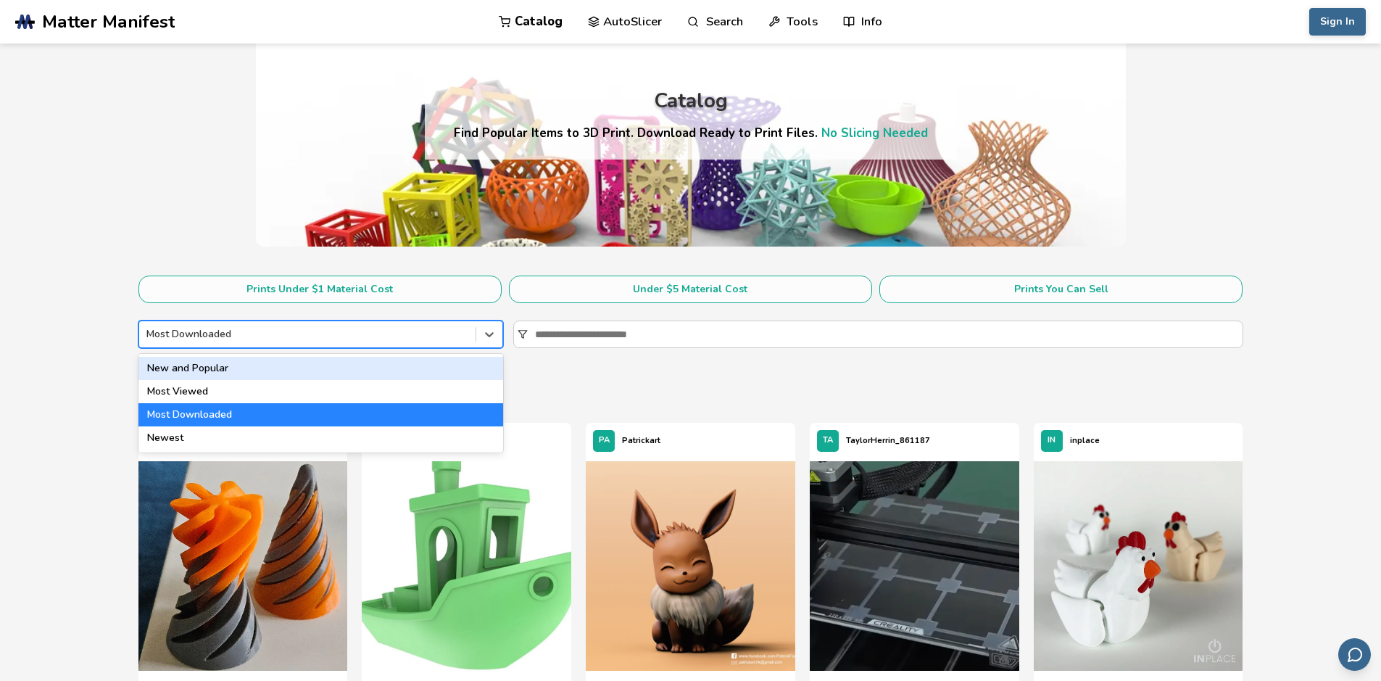
click at [240, 365] on div "New and Popular" at bounding box center [320, 368] width 365 height 23
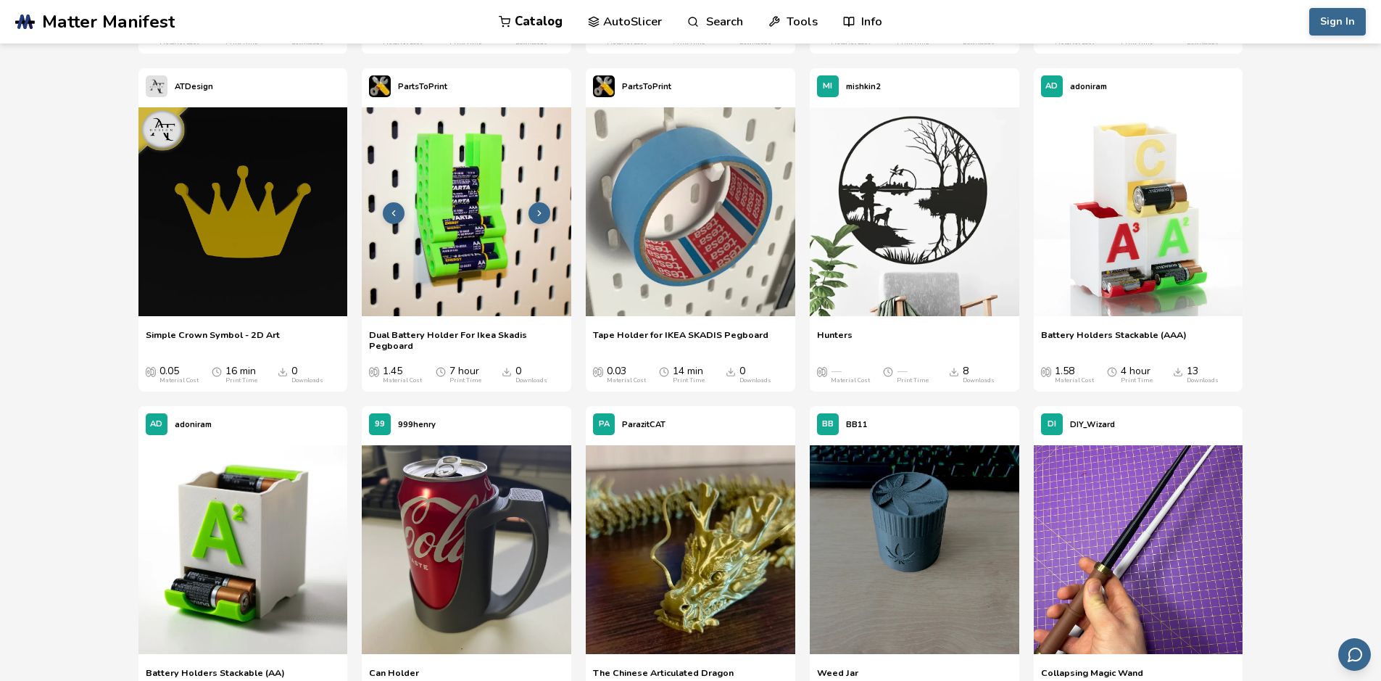
scroll to position [14494, 0]
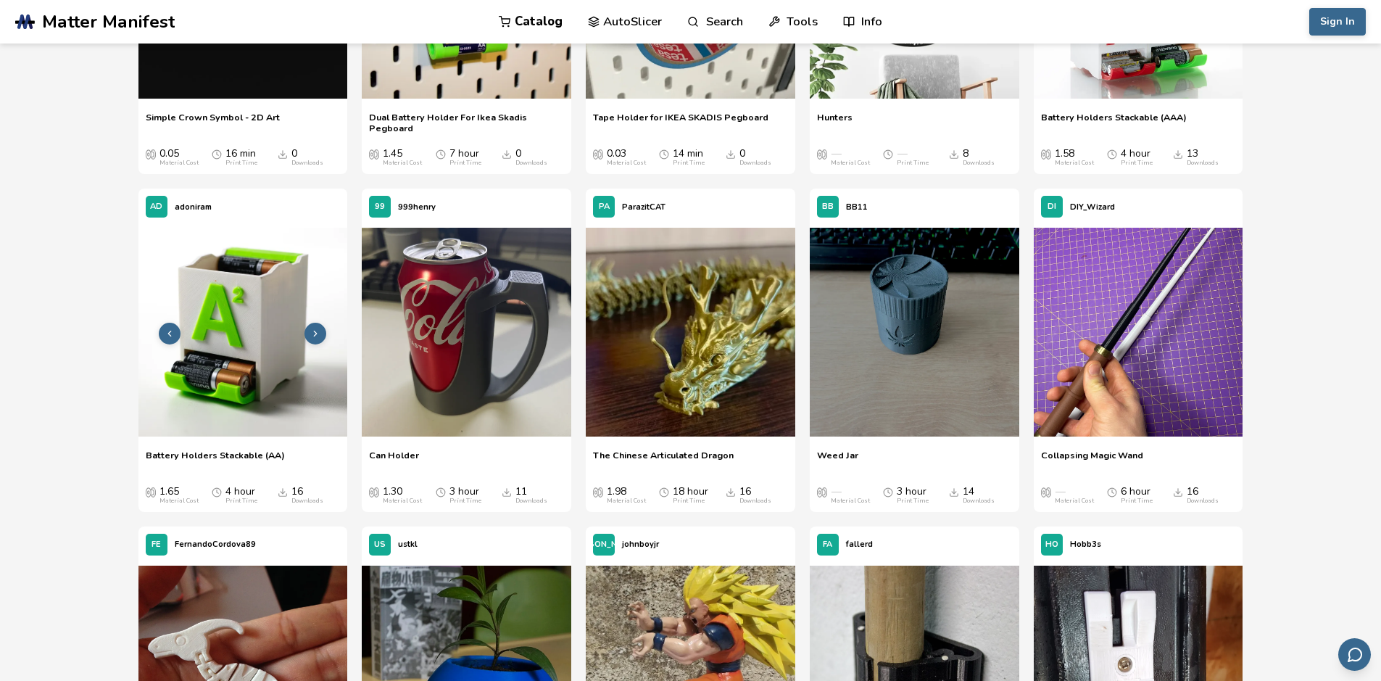
click at [304, 381] on img at bounding box center [243, 333] width 210 height 210
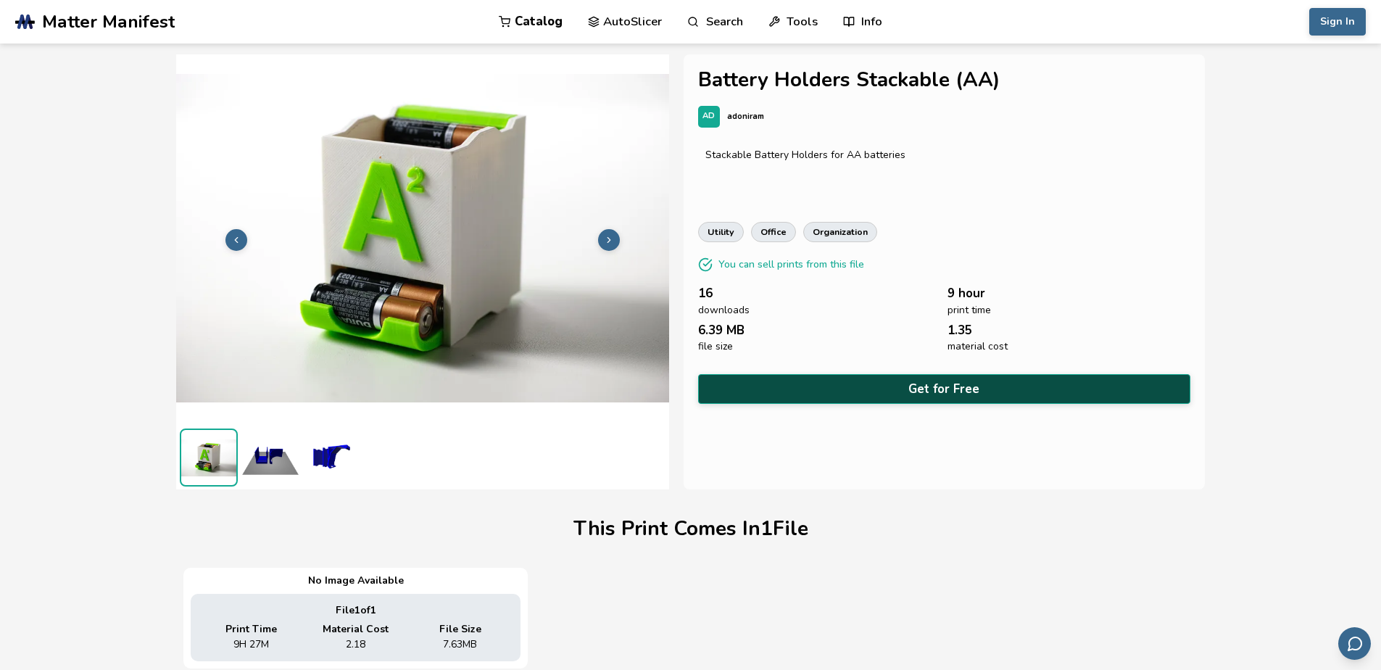
scroll to position [72, 0]
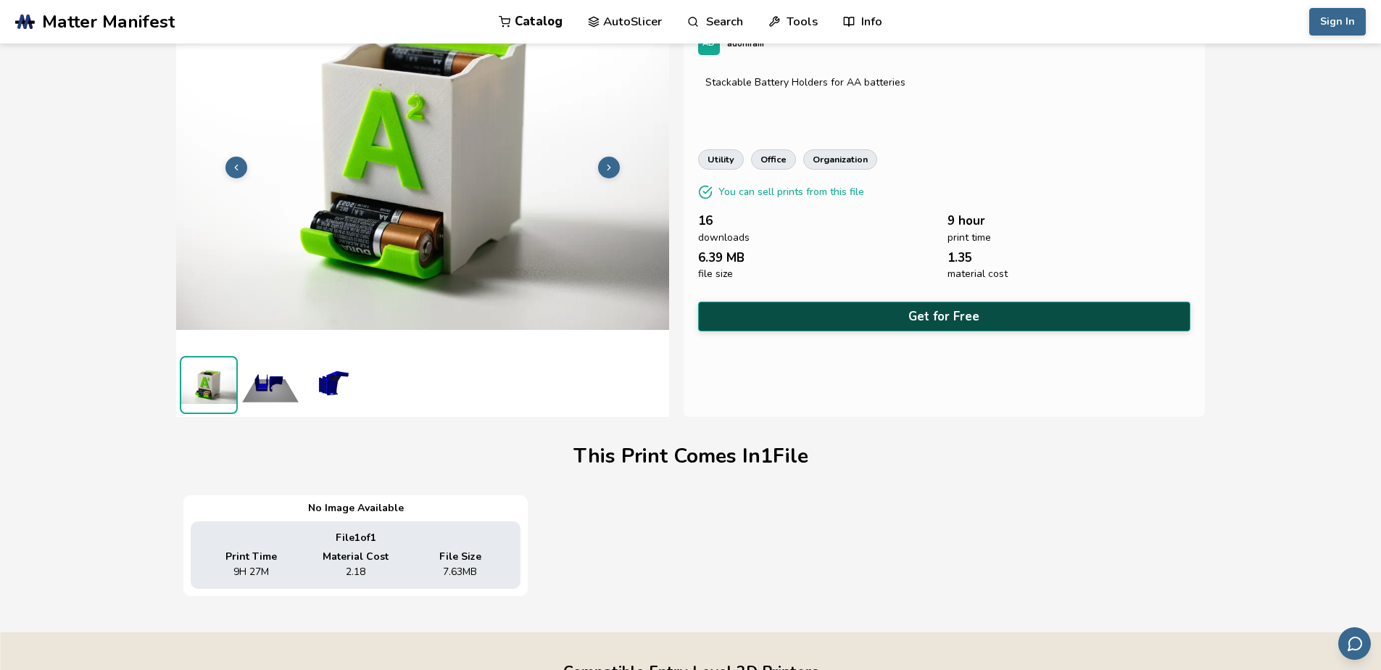
click at [772, 313] on button "Get for Free" at bounding box center [944, 317] width 493 height 30
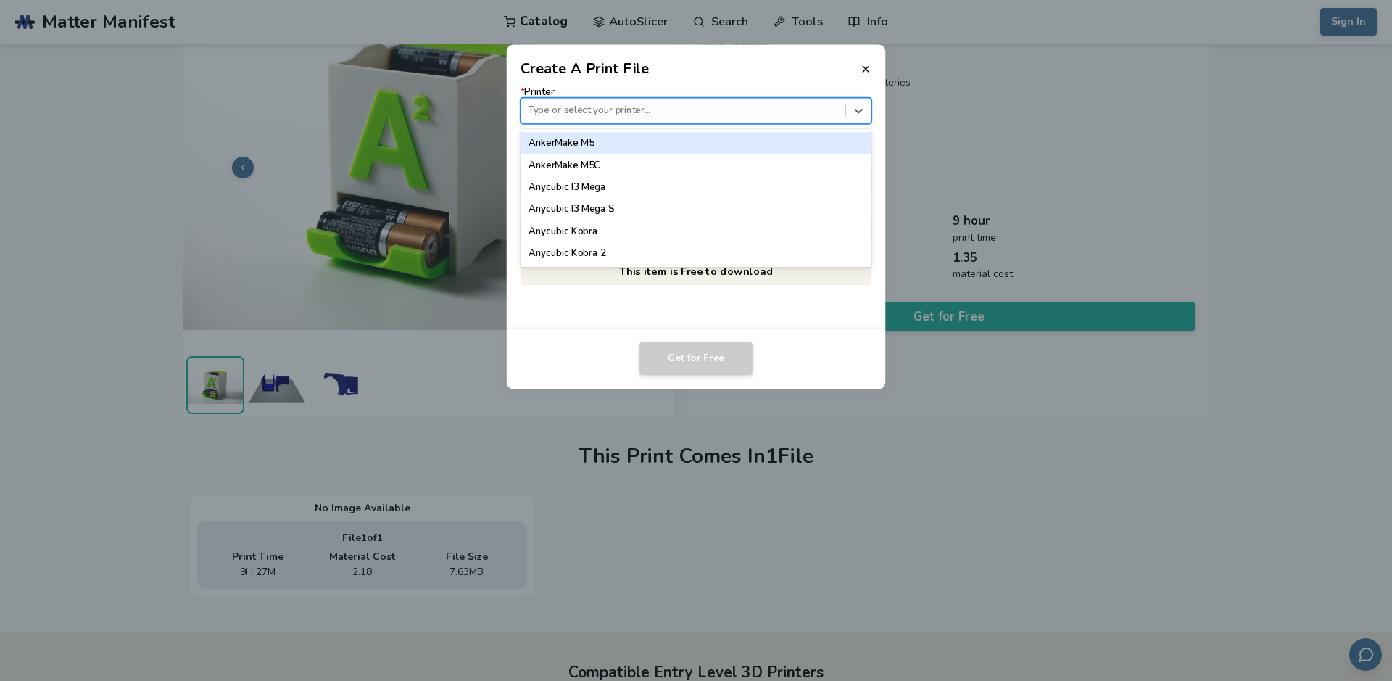
click at [590, 119] on div "Type or select your printer..." at bounding box center [683, 111] width 324 height 20
type input "*****"
click at [605, 145] on div "Ender 3" at bounding box center [696, 143] width 352 height 22
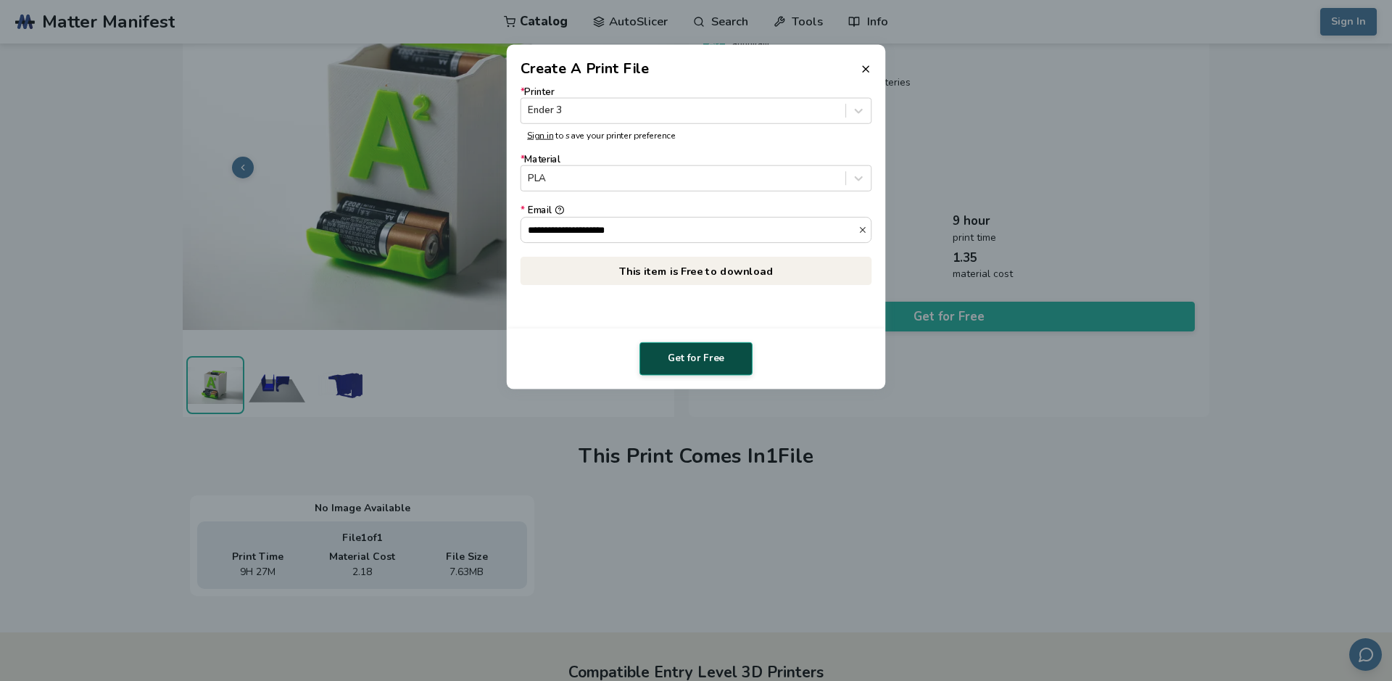
click at [694, 358] on button "Get for Free" at bounding box center [695, 358] width 113 height 33
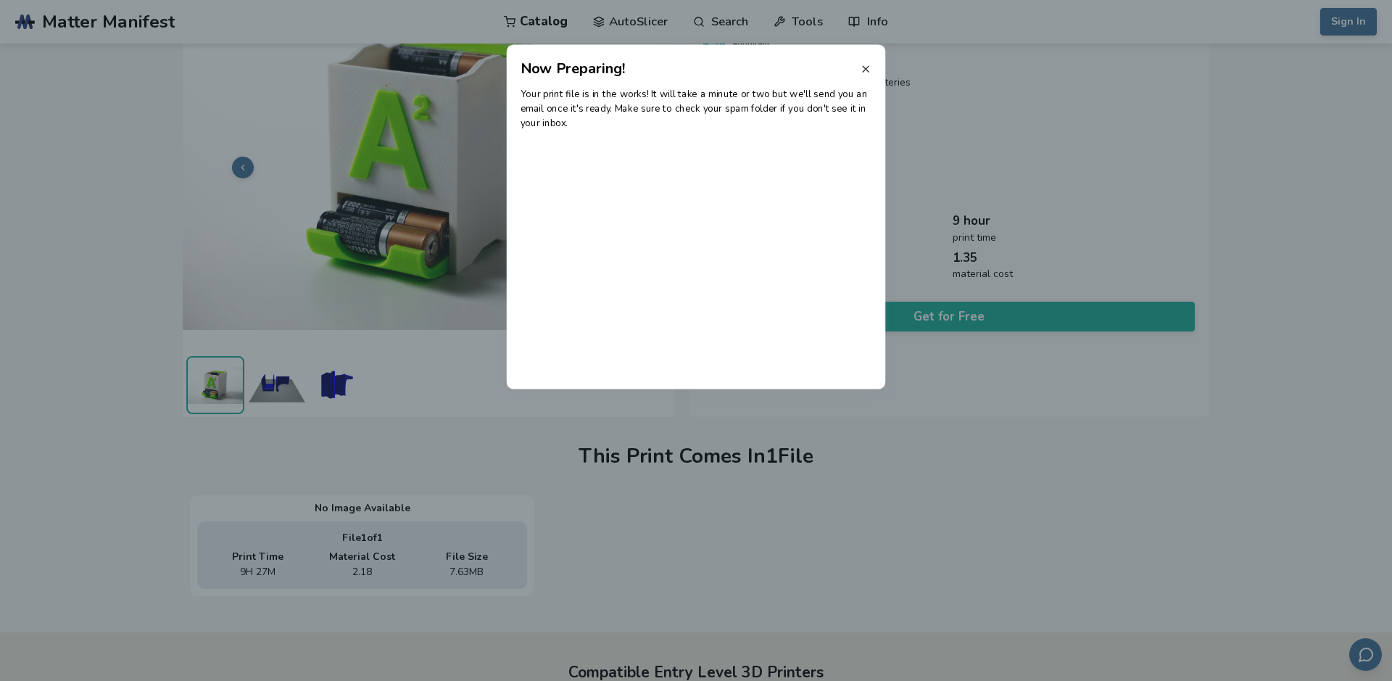
click at [862, 70] on icon at bounding box center [866, 69] width 12 height 12
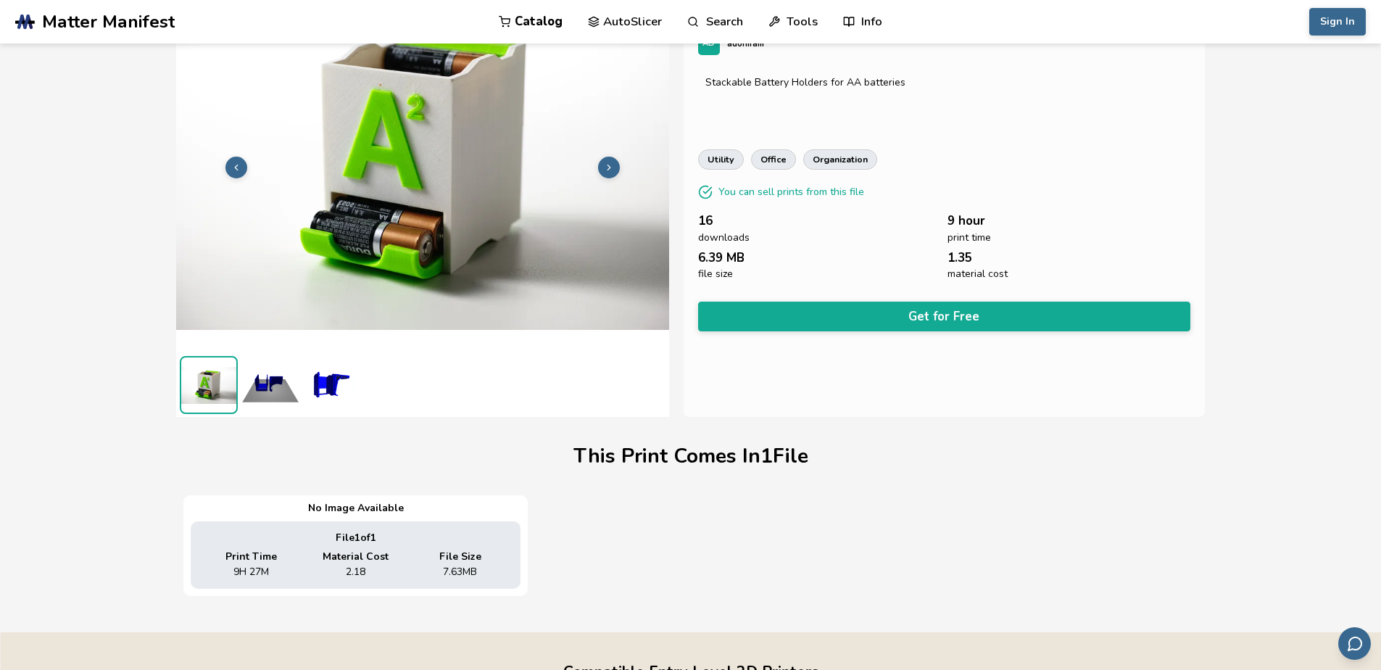
scroll to position [0, 0]
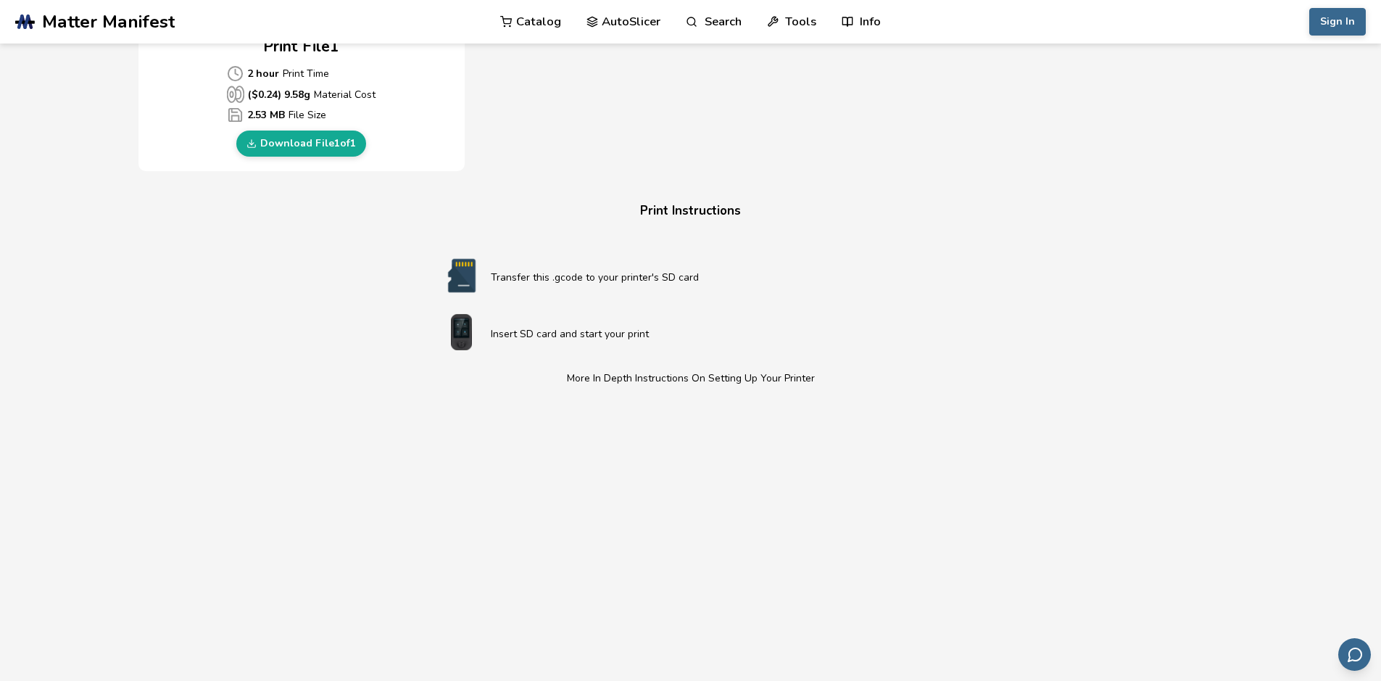
scroll to position [797, 0]
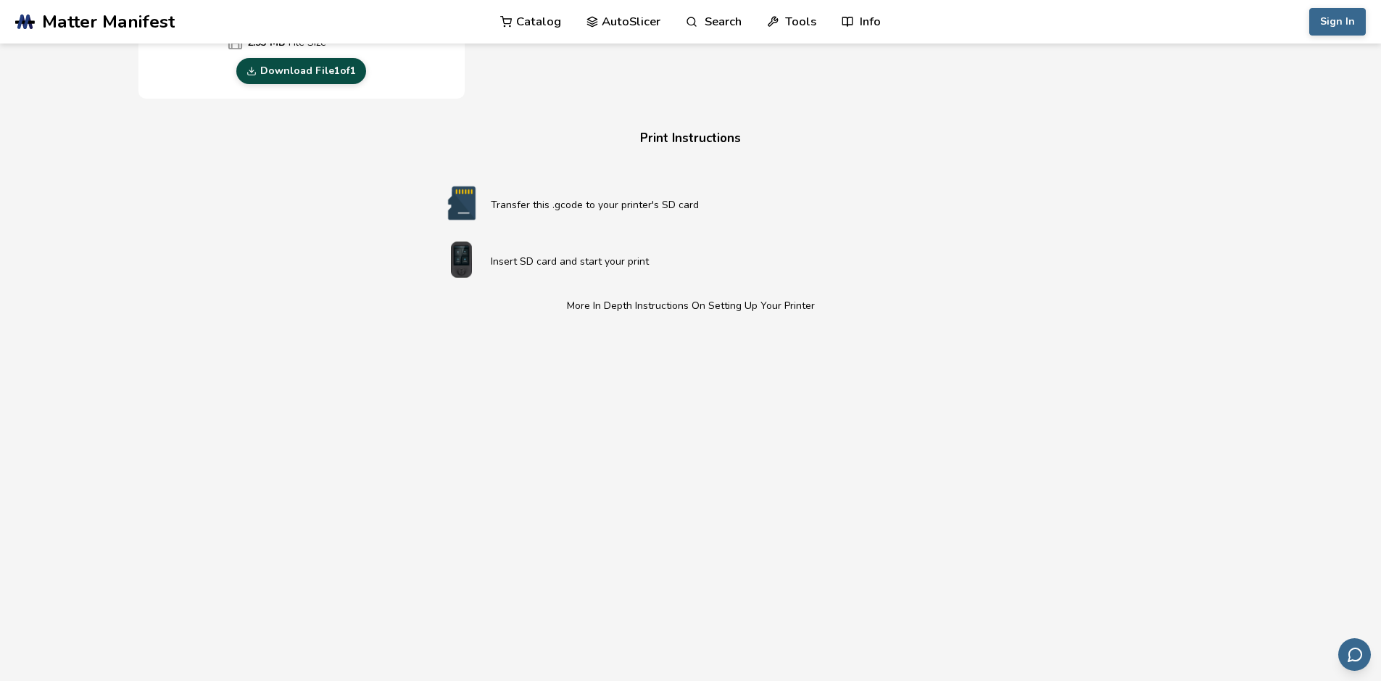
click at [327, 70] on link "Download File 1 of 1" at bounding box center [301, 71] width 130 height 26
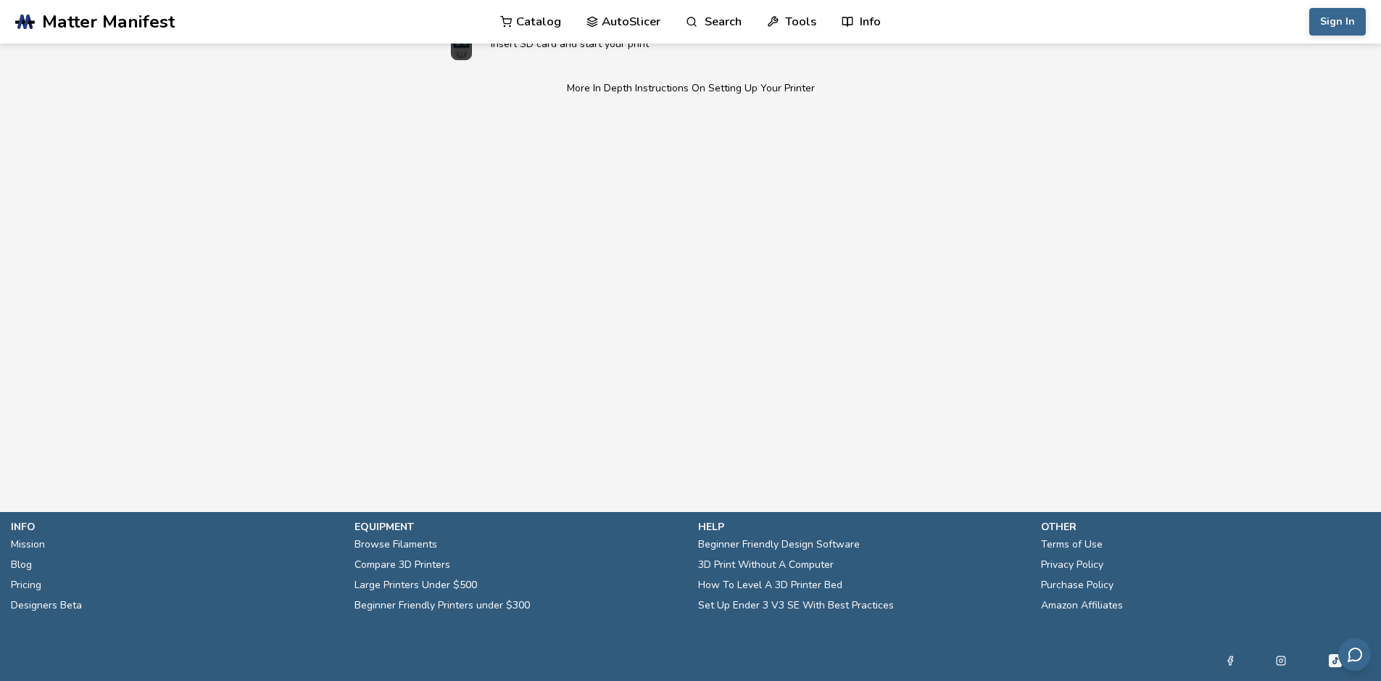
scroll to position [1044, 0]
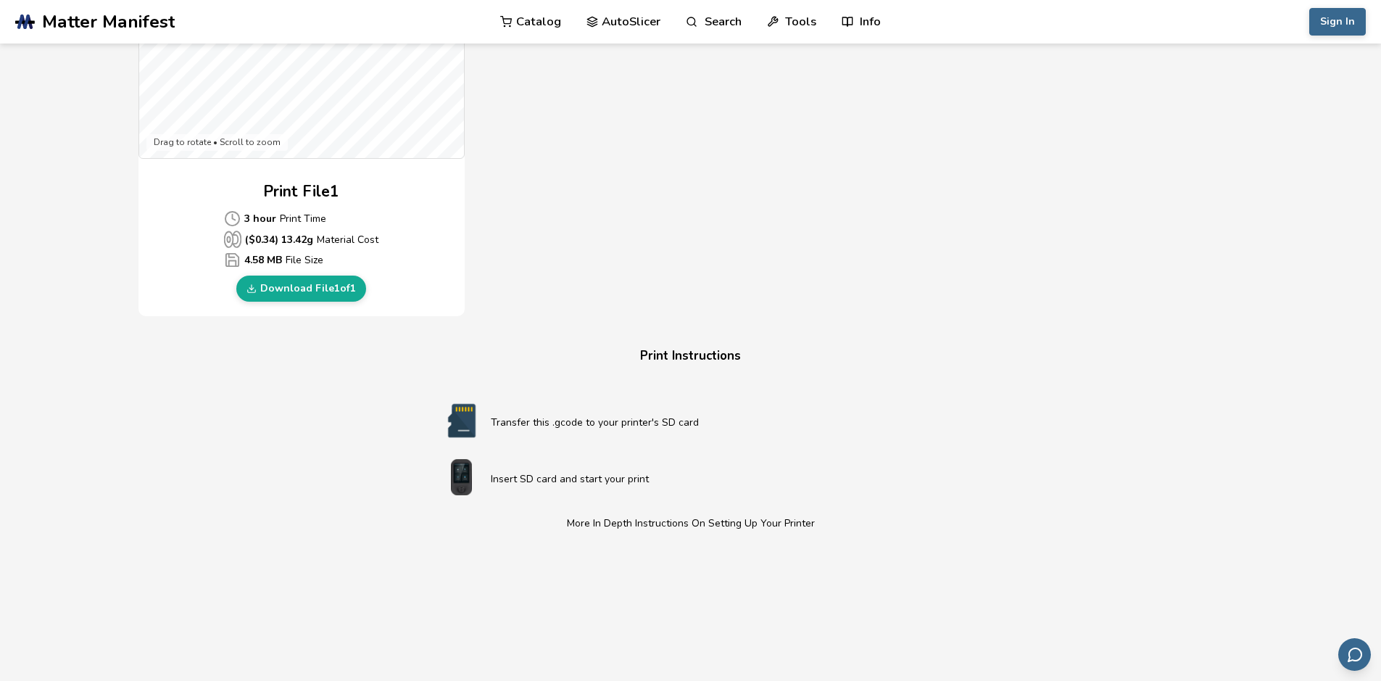
scroll to position [435, 0]
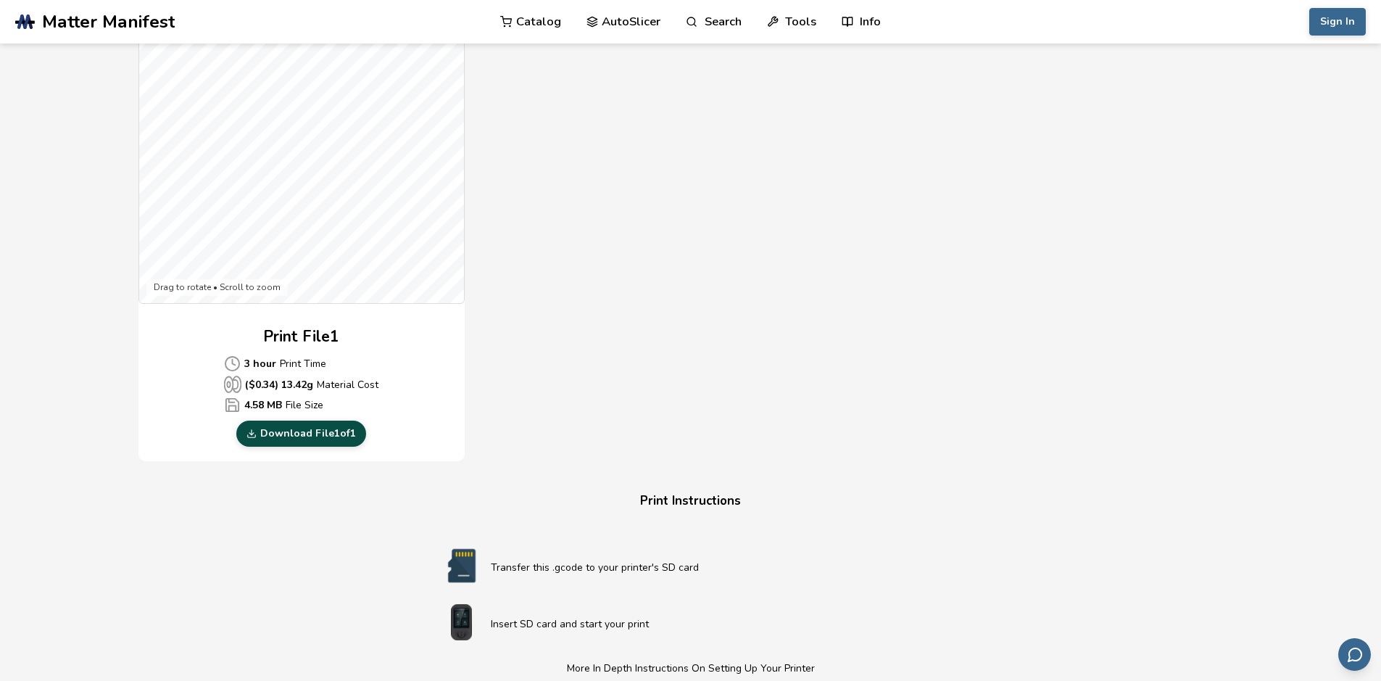
click at [277, 436] on link "Download File 1 of 1" at bounding box center [301, 433] width 130 height 26
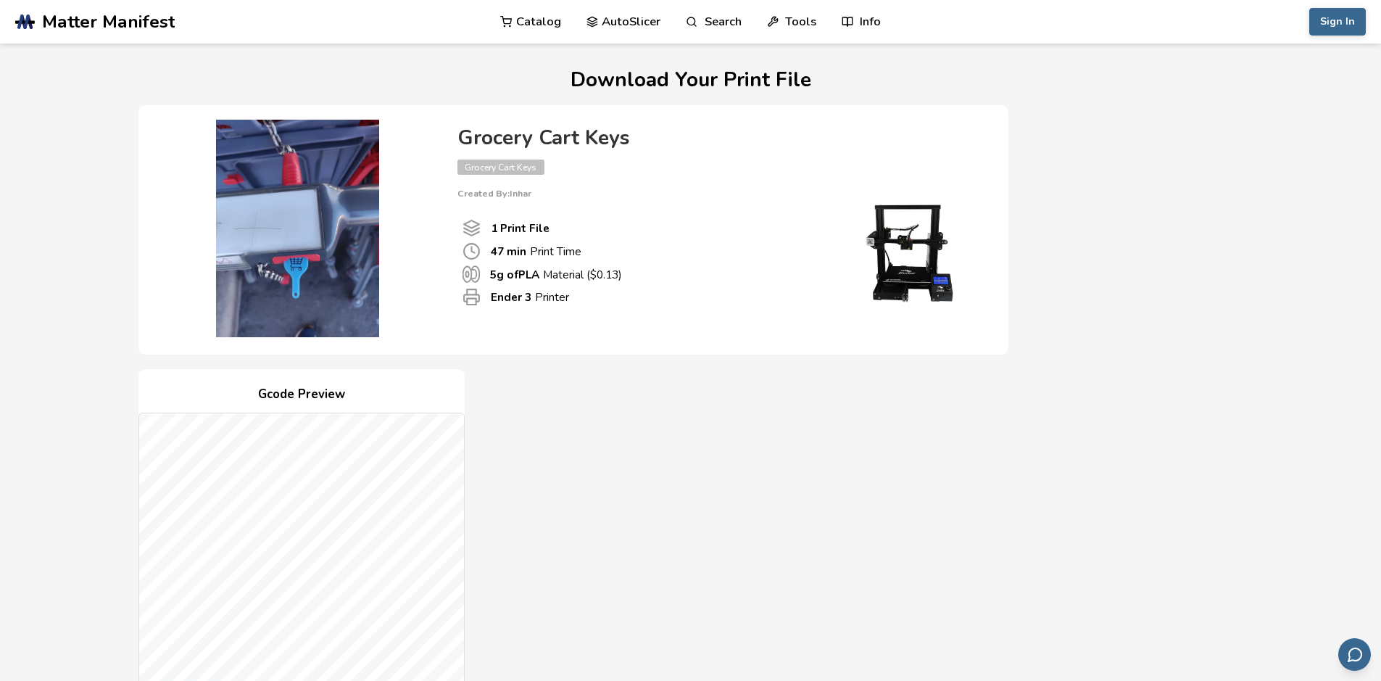
scroll to position [217, 0]
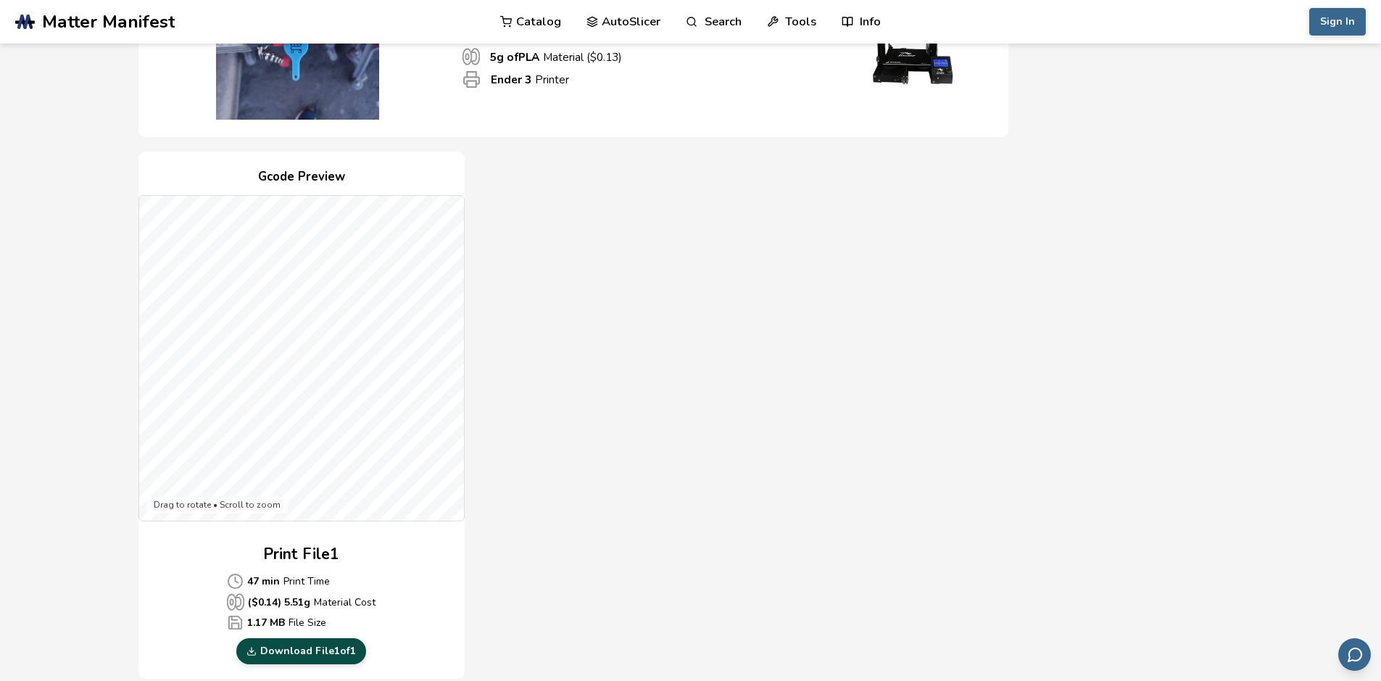
click at [314, 646] on link "Download File 1 of 1" at bounding box center [301, 651] width 130 height 26
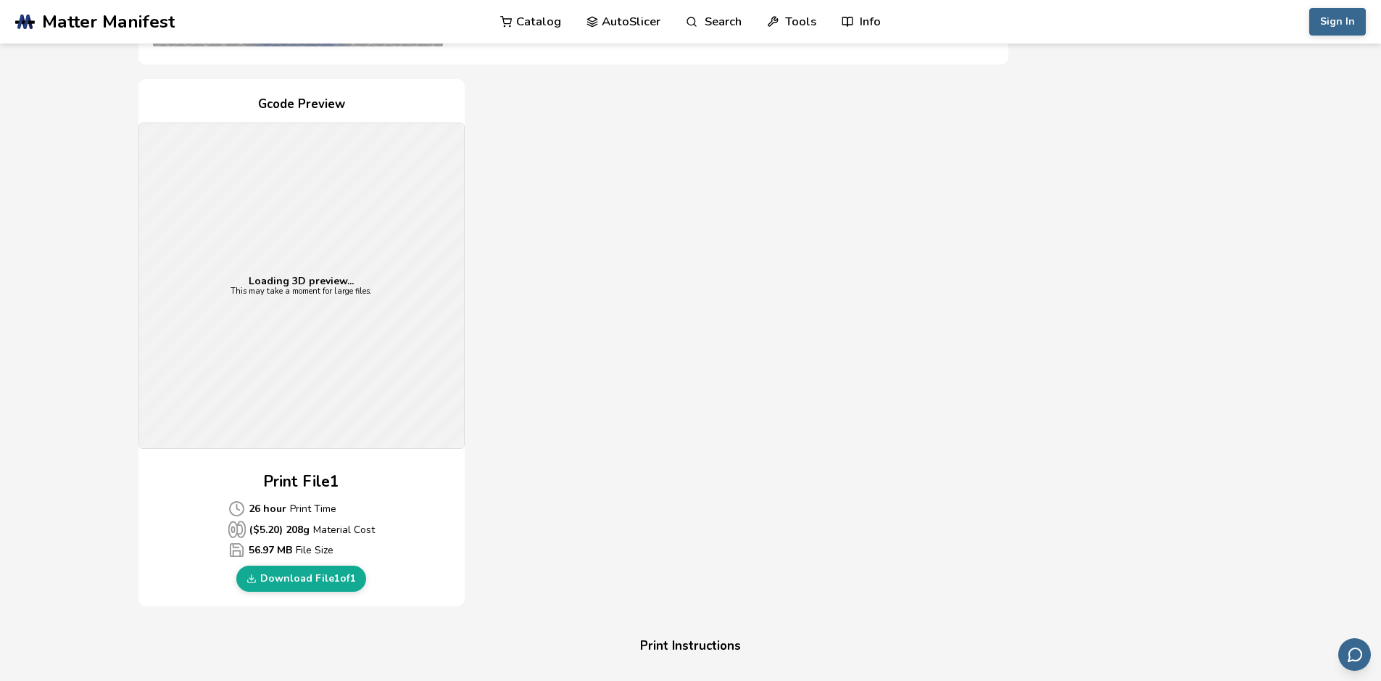
scroll to position [362, 0]
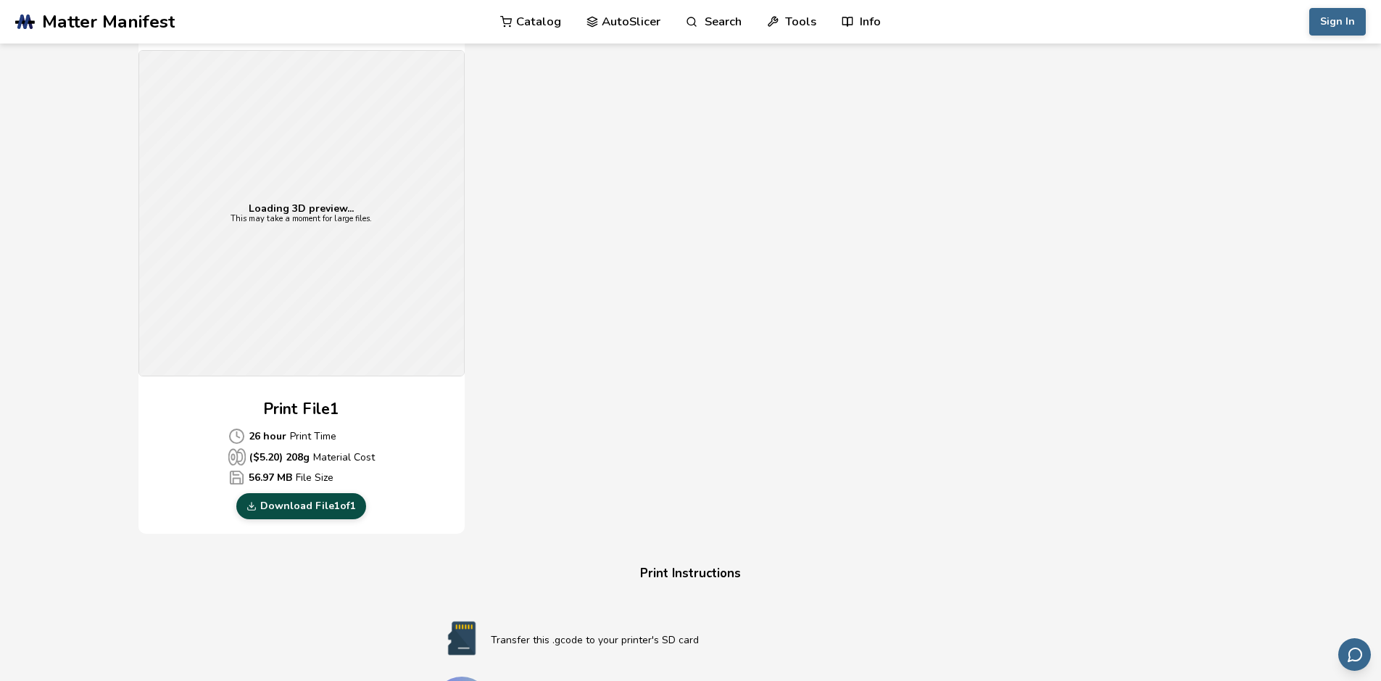
click at [275, 505] on link "Download File 1 of 1" at bounding box center [301, 506] width 130 height 26
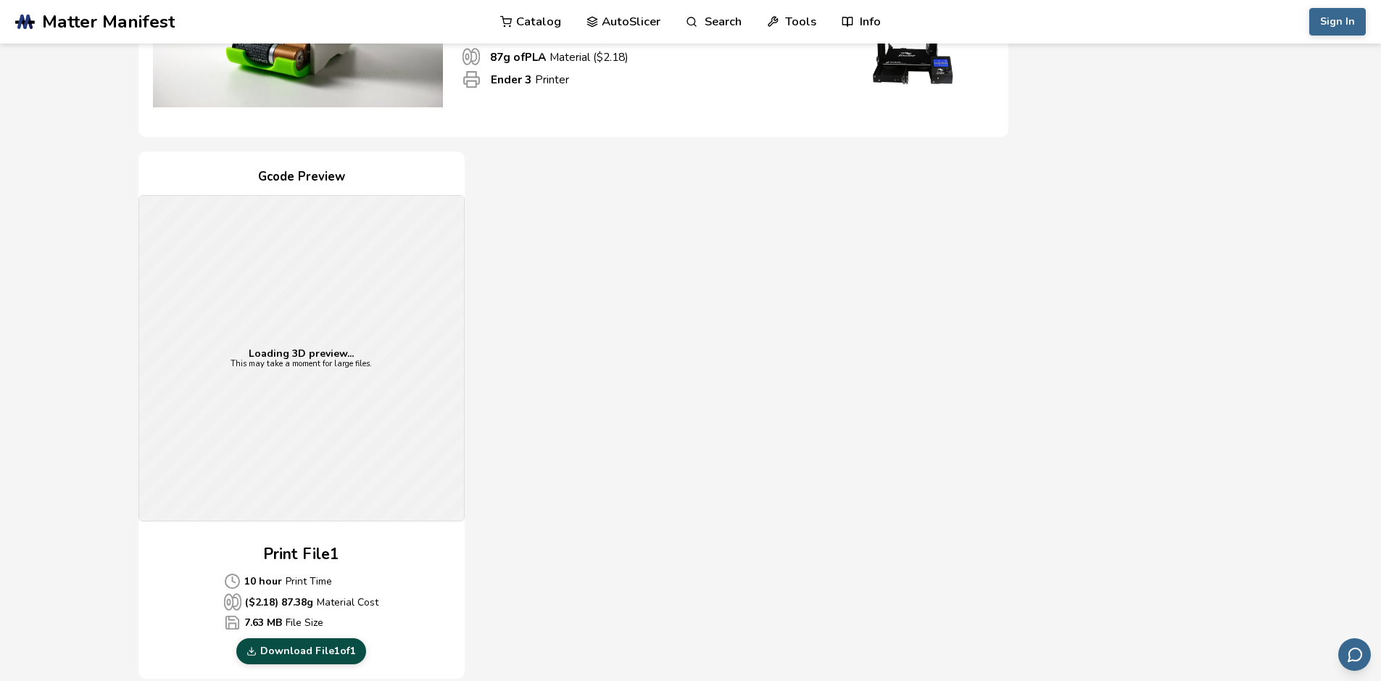
scroll to position [362, 0]
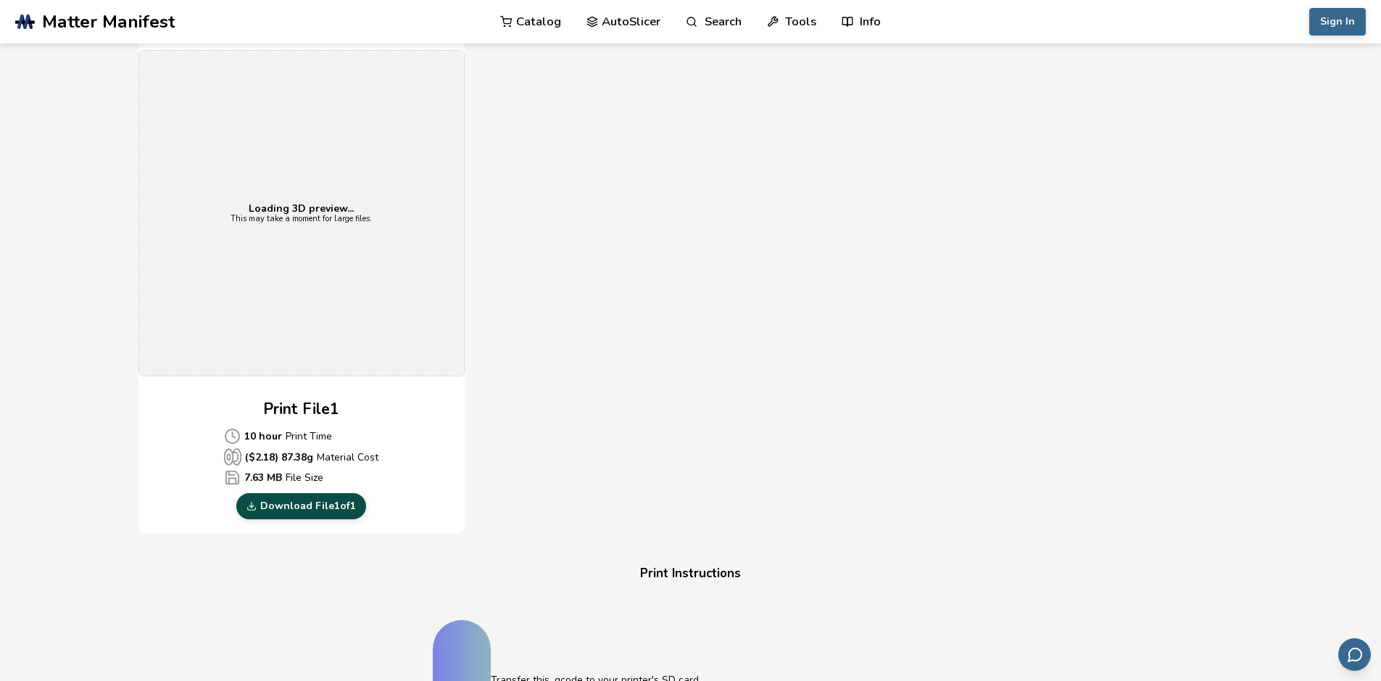
click at [316, 502] on link "Download File 1 of 1" at bounding box center [301, 506] width 130 height 26
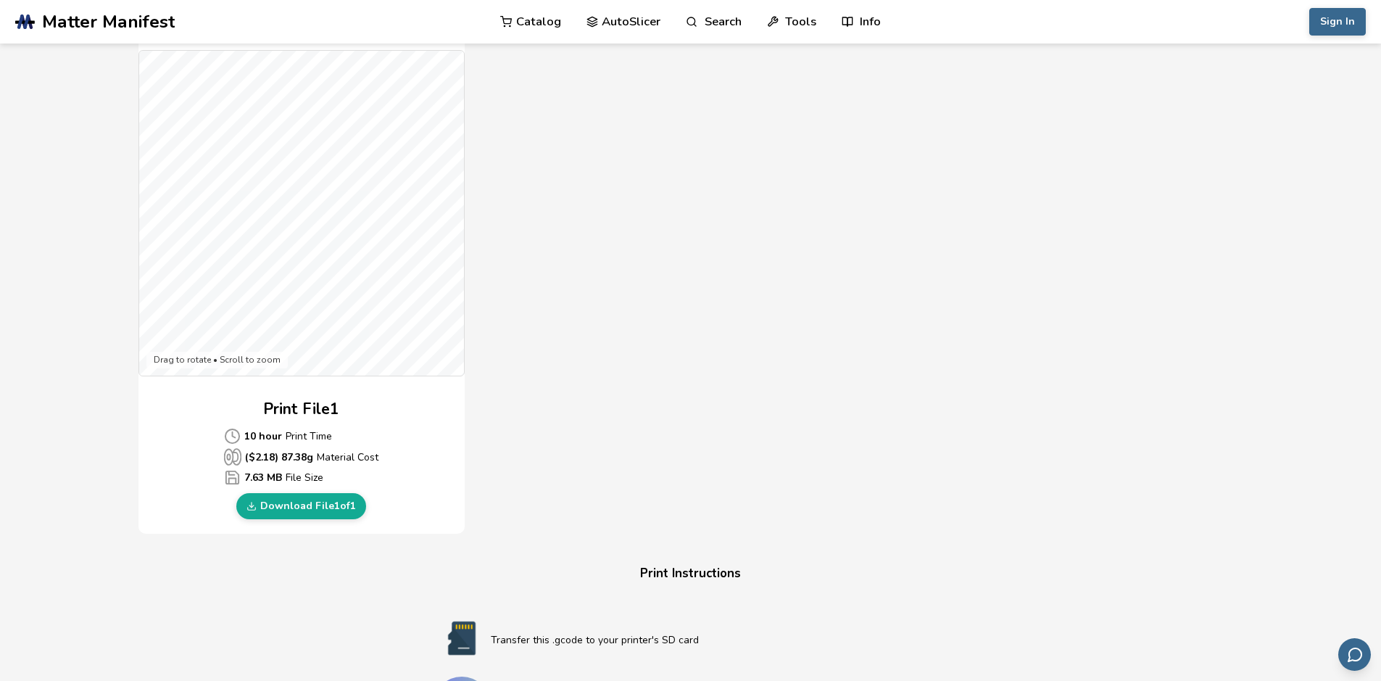
click at [766, 215] on div "Gcode Preview Drag to rotate • Scroll to zoom Print File 1 10 hour Print Time (…" at bounding box center [573, 271] width 870 height 528
